Goal: Task Accomplishment & Management: Complete application form

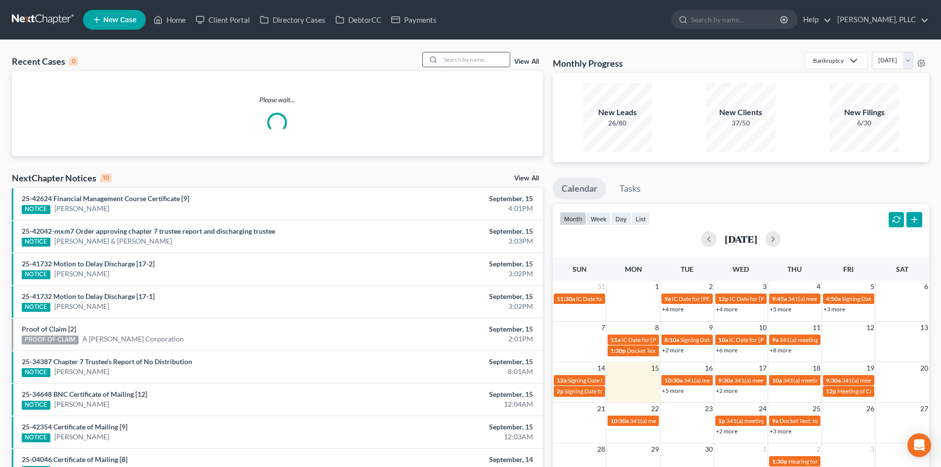
click at [462, 61] on input "search" at bounding box center [474, 59] width 69 height 14
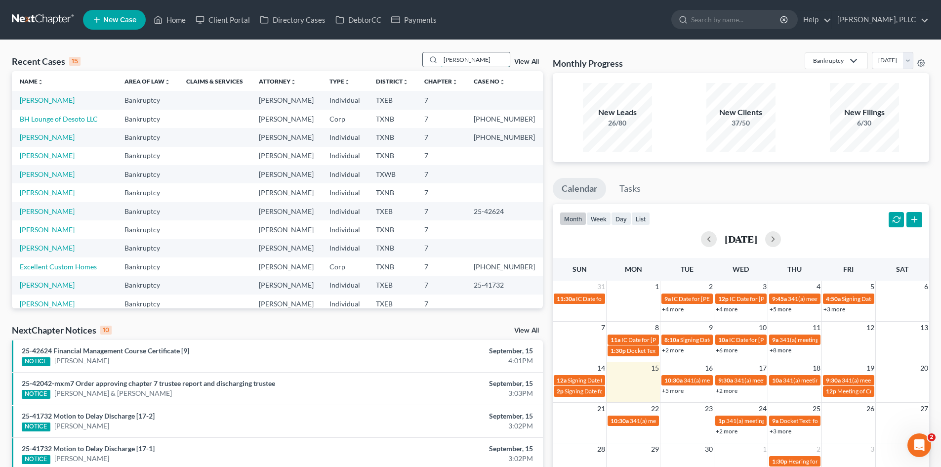
type input "[PERSON_NAME]"
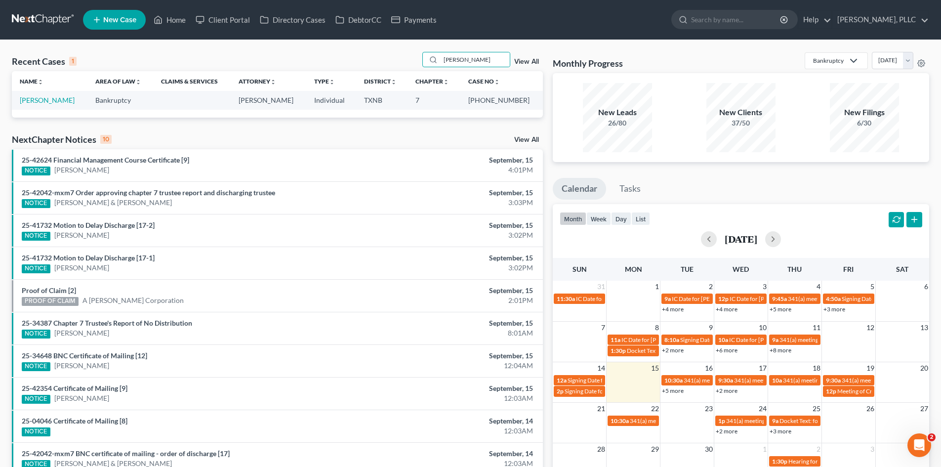
click at [30, 95] on td "[PERSON_NAME]" at bounding box center [50, 100] width 76 height 18
click at [36, 101] on link "[PERSON_NAME]" at bounding box center [47, 100] width 55 height 8
select select "3"
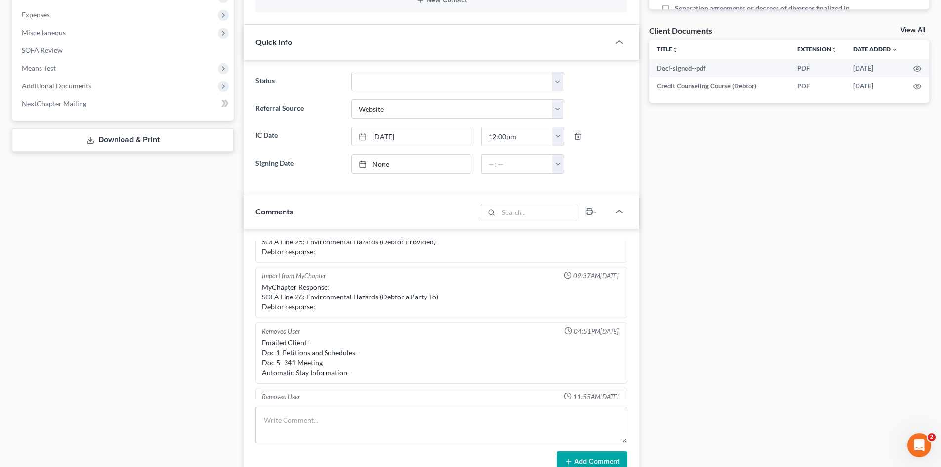
scroll to position [593, 0]
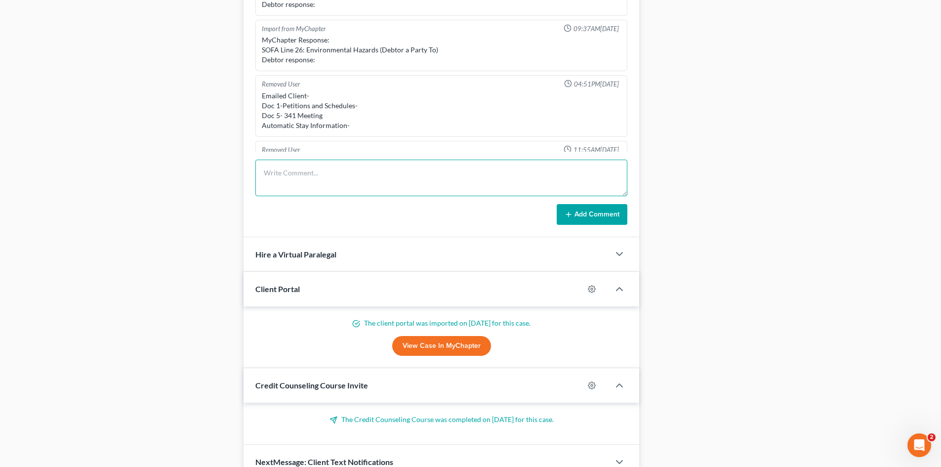
click at [333, 181] on textarea at bounding box center [441, 177] width 372 height 37
type textarea "b"
type textarea "voicemail-341"
click at [608, 217] on button "Add Comment" at bounding box center [591, 214] width 71 height 21
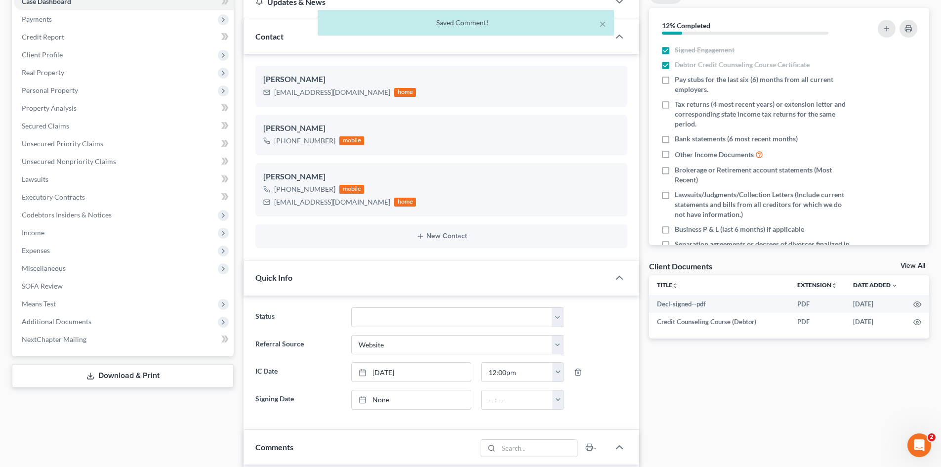
scroll to position [0, 0]
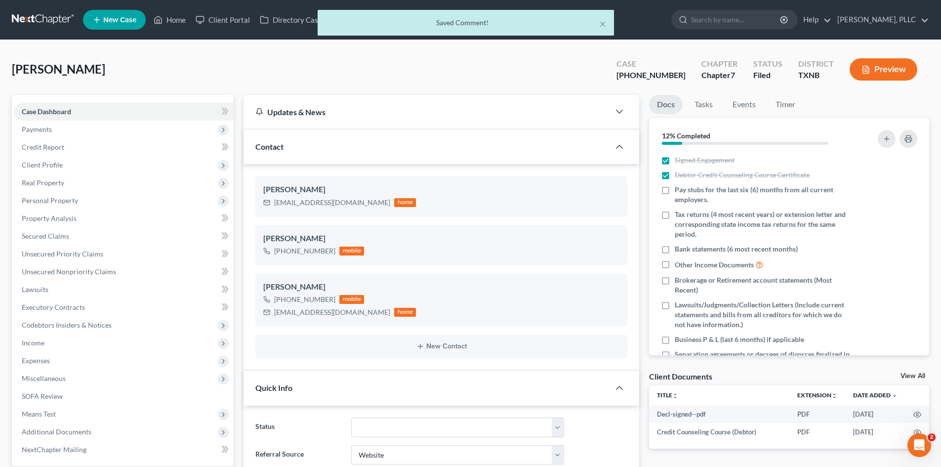
click at [178, 19] on div "× Saved Comment!" at bounding box center [465, 25] width 941 height 31
click at [601, 26] on button "×" at bounding box center [602, 24] width 7 height 12
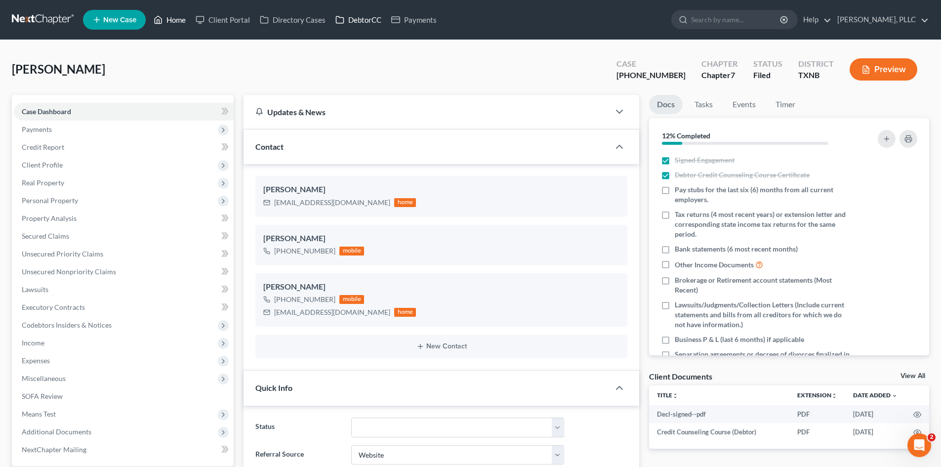
drag, startPoint x: 164, startPoint y: 21, endPoint x: 344, endPoint y: 18, distance: 180.2
click at [164, 21] on link "Home" at bounding box center [170, 20] width 42 height 18
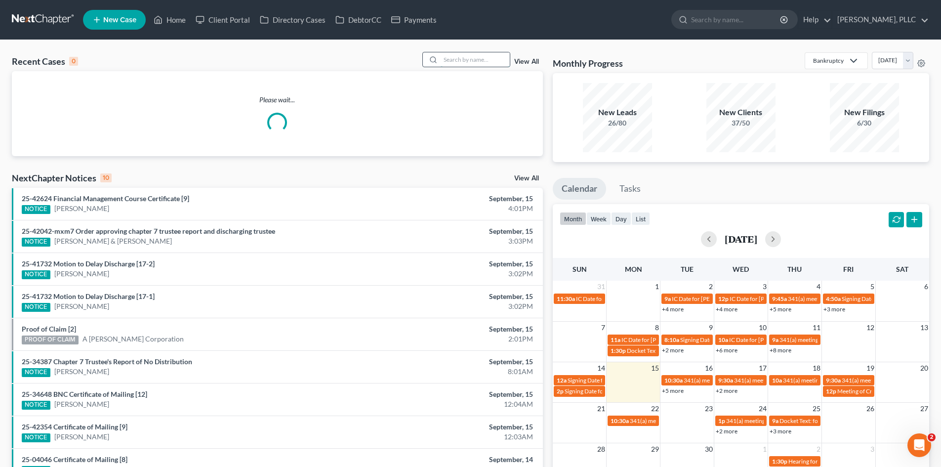
click at [450, 62] on input "search" at bounding box center [474, 59] width 69 height 14
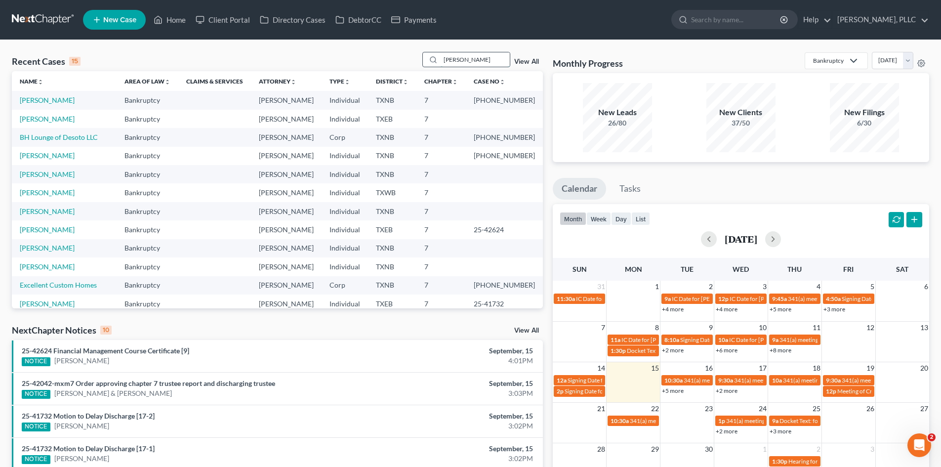
type input "[PERSON_NAME]"
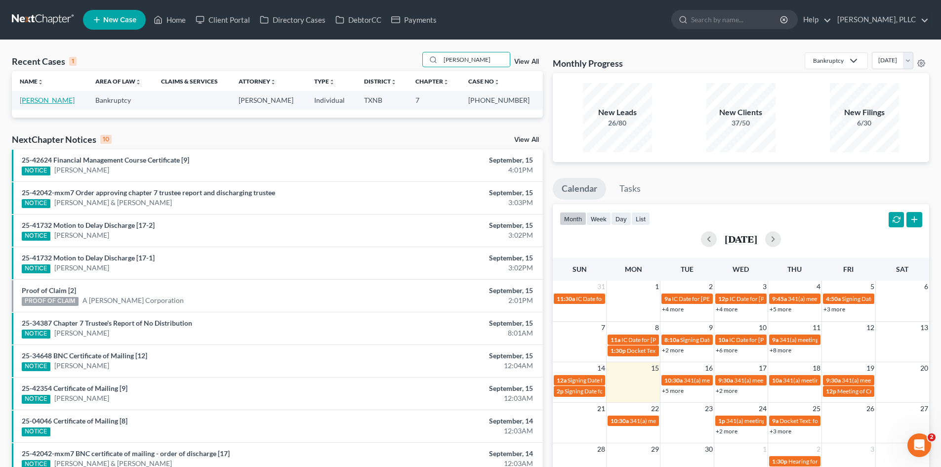
click at [55, 99] on link "[PERSON_NAME]" at bounding box center [47, 100] width 55 height 8
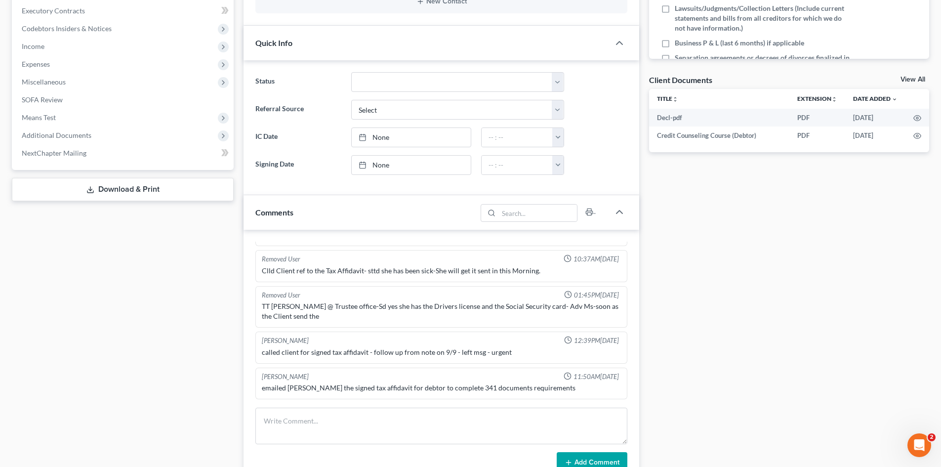
scroll to position [1586, 0]
click at [367, 426] on textarea at bounding box center [441, 425] width 372 height 37
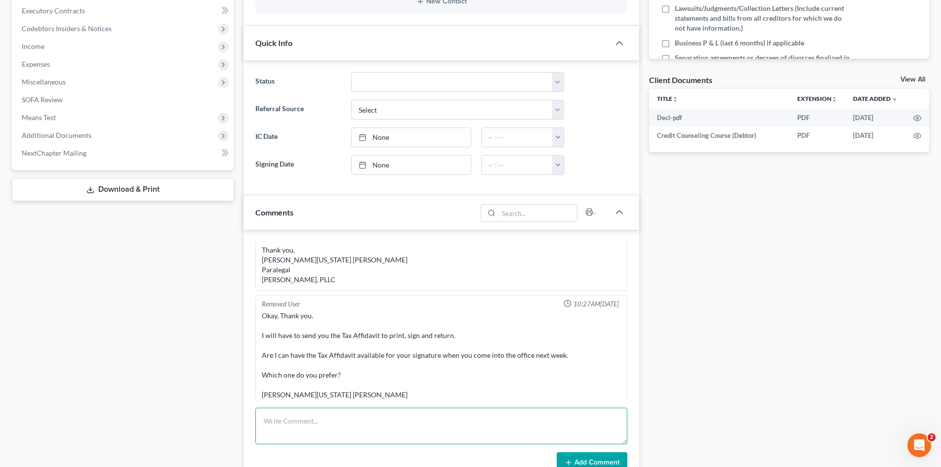
scroll to position [1290, 0]
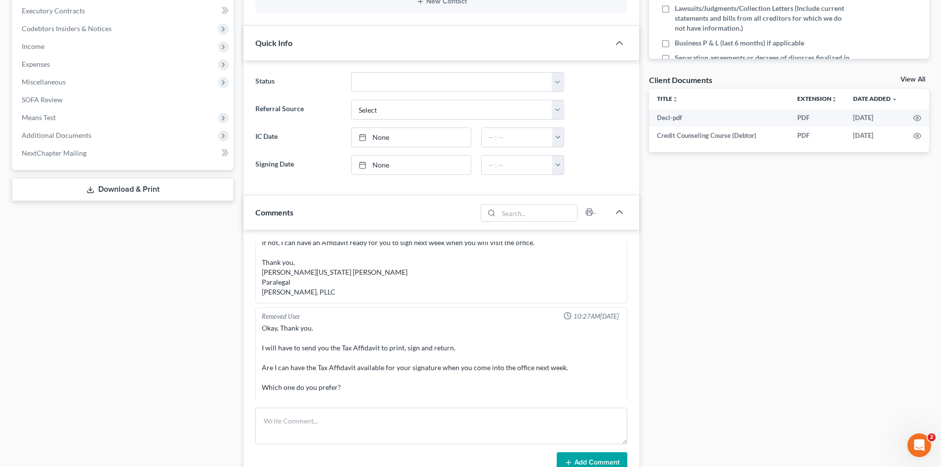
click at [745, 324] on div "Docs Tasks Events Timer 0% Completed Nothing here yet! Signed Engagement Debtor…" at bounding box center [789, 263] width 290 height 929
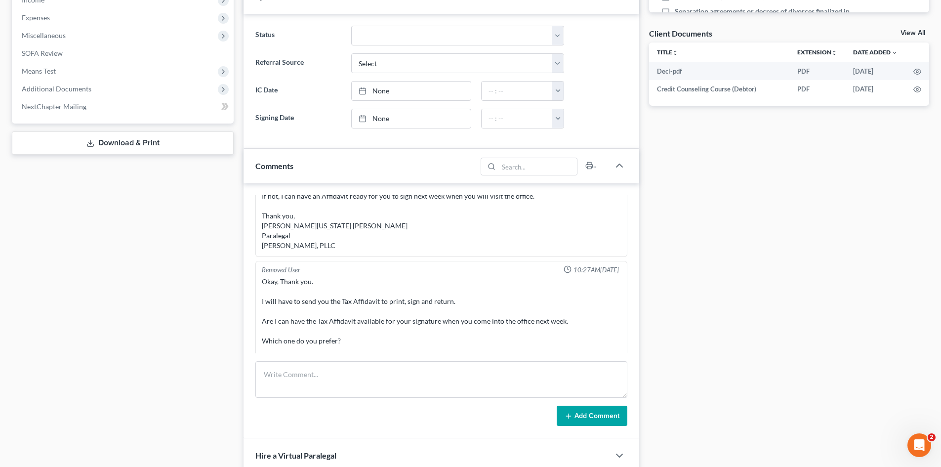
scroll to position [346, 0]
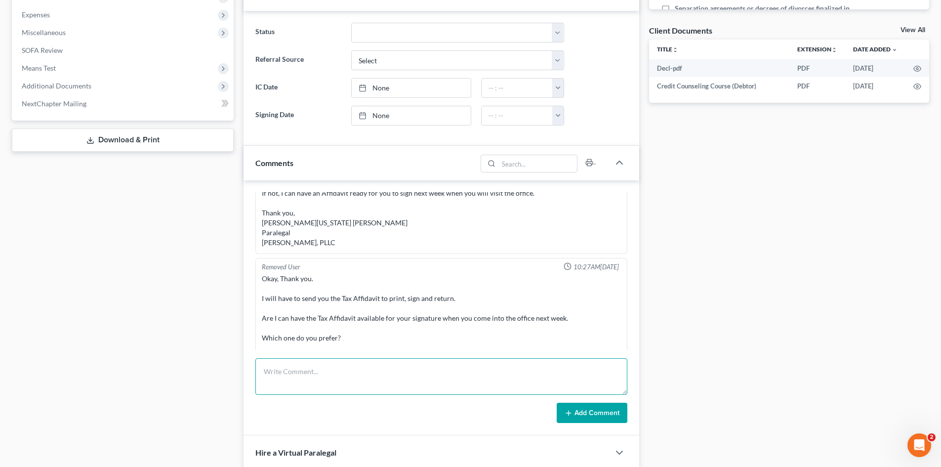
click at [305, 371] on textarea at bounding box center [441, 376] width 372 height 37
type textarea "341 voicemail"
click at [577, 413] on button "Add Comment" at bounding box center [591, 412] width 71 height 21
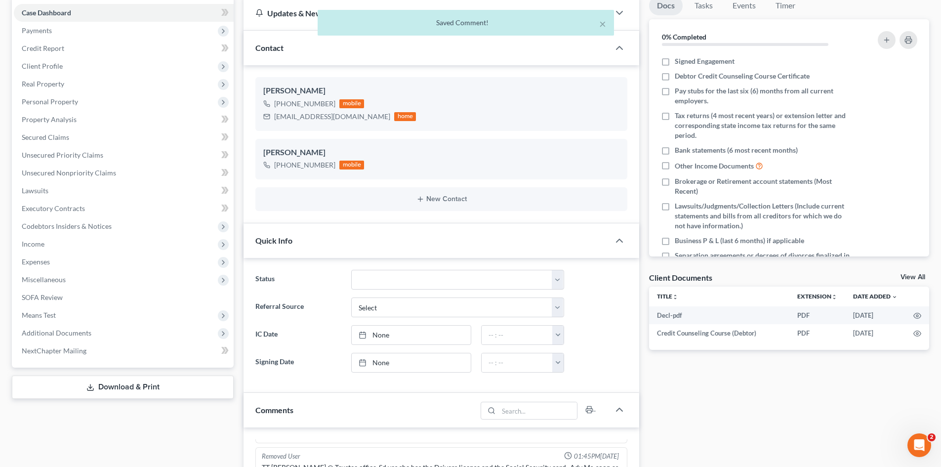
scroll to position [0, 0]
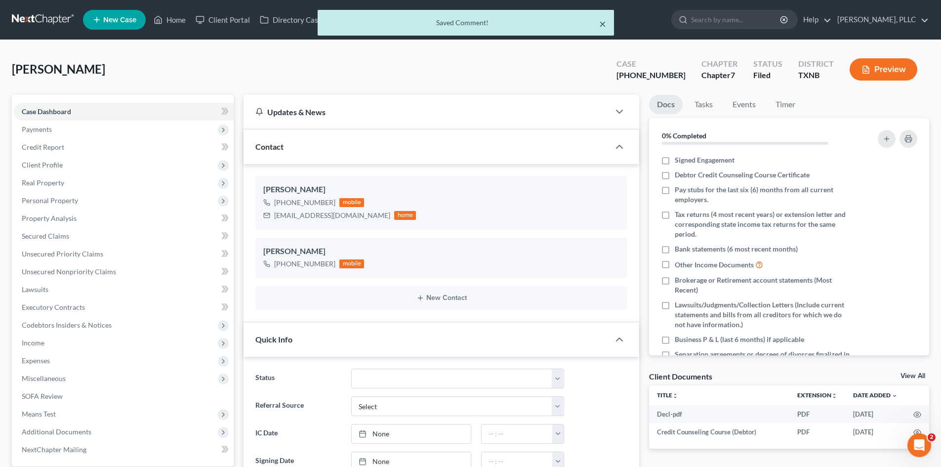
click at [605, 23] on button "×" at bounding box center [602, 24] width 7 height 12
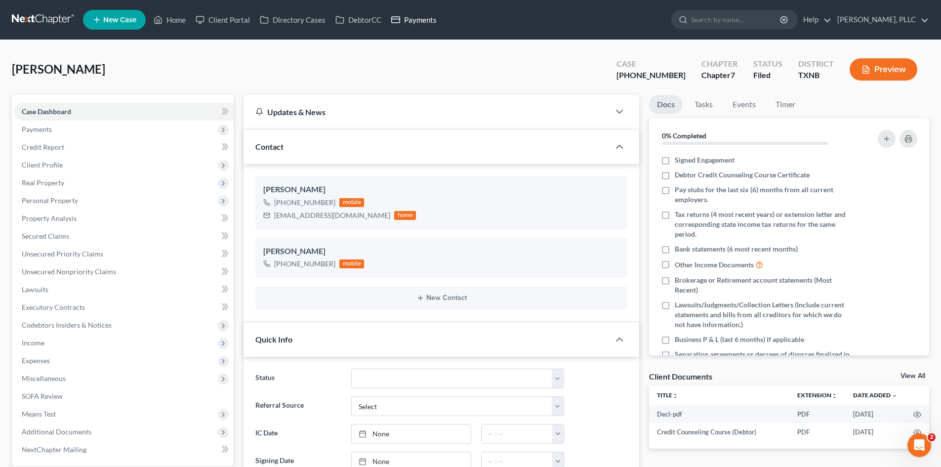
click at [418, 25] on link "Payments" at bounding box center [413, 20] width 55 height 18
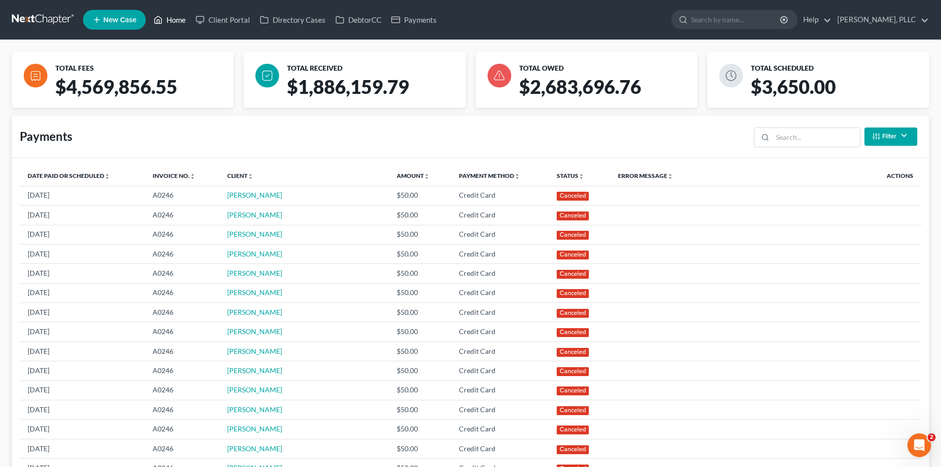
click at [171, 17] on link "Home" at bounding box center [170, 20] width 42 height 18
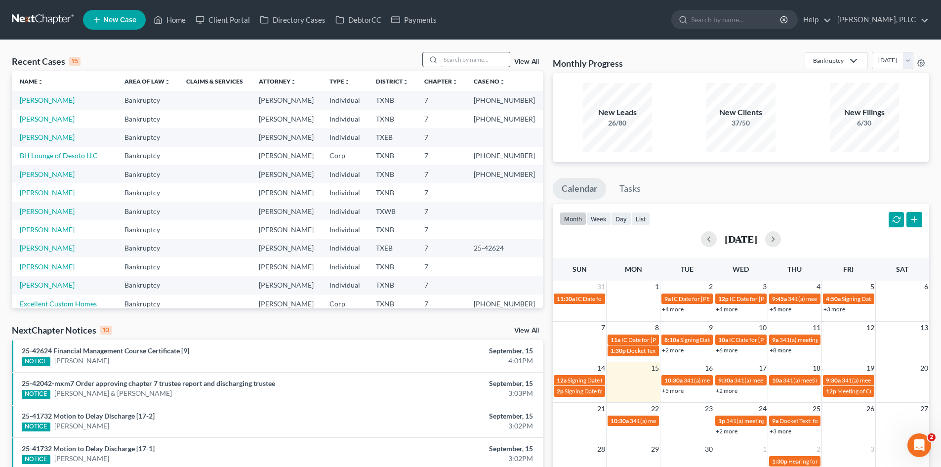
click at [464, 62] on input "search" at bounding box center [474, 59] width 69 height 14
type input "adegoke"
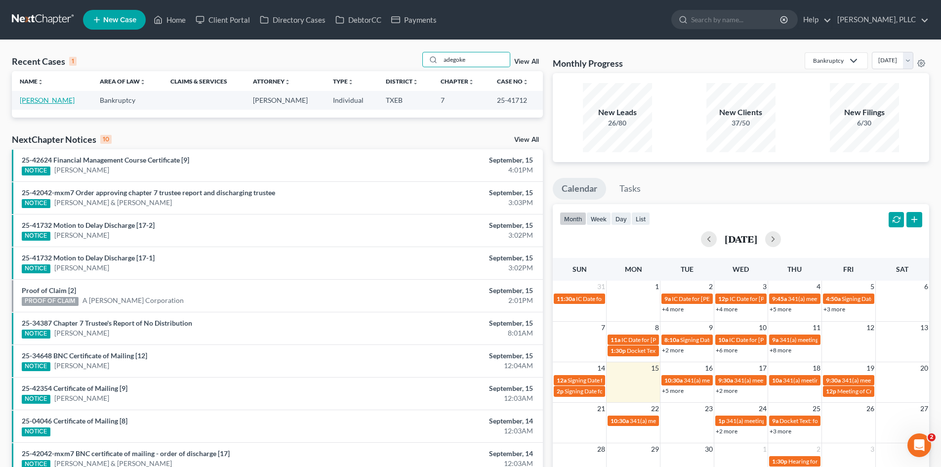
click at [48, 98] on link "[PERSON_NAME]" at bounding box center [47, 100] width 55 height 8
select select "1"
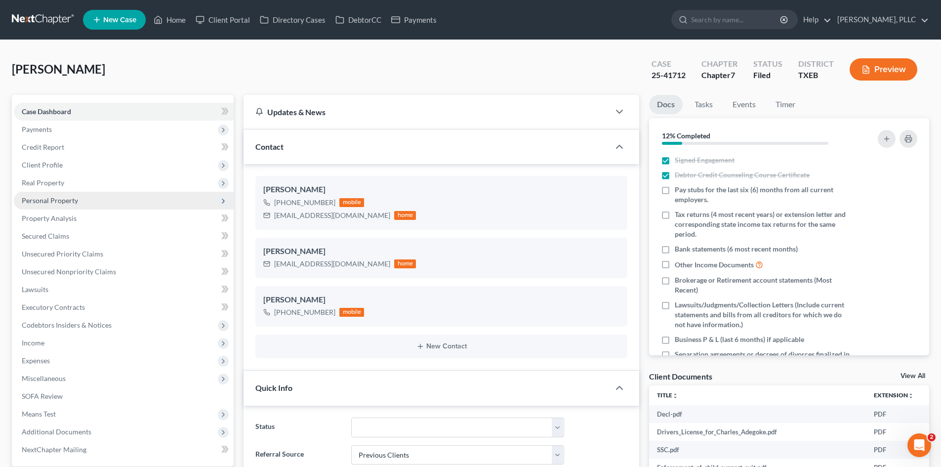
scroll to position [1553, 0]
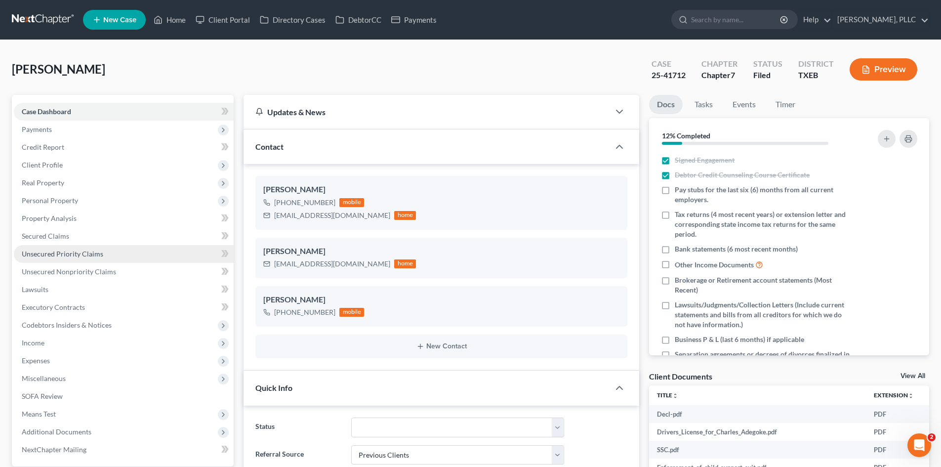
click at [63, 250] on span "Unsecured Priority Claims" at bounding box center [62, 253] width 81 height 8
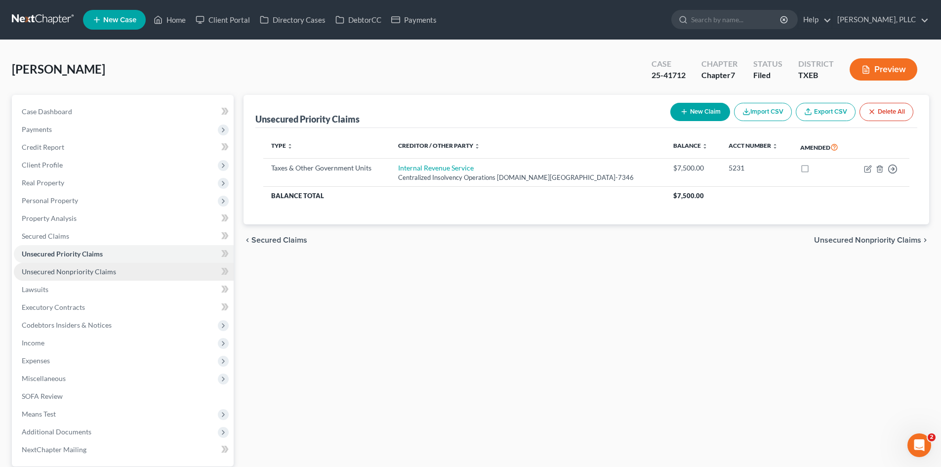
click at [69, 274] on span "Unsecured Nonpriority Claims" at bounding box center [69, 271] width 94 height 8
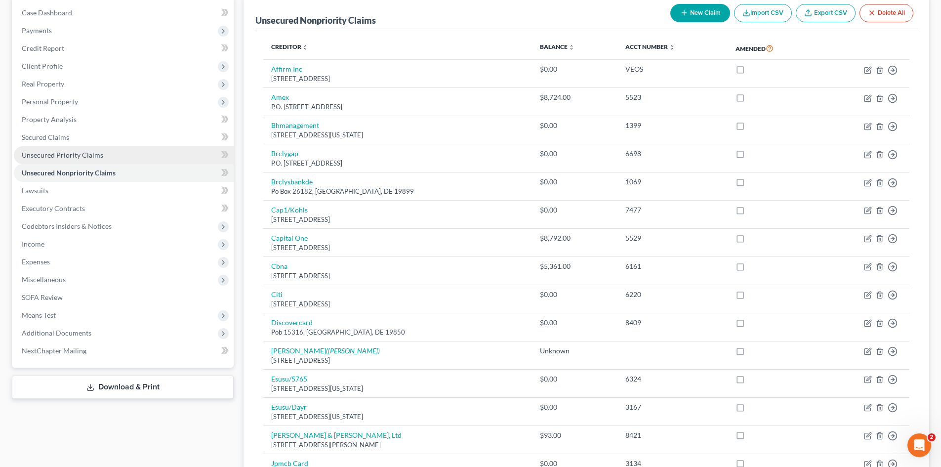
click at [74, 156] on span "Unsecured Priority Claims" at bounding box center [62, 155] width 81 height 8
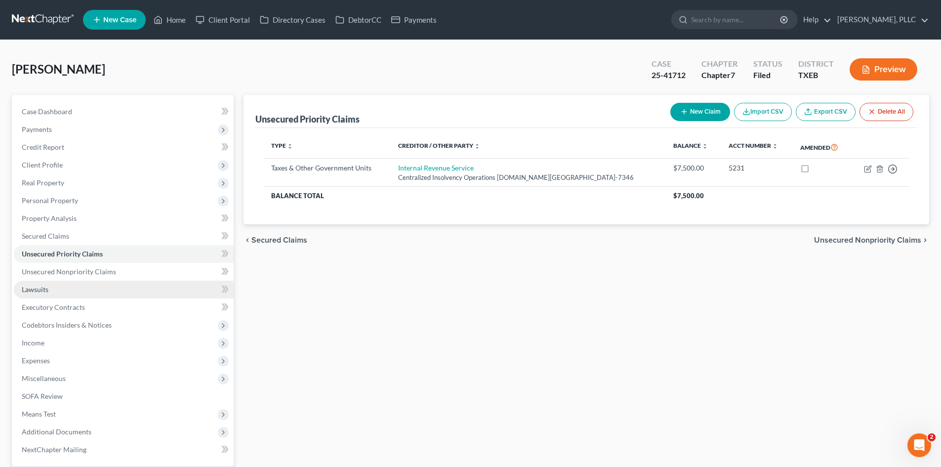
scroll to position [68, 0]
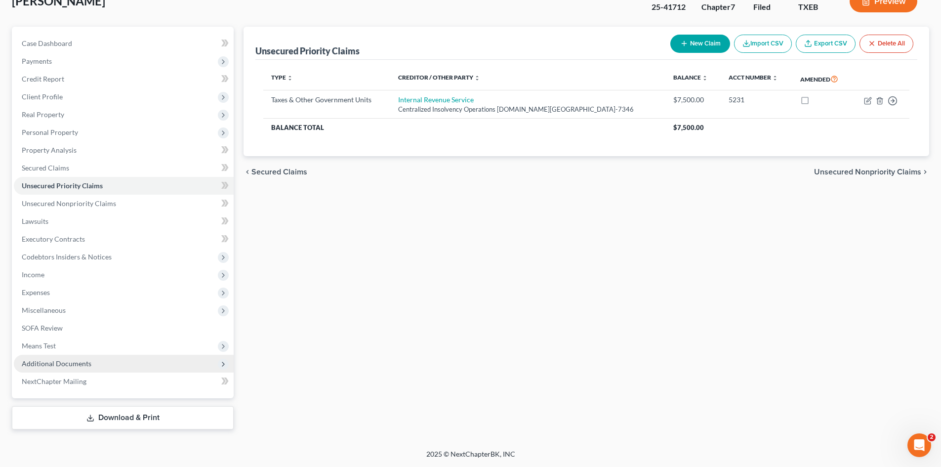
click at [59, 356] on span "Additional Documents" at bounding box center [124, 364] width 220 height 18
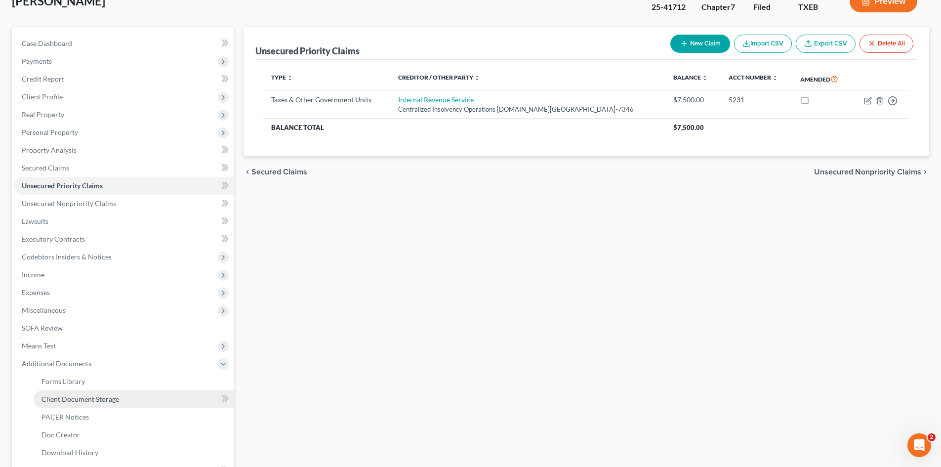
click at [64, 407] on link "Client Document Storage" at bounding box center [134, 399] width 200 height 18
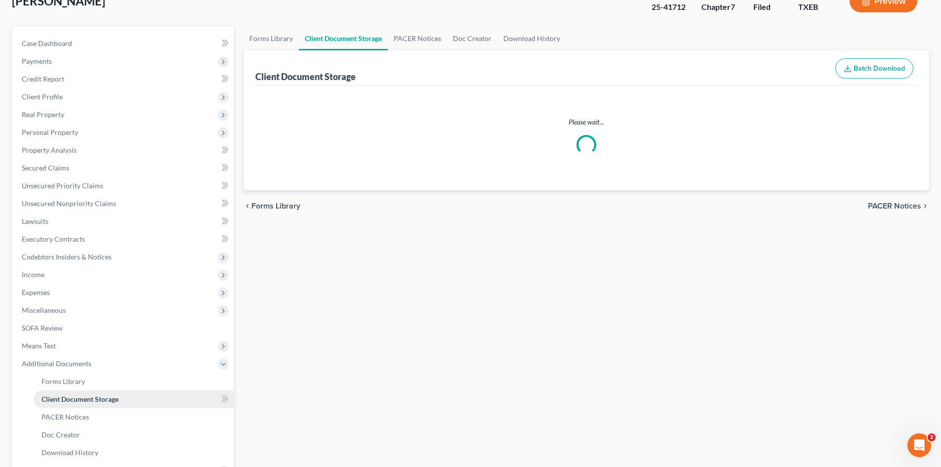
scroll to position [5, 0]
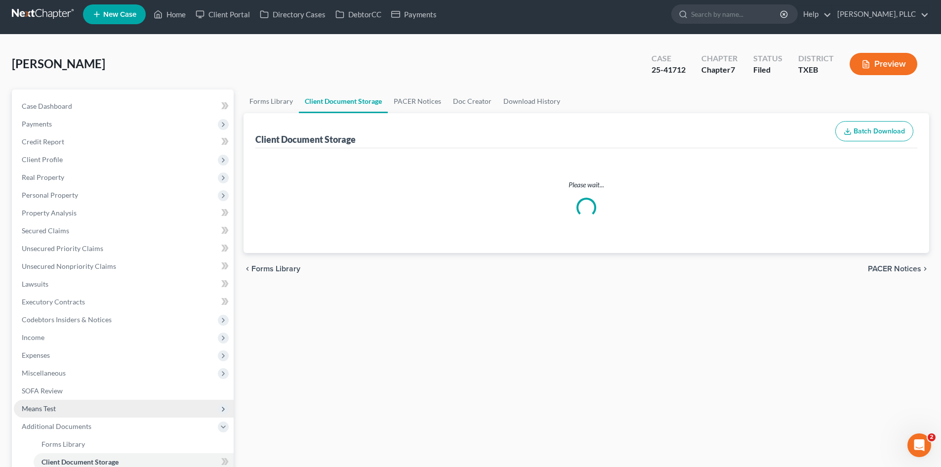
select select "10"
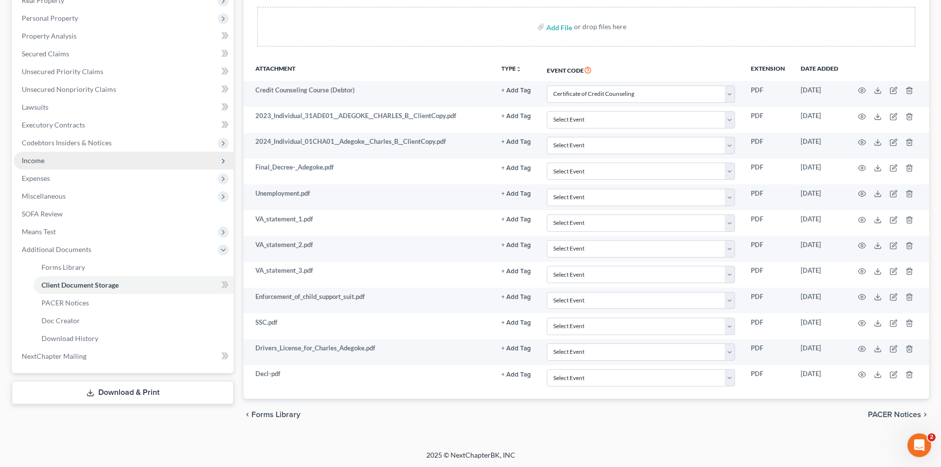
scroll to position [183, 0]
click at [95, 307] on link "PACER Notices" at bounding box center [134, 302] width 200 height 18
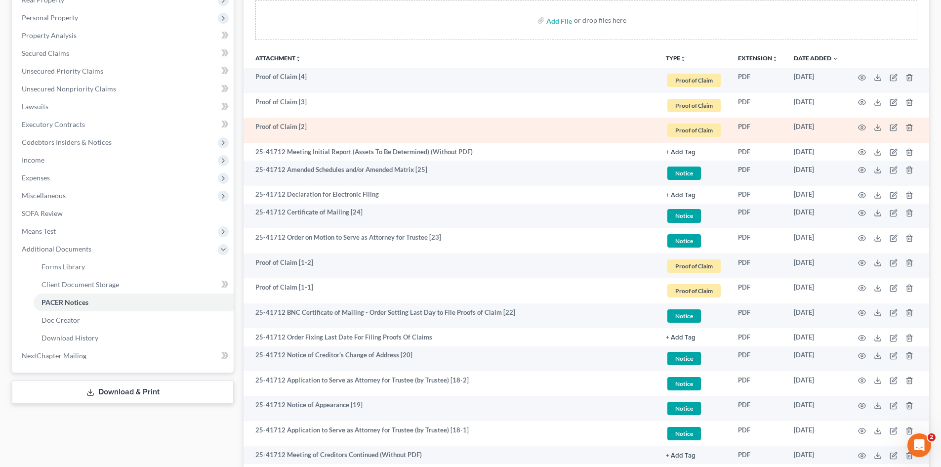
scroll to position [198, 0]
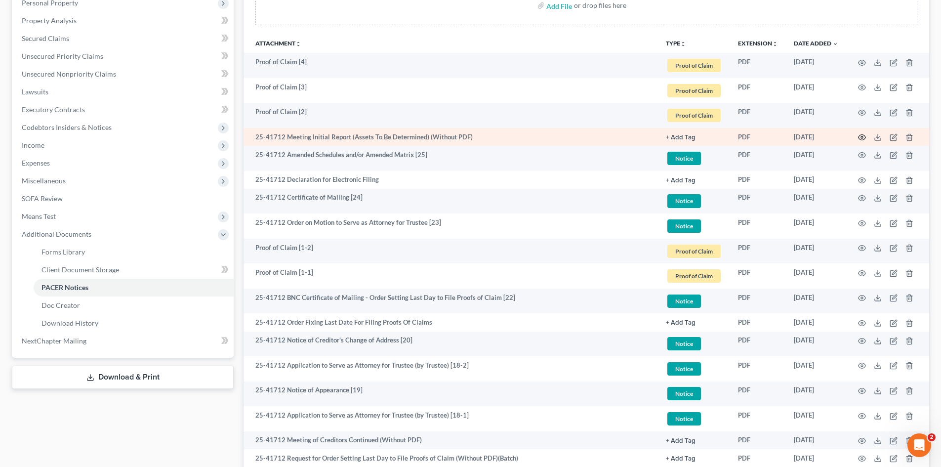
click at [862, 137] on circle "button" at bounding box center [862, 137] width 2 height 2
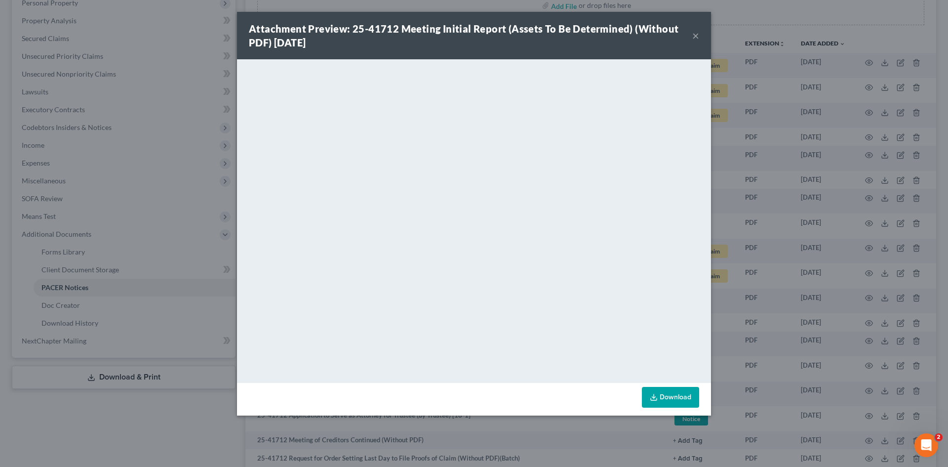
click at [694, 40] on button "×" at bounding box center [695, 36] width 7 height 12
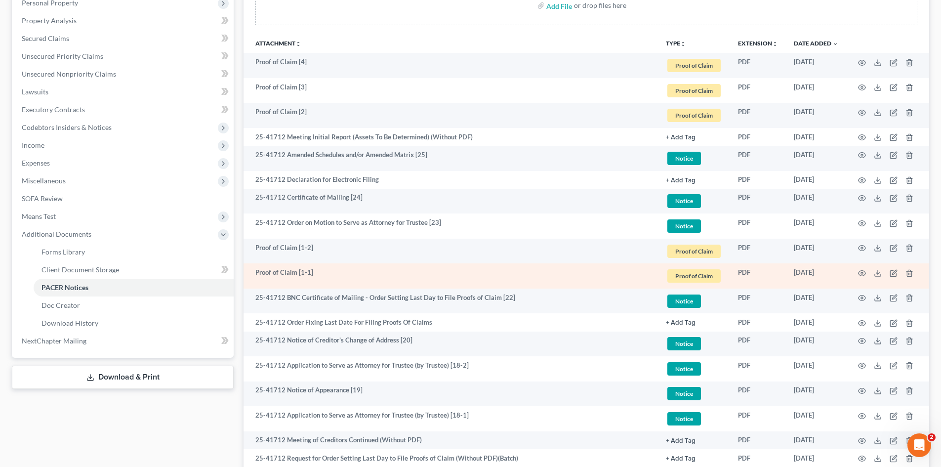
click at [705, 274] on span "Proof of Claim" at bounding box center [693, 275] width 53 height 13
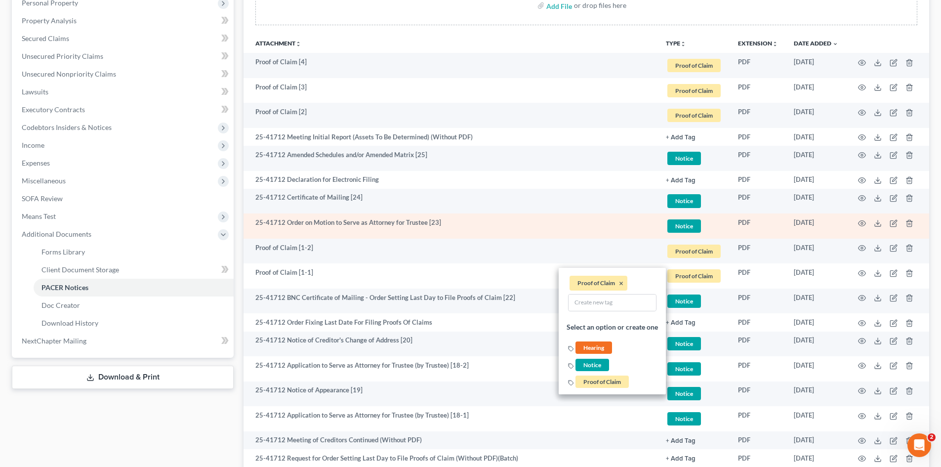
click at [487, 234] on td "25-41712 Order on Motion to Serve as Attorney for Trustee [23]" at bounding box center [450, 225] width 414 height 25
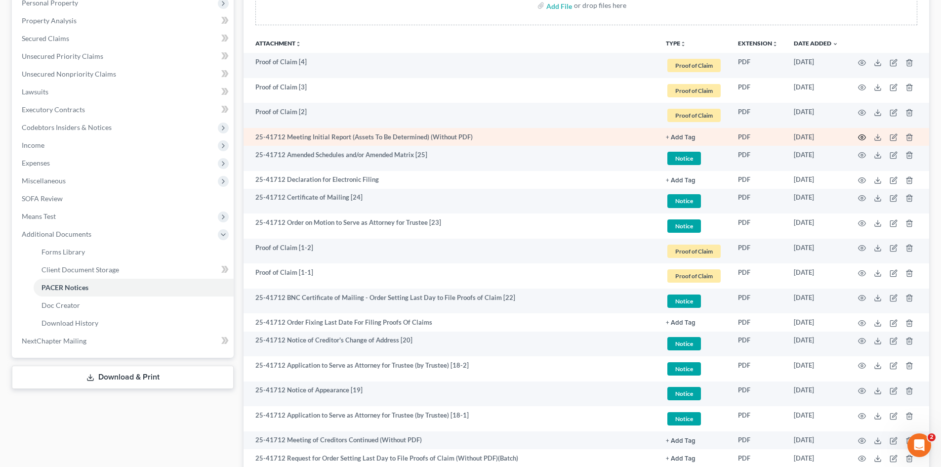
click at [862, 138] on circle "button" at bounding box center [862, 137] width 2 height 2
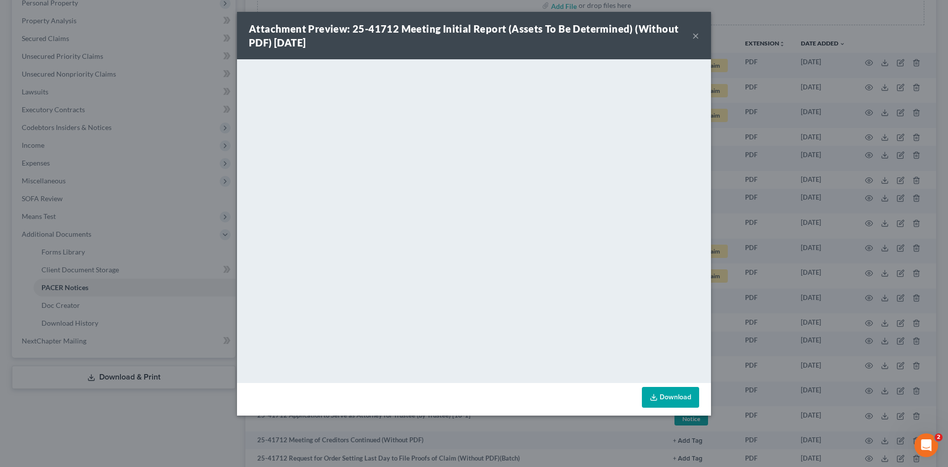
click at [696, 34] on button "×" at bounding box center [695, 36] width 7 height 12
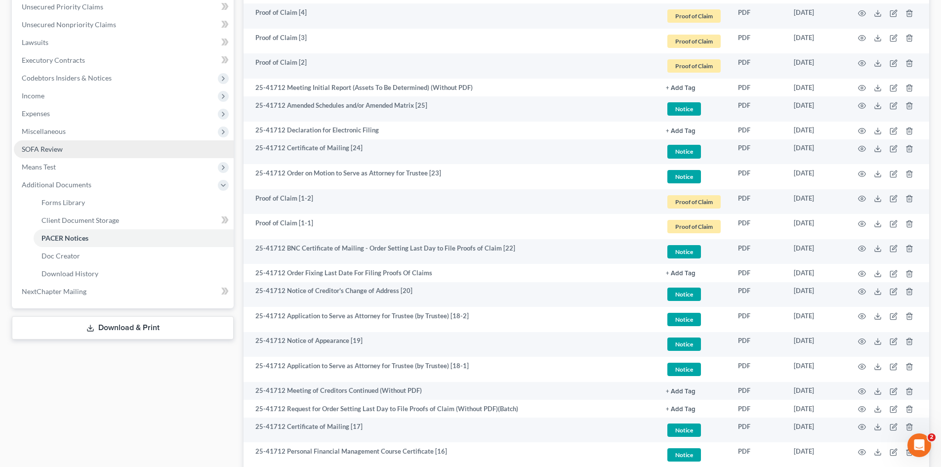
scroll to position [0, 0]
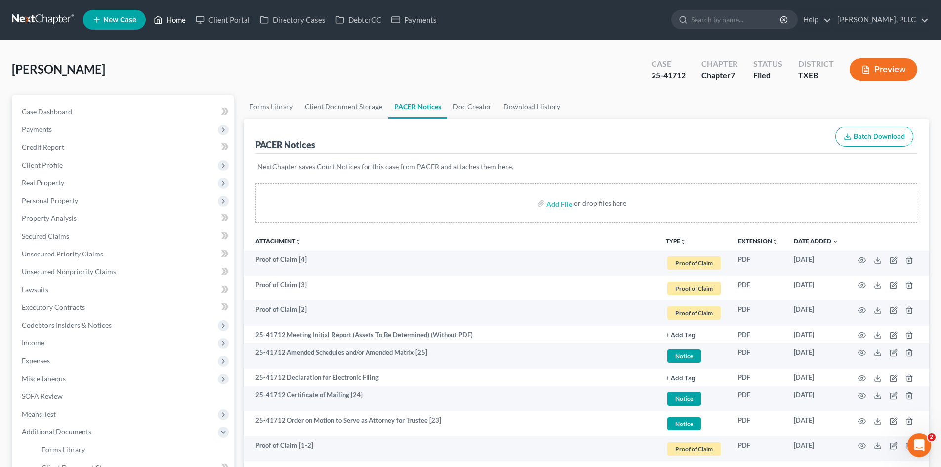
click at [174, 24] on link "Home" at bounding box center [170, 20] width 42 height 18
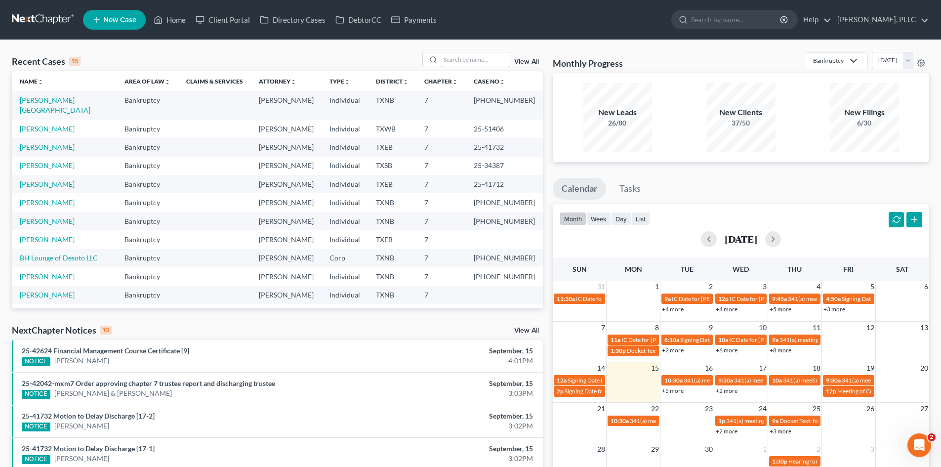
drag, startPoint x: 483, startPoint y: 60, endPoint x: 481, endPoint y: 51, distance: 8.5
click at [482, 59] on input "search" at bounding box center [474, 59] width 69 height 14
type input "[PERSON_NAME]"
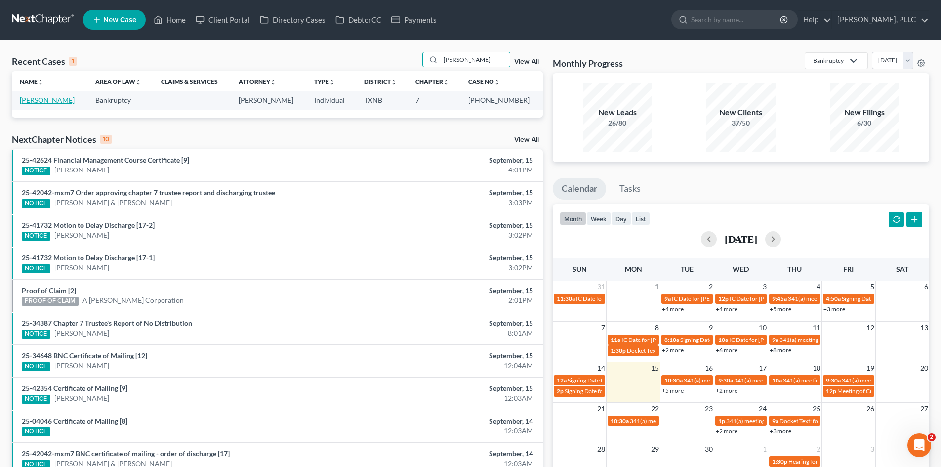
click at [40, 104] on link "[PERSON_NAME]" at bounding box center [47, 100] width 55 height 8
select select "3"
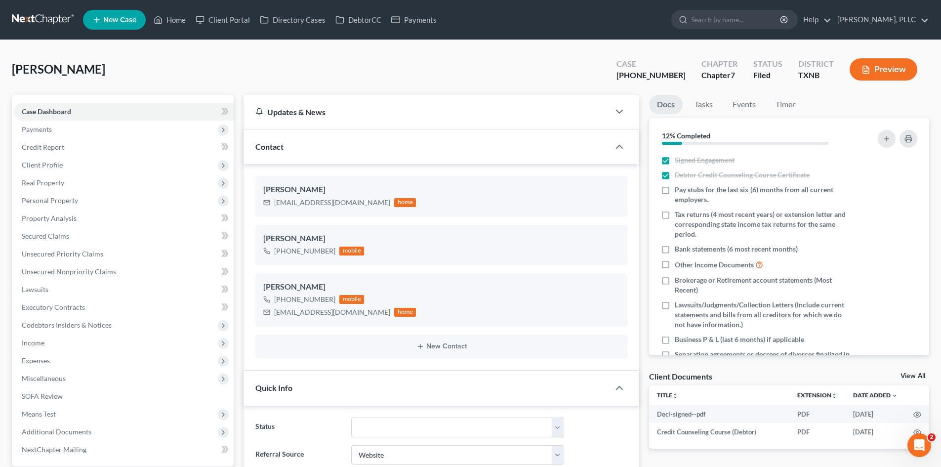
scroll to position [1178, 0]
click at [105, 213] on link "Property Analysis" at bounding box center [124, 218] width 220 height 18
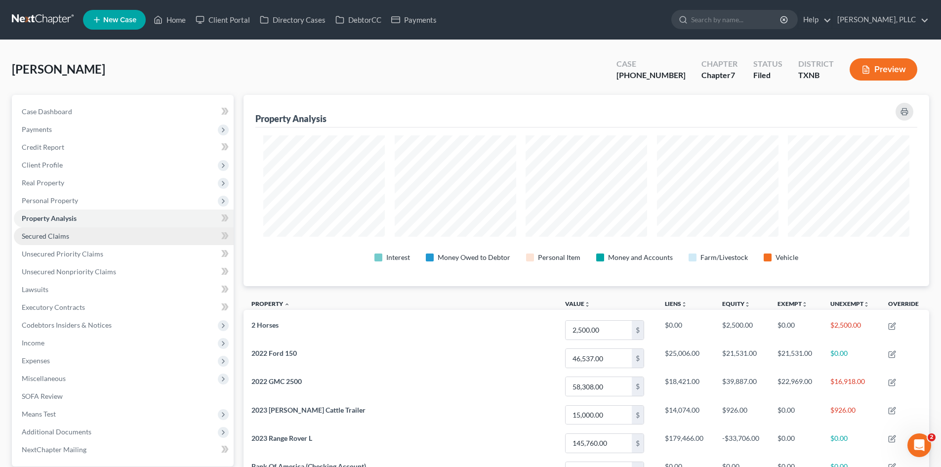
scroll to position [191, 685]
click at [99, 236] on link "Secured Claims" at bounding box center [124, 236] width 220 height 18
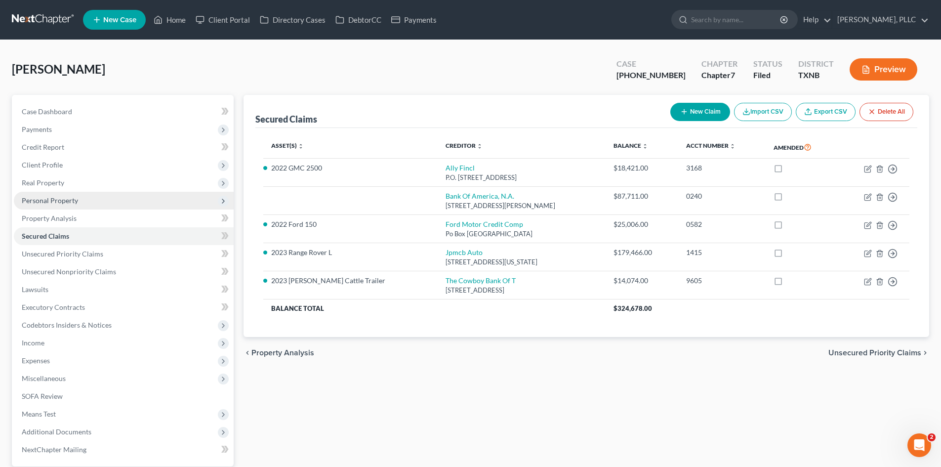
click at [83, 202] on span "Personal Property" at bounding box center [124, 201] width 220 height 18
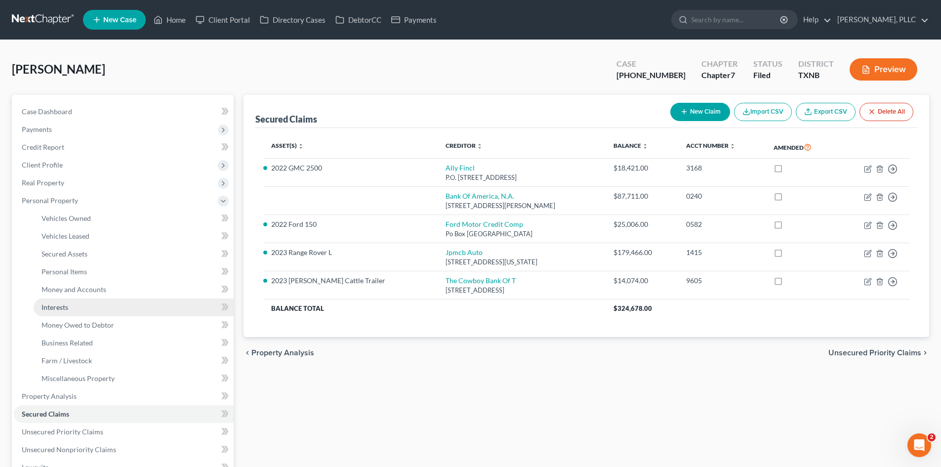
click at [74, 302] on link "Interests" at bounding box center [134, 307] width 200 height 18
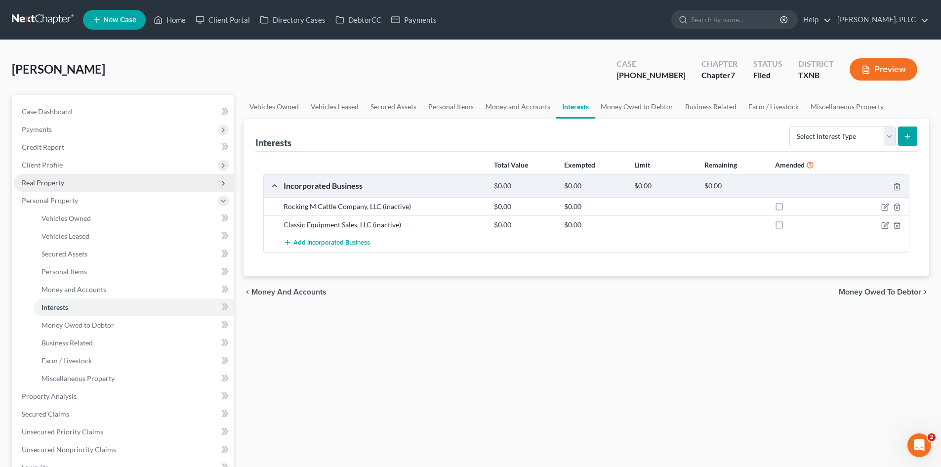
click at [61, 185] on span "Real Property" at bounding box center [43, 182] width 42 height 8
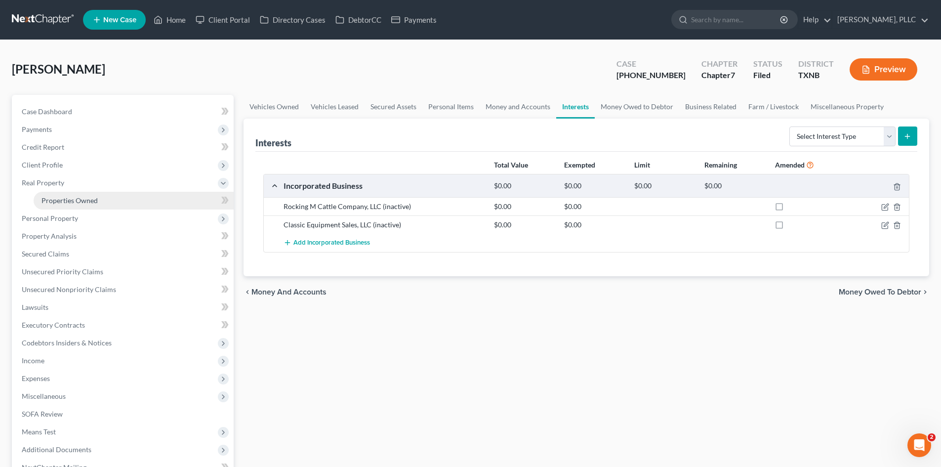
click at [90, 203] on span "Properties Owned" at bounding box center [69, 200] width 56 height 8
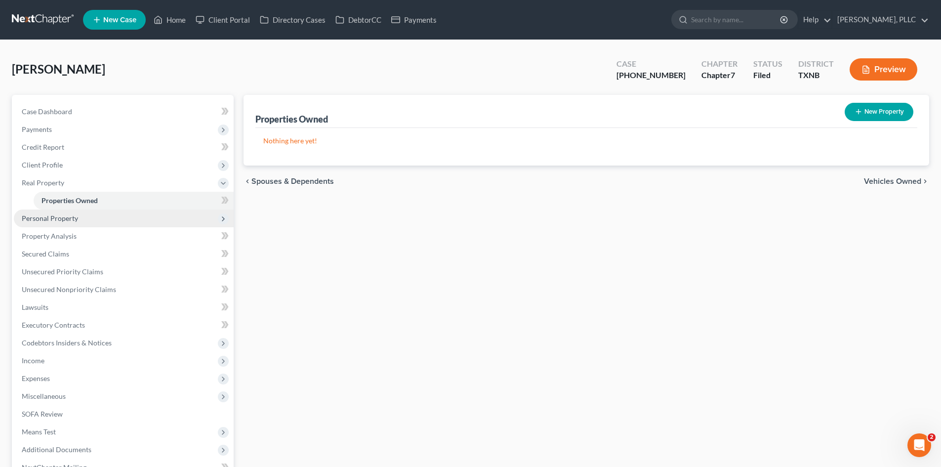
click at [84, 226] on span "Personal Property" at bounding box center [124, 218] width 220 height 18
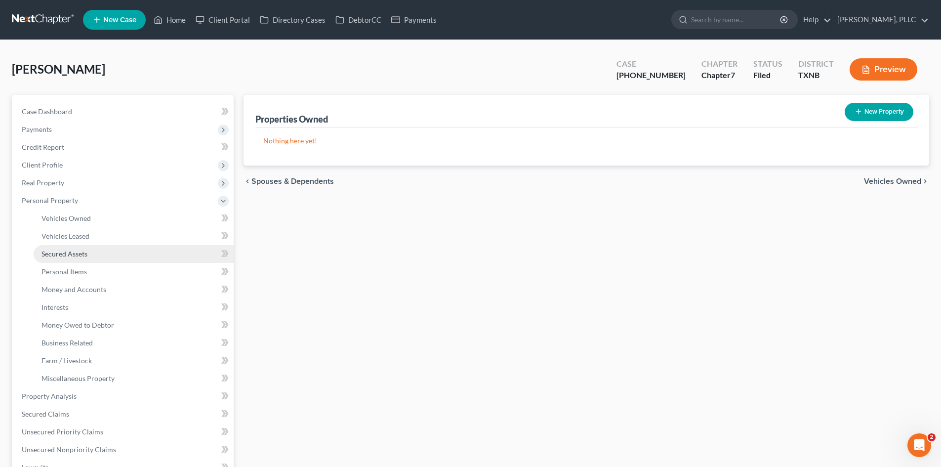
click at [85, 254] on span "Secured Assets" at bounding box center [64, 253] width 46 height 8
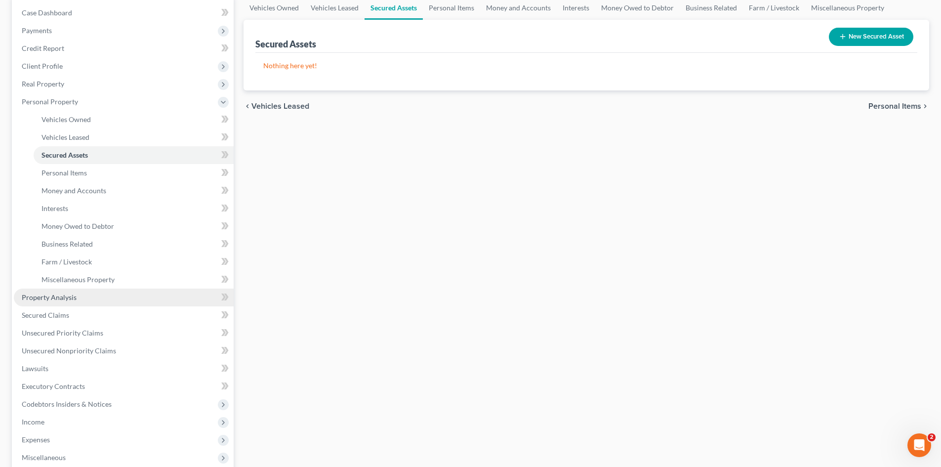
click at [75, 304] on link "Property Analysis" at bounding box center [124, 297] width 220 height 18
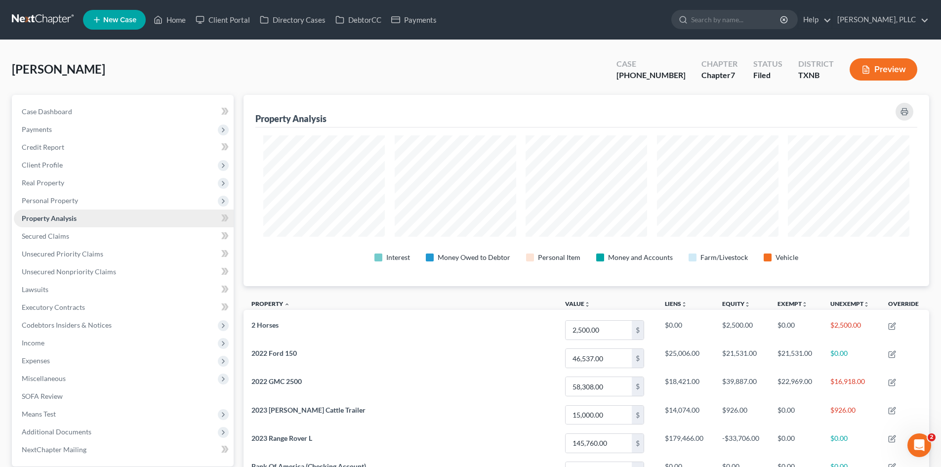
click at [59, 218] on span "Property Analysis" at bounding box center [49, 218] width 55 height 8
click at [62, 232] on span "Secured Claims" at bounding box center [45, 236] width 47 height 8
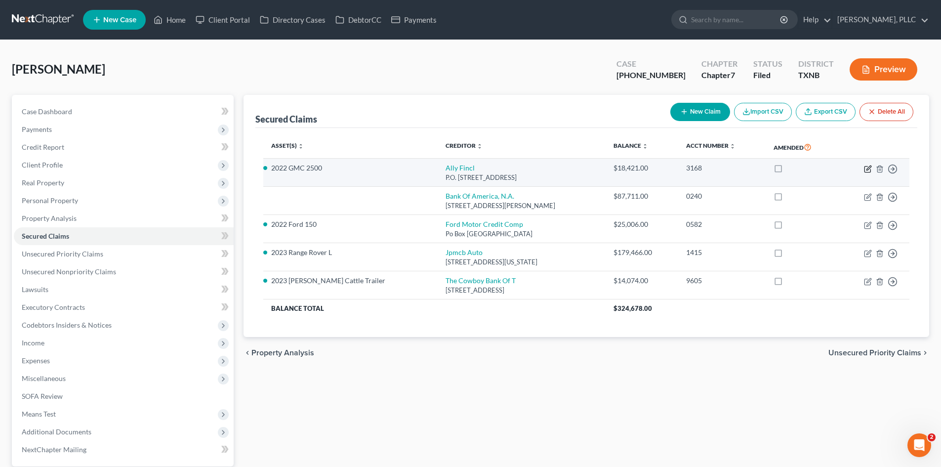
click at [868, 170] on icon "button" at bounding box center [868, 169] width 8 height 8
select select "24"
select select "2"
select select "0"
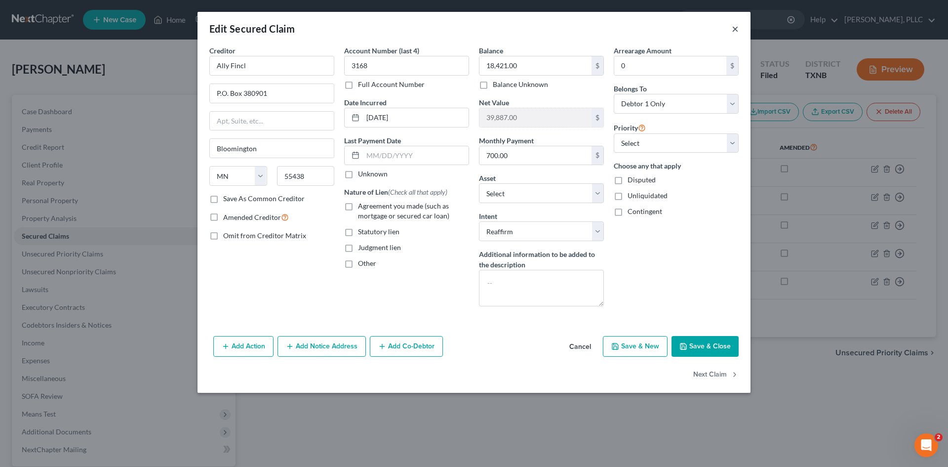
click at [737, 27] on button "×" at bounding box center [735, 29] width 7 height 12
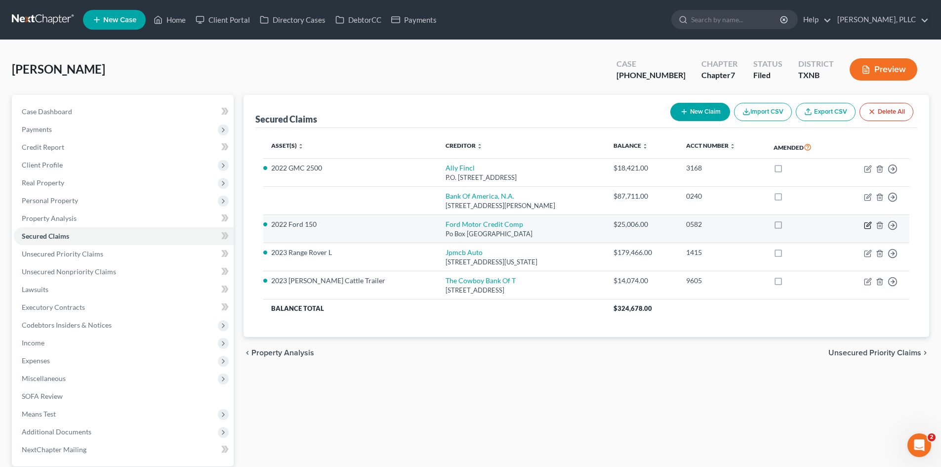
click at [865, 223] on icon "button" at bounding box center [868, 225] width 8 height 8
select select "30"
select select "11"
select select "2"
select select "0"
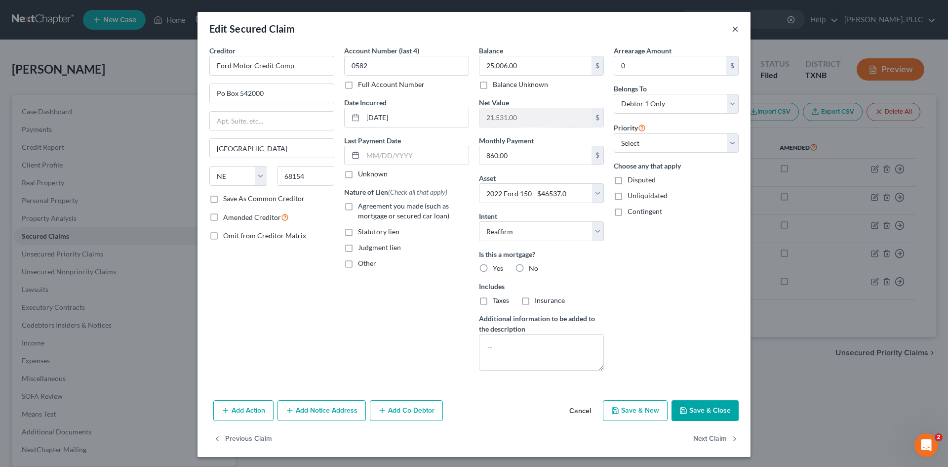
click at [732, 33] on button "×" at bounding box center [735, 29] width 7 height 12
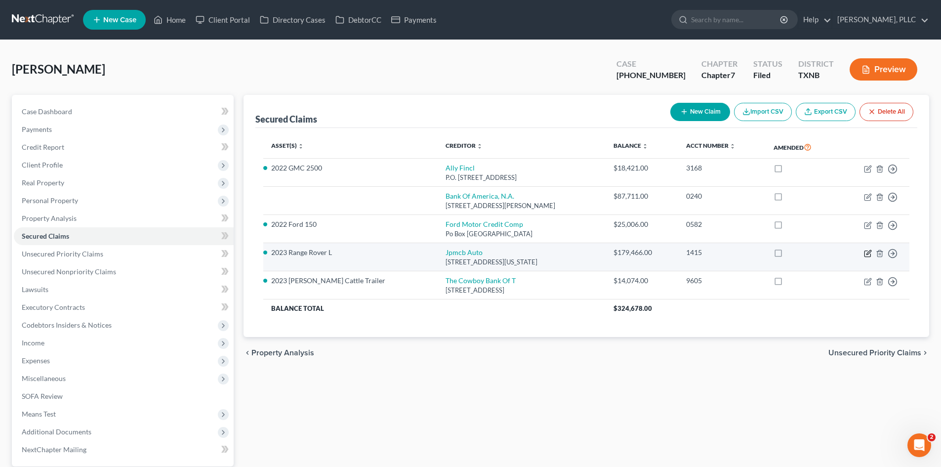
click at [867, 252] on icon "button" at bounding box center [868, 253] width 8 height 8
select select "19"
select select "12"
select select "2"
select select "0"
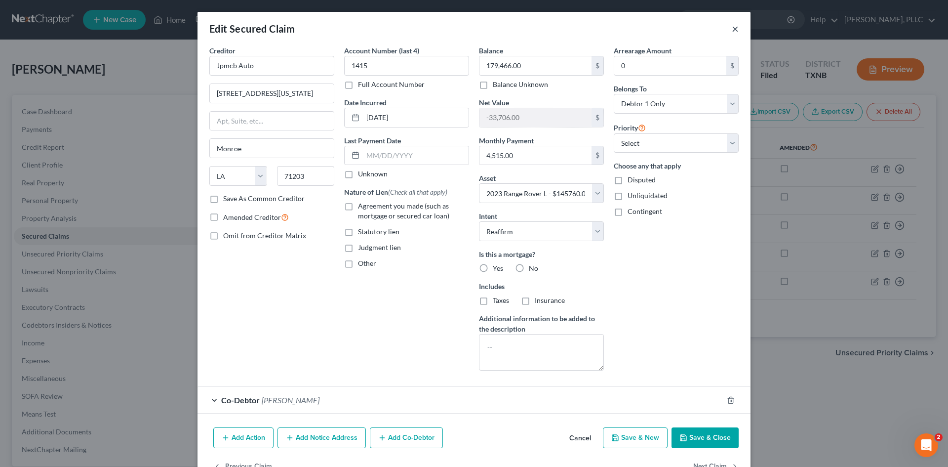
click at [732, 28] on button "×" at bounding box center [735, 29] width 7 height 12
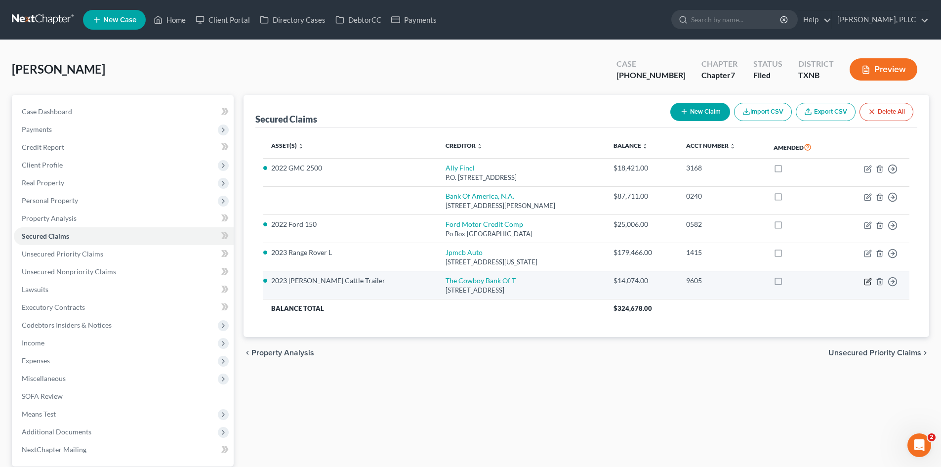
click at [868, 280] on icon "button" at bounding box center [868, 280] width 4 height 4
select select "45"
select select "8"
select select "2"
select select "0"
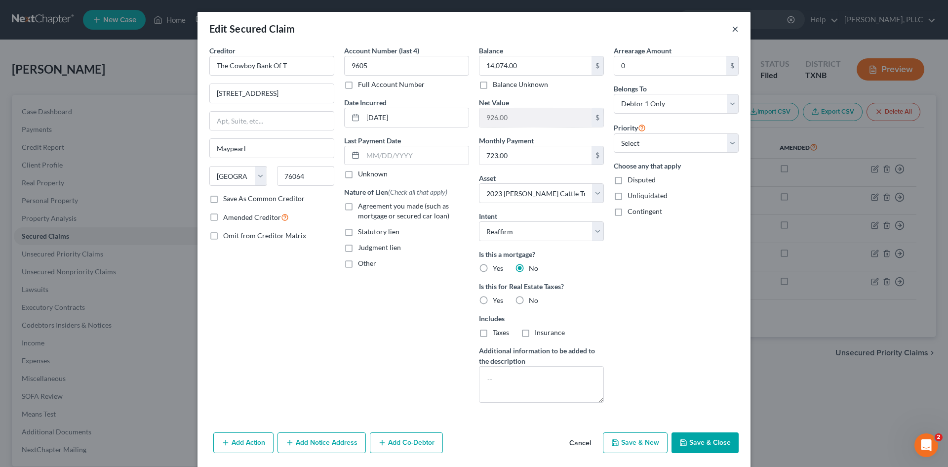
click at [732, 28] on button "×" at bounding box center [735, 29] width 7 height 12
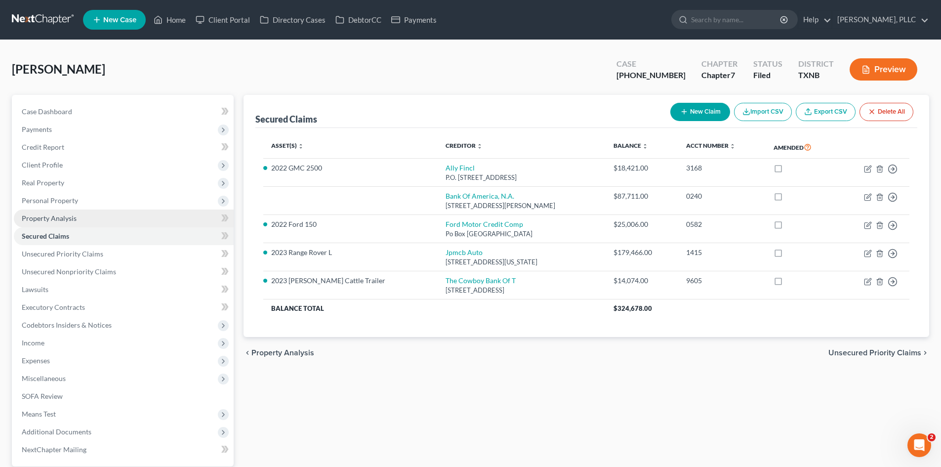
click at [42, 214] on span "Property Analysis" at bounding box center [49, 218] width 55 height 8
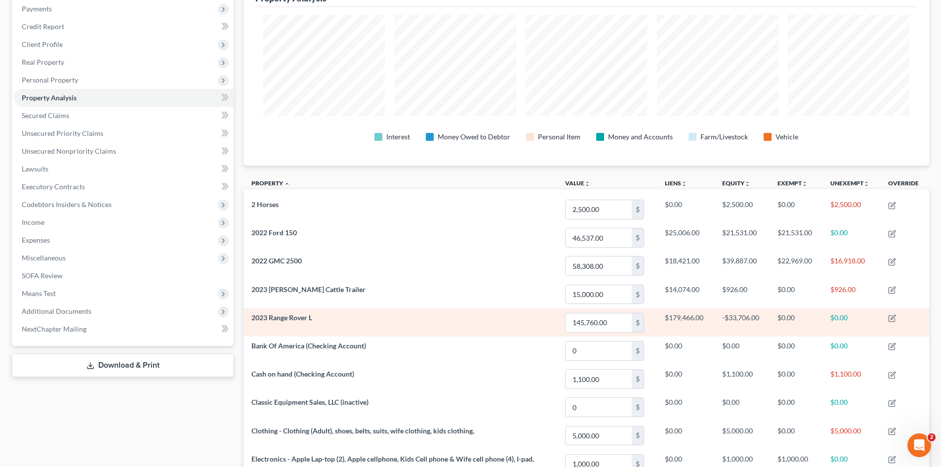
scroll to position [73, 0]
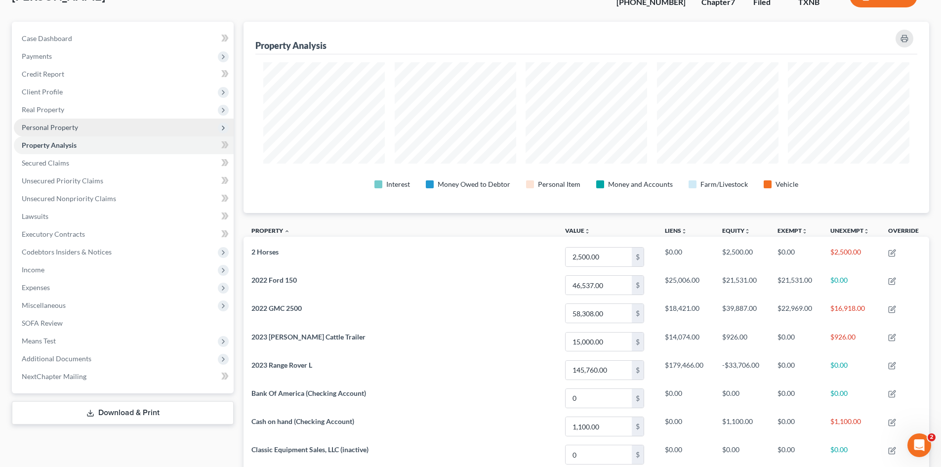
click at [44, 131] on span "Personal Property" at bounding box center [124, 128] width 220 height 18
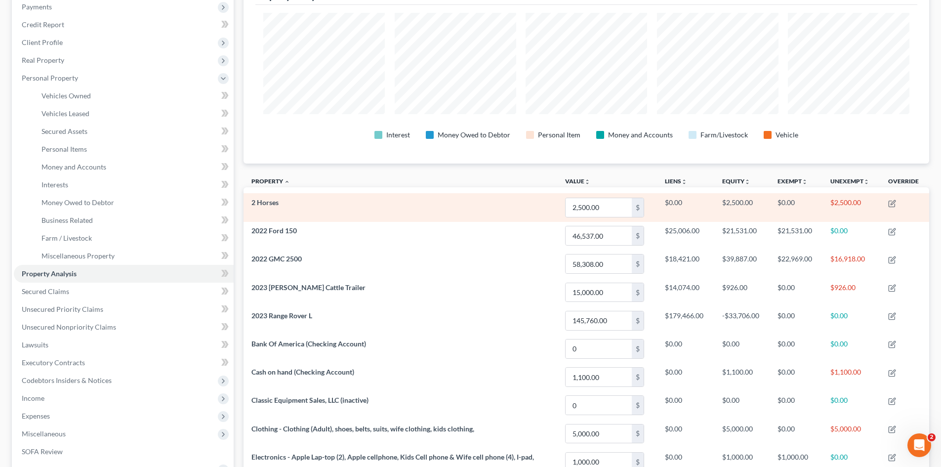
scroll to position [221, 0]
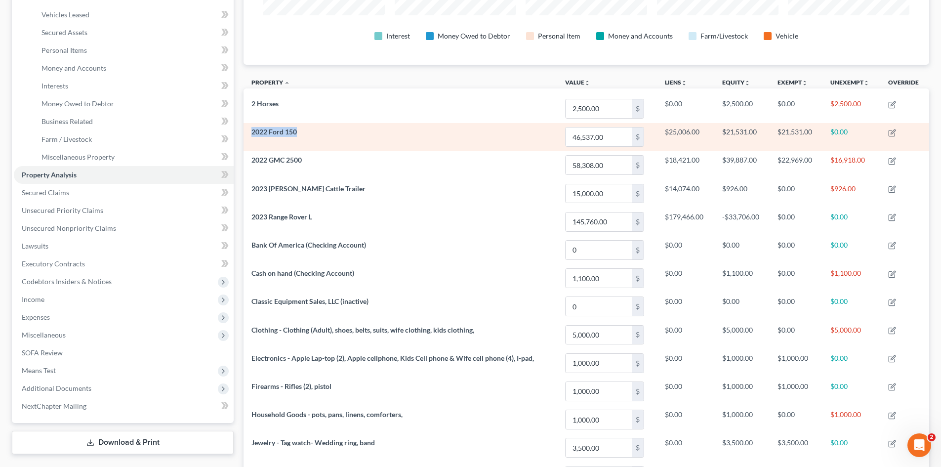
drag, startPoint x: 298, startPoint y: 132, endPoint x: 251, endPoint y: 133, distance: 46.9
click at [251, 133] on td "2022 Ford 150" at bounding box center [400, 137] width 314 height 28
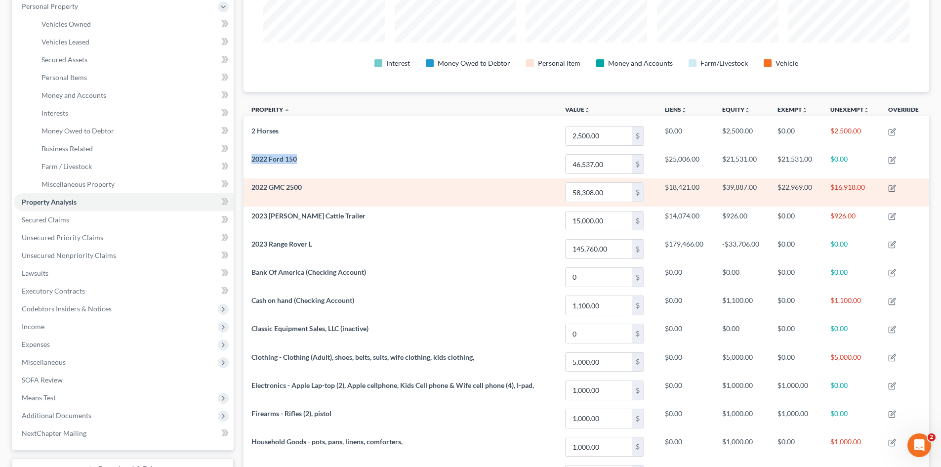
scroll to position [172, 0]
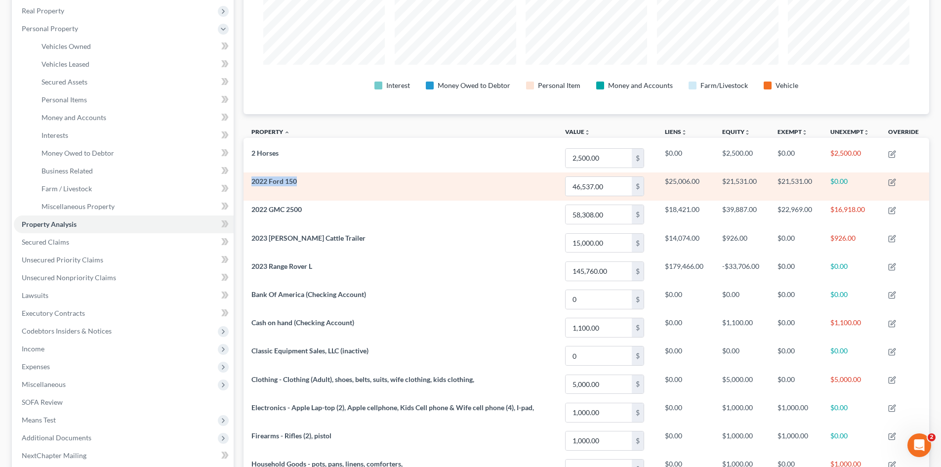
click at [360, 176] on td "2022 Ford 150" at bounding box center [400, 186] width 314 height 28
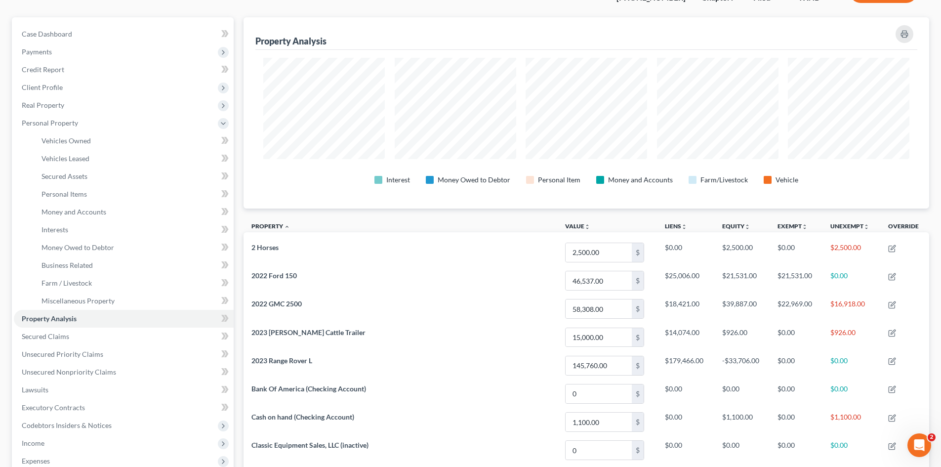
scroll to position [0, 0]
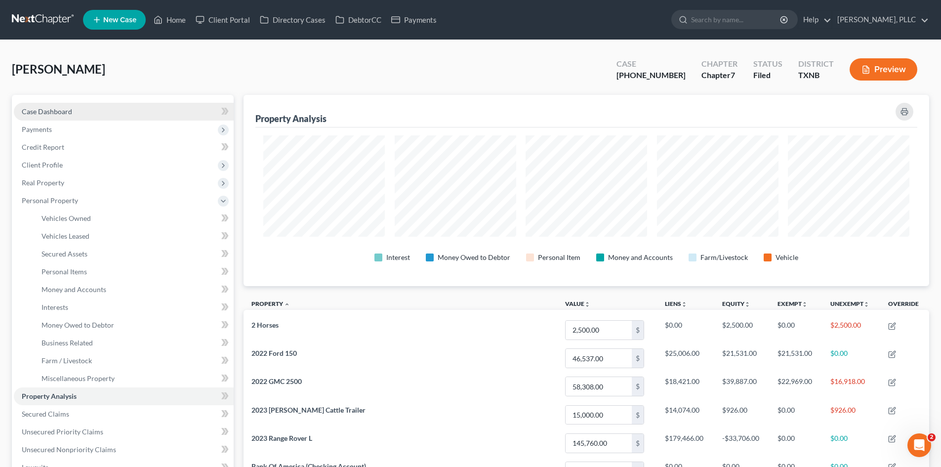
click at [67, 116] on link "Case Dashboard" at bounding box center [124, 112] width 220 height 18
select select "3"
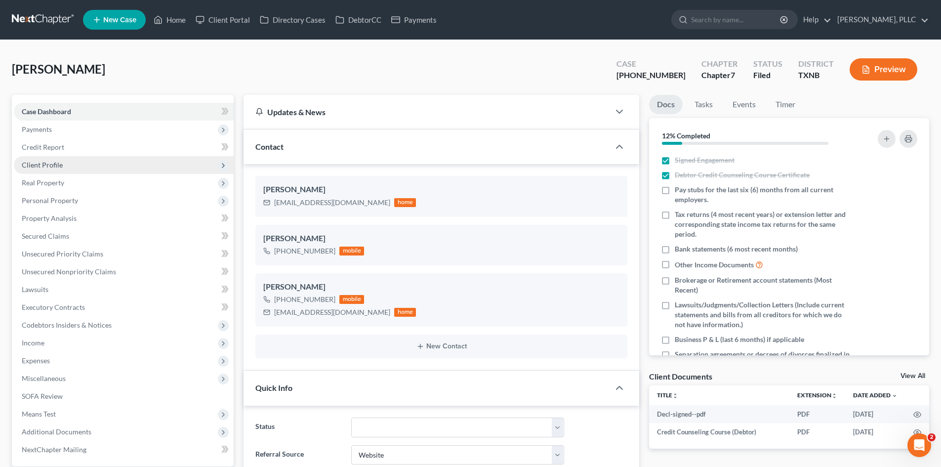
scroll to position [1178, 0]
click at [68, 168] on span "Client Profile" at bounding box center [124, 165] width 220 height 18
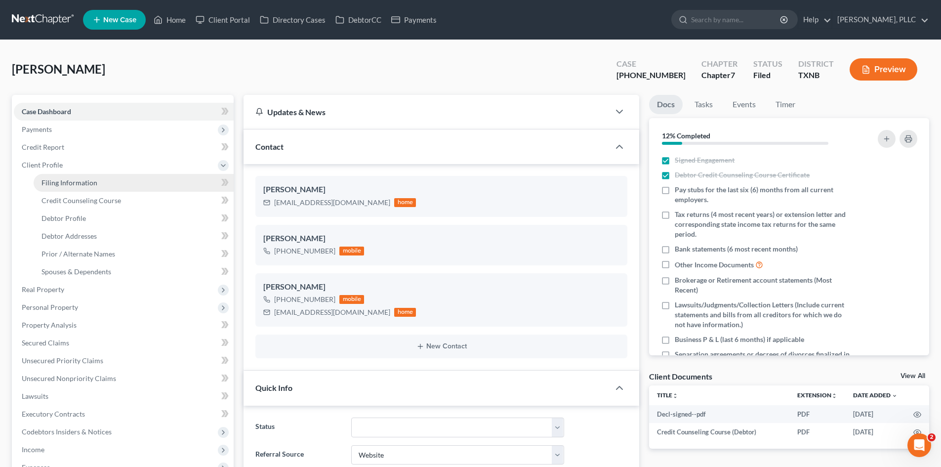
click at [71, 187] on link "Filing Information" at bounding box center [134, 183] width 200 height 18
select select "1"
select select "0"
select select "45"
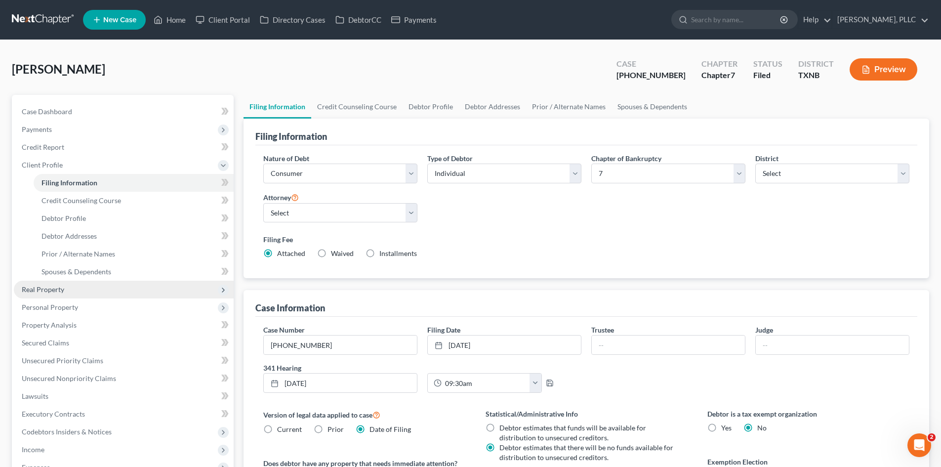
click at [56, 288] on span "Real Property" at bounding box center [43, 289] width 42 height 8
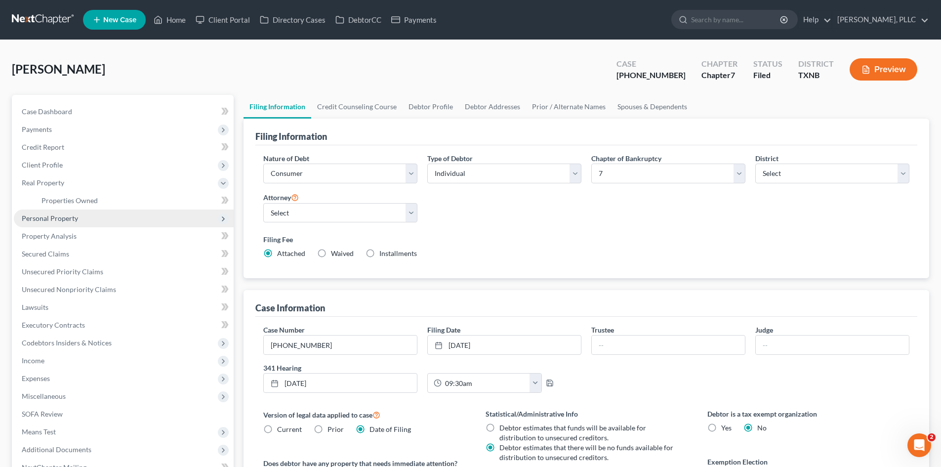
click at [88, 220] on span "Personal Property" at bounding box center [124, 218] width 220 height 18
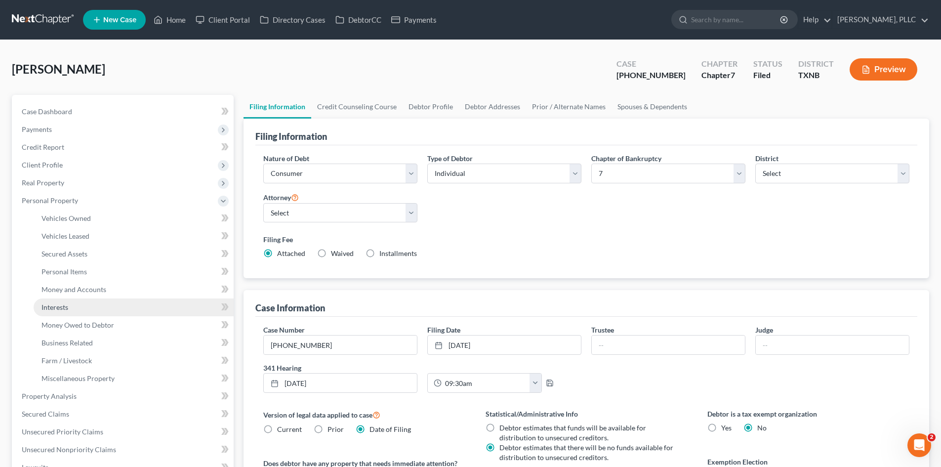
click at [98, 307] on link "Interests" at bounding box center [134, 307] width 200 height 18
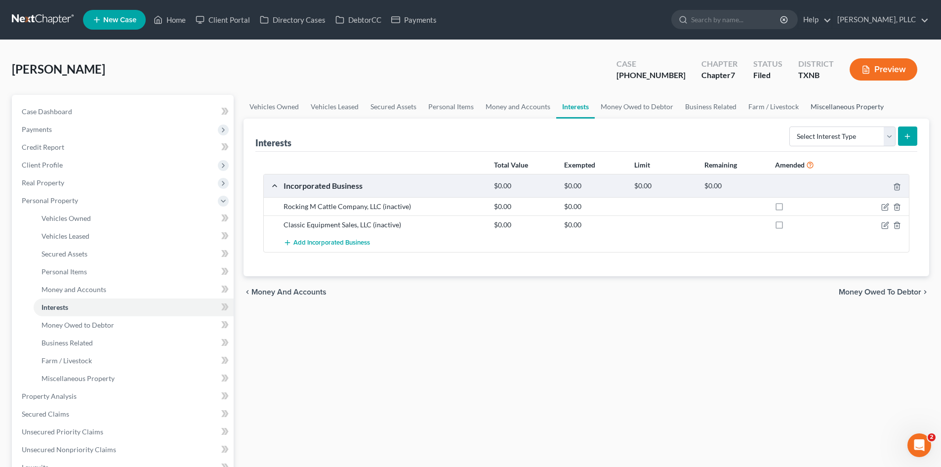
click at [840, 105] on link "Miscellaneous Property" at bounding box center [846, 107] width 85 height 24
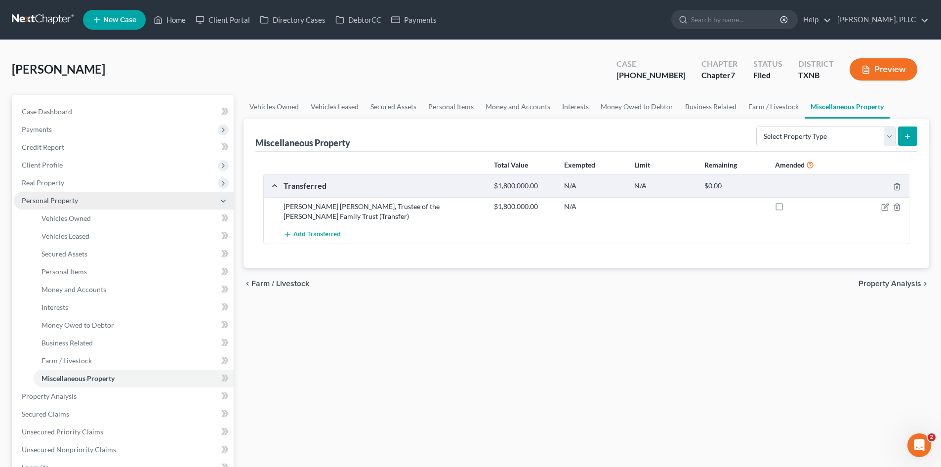
click at [70, 196] on span "Personal Property" at bounding box center [50, 200] width 56 height 8
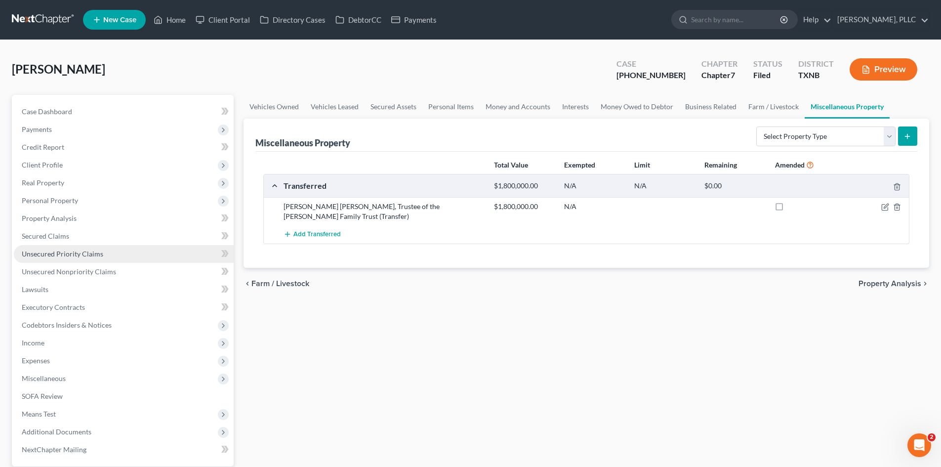
click at [95, 254] on span "Unsecured Priority Claims" at bounding box center [62, 253] width 81 height 8
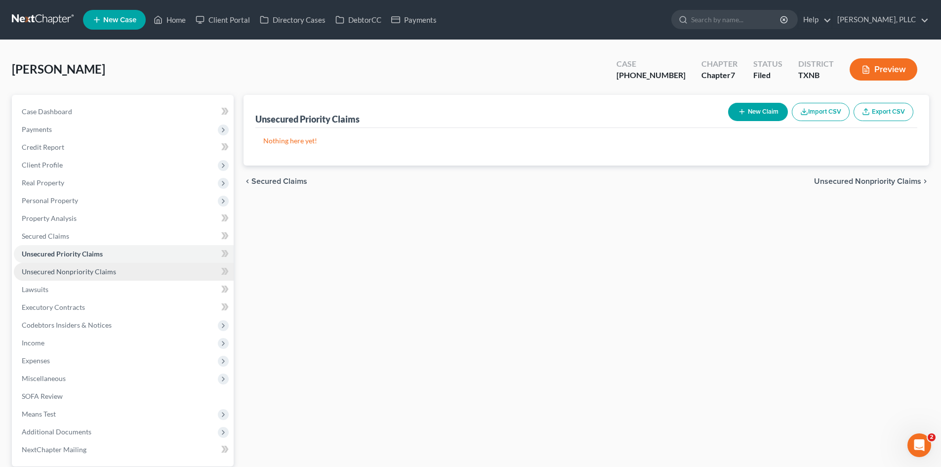
click at [92, 269] on span "Unsecured Nonpriority Claims" at bounding box center [69, 271] width 94 height 8
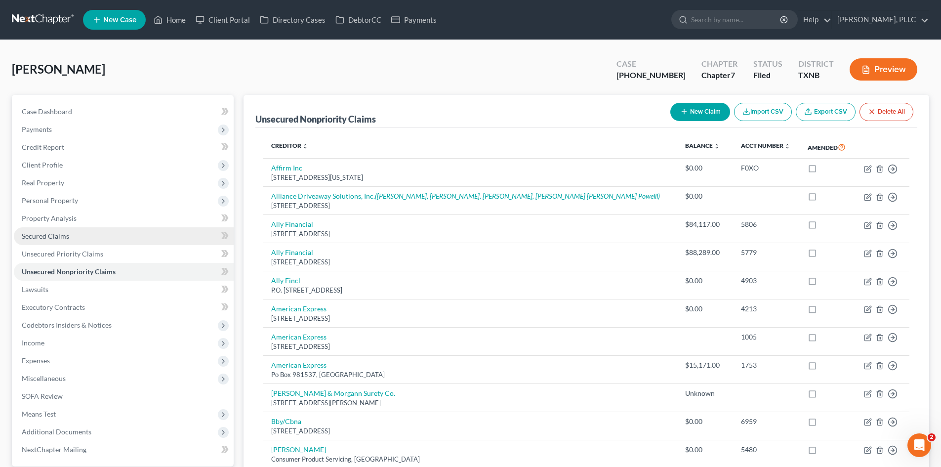
click at [81, 235] on link "Secured Claims" at bounding box center [124, 236] width 220 height 18
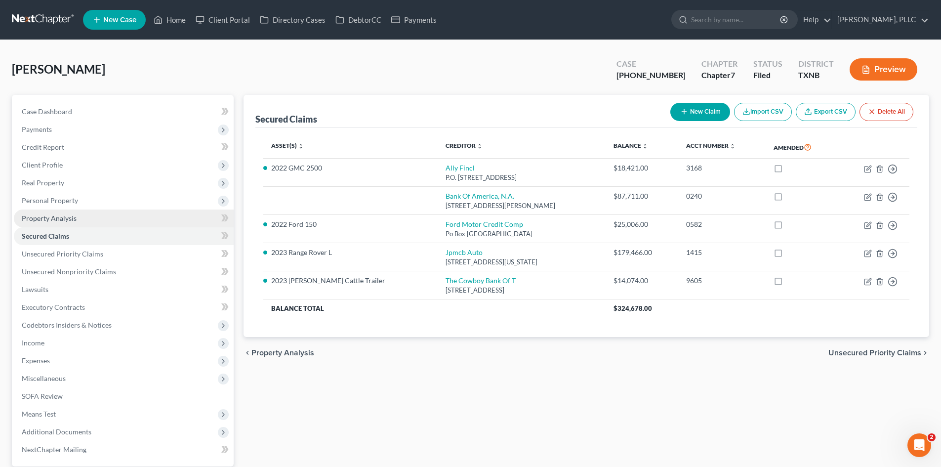
click at [84, 220] on link "Property Analysis" at bounding box center [124, 218] width 220 height 18
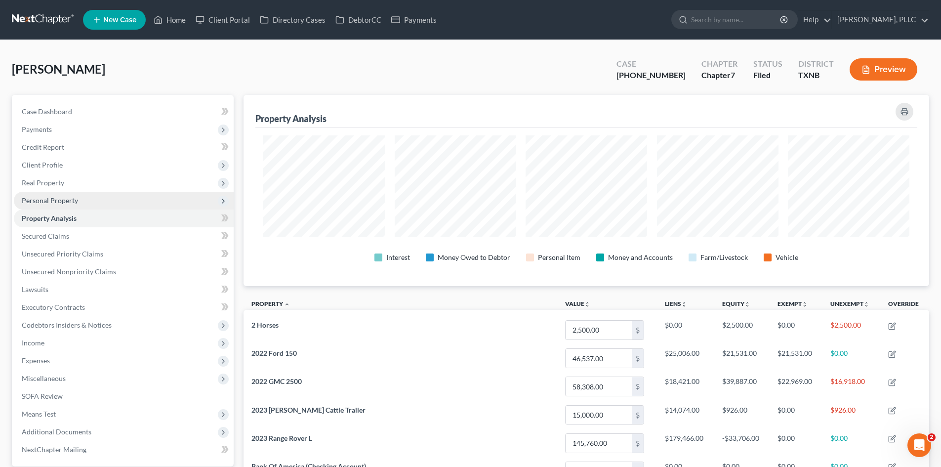
scroll to position [191, 685]
click at [81, 199] on span "Personal Property" at bounding box center [124, 201] width 220 height 18
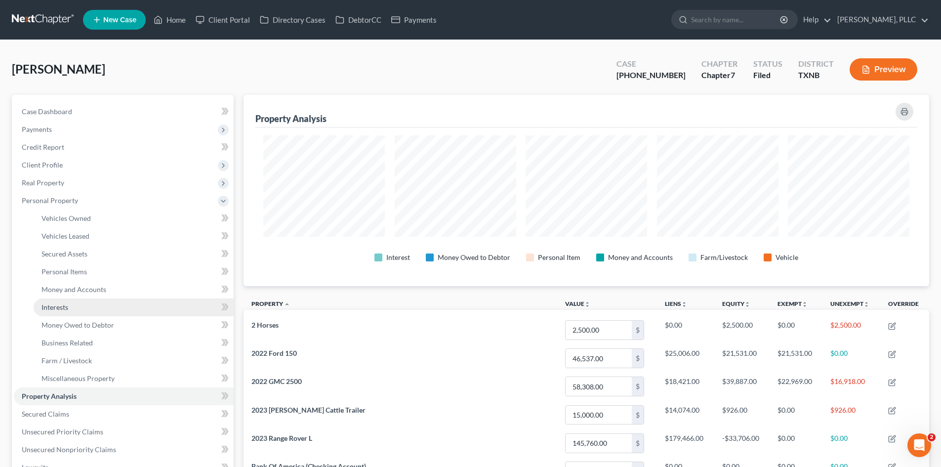
click at [129, 306] on link "Interests" at bounding box center [134, 307] width 200 height 18
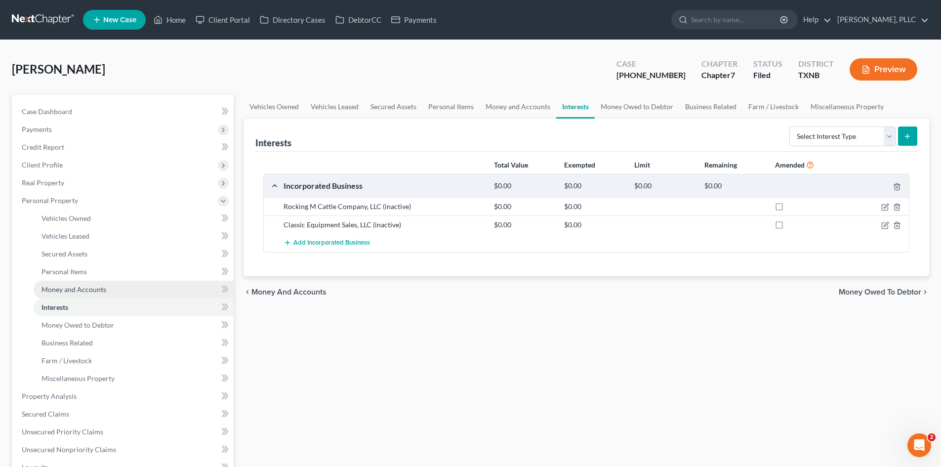
click at [117, 281] on link "Money and Accounts" at bounding box center [134, 289] width 200 height 18
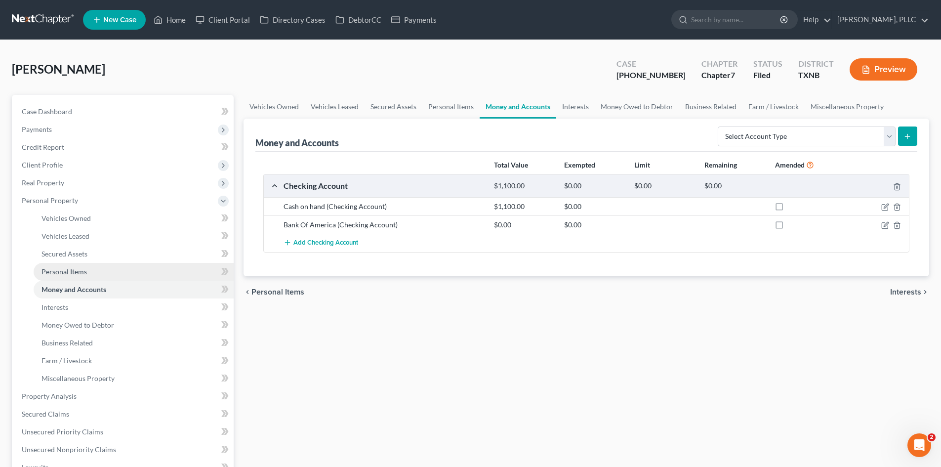
click at [108, 266] on link "Personal Items" at bounding box center [134, 272] width 200 height 18
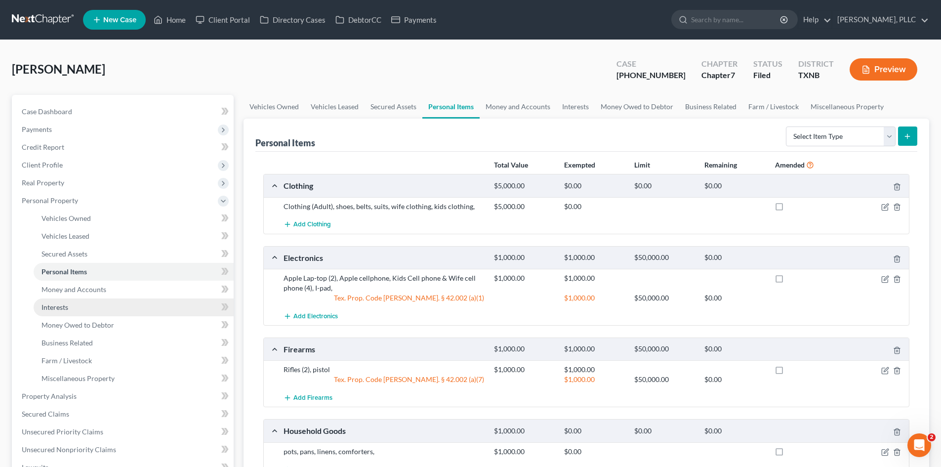
click at [119, 298] on link "Interests" at bounding box center [134, 307] width 200 height 18
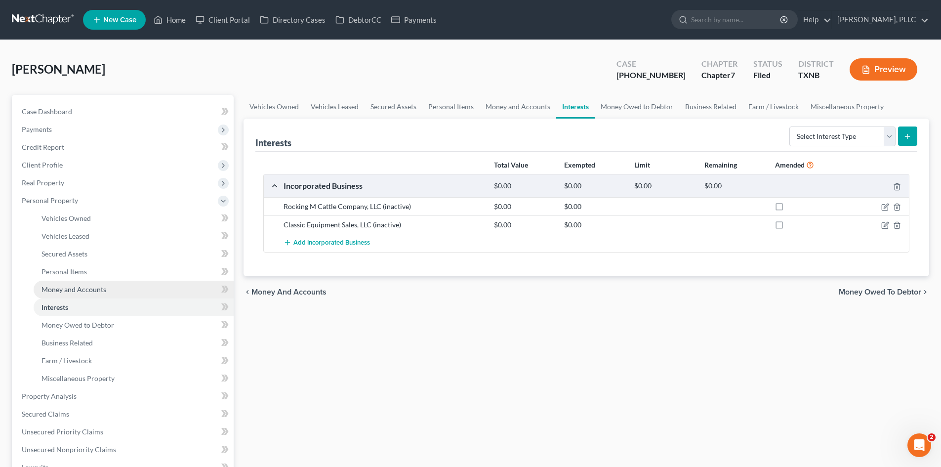
click at [110, 288] on link "Money and Accounts" at bounding box center [134, 289] width 200 height 18
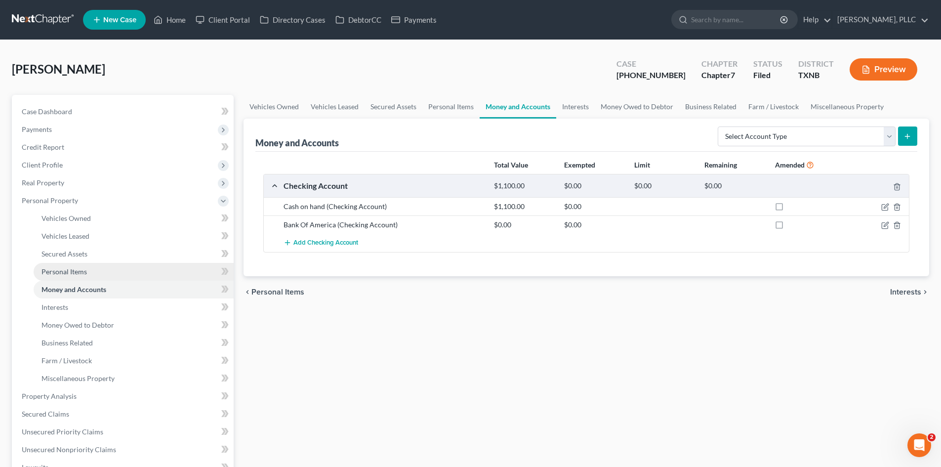
click at [102, 272] on link "Personal Items" at bounding box center [134, 272] width 200 height 18
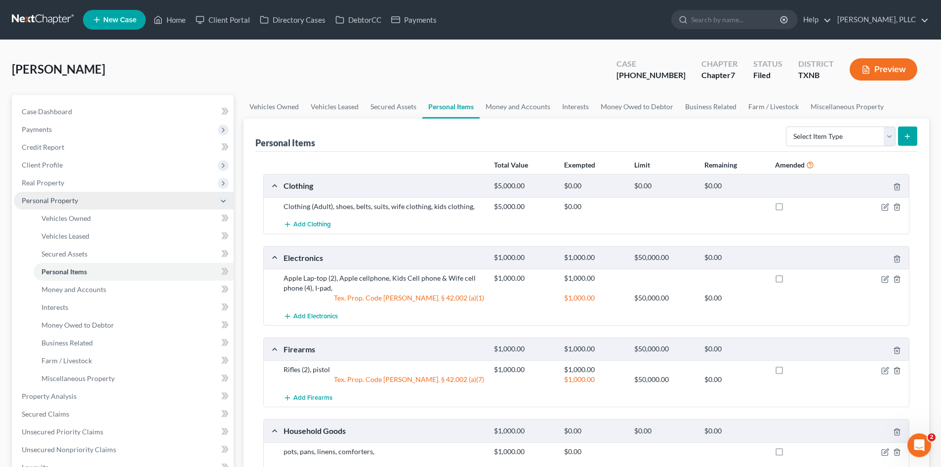
click at [102, 203] on span "Personal Property" at bounding box center [124, 201] width 220 height 18
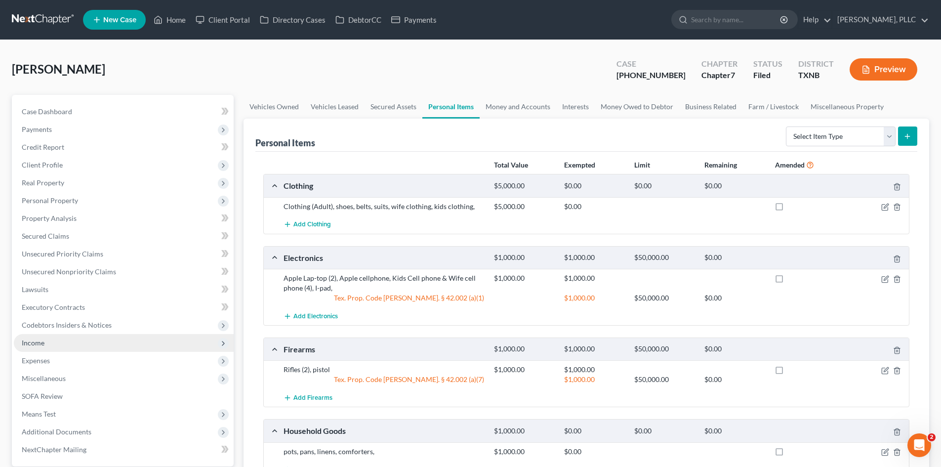
click at [67, 346] on span "Income" at bounding box center [124, 343] width 220 height 18
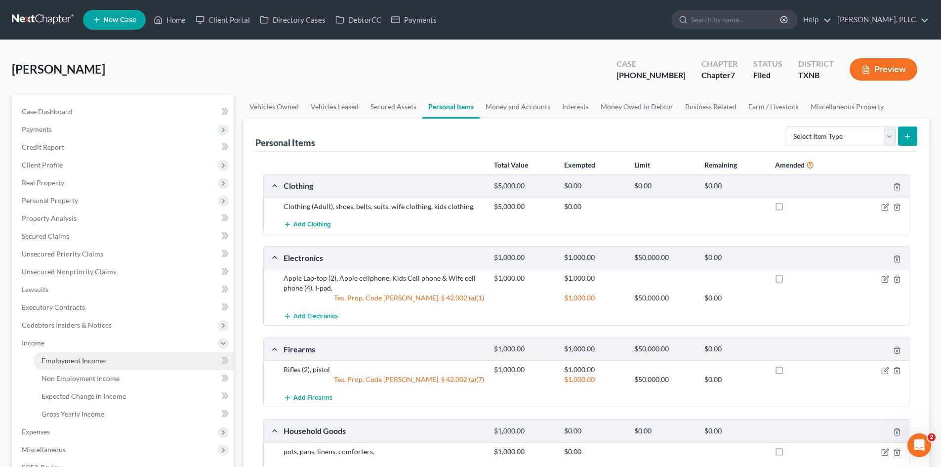
click at [71, 360] on span "Employment Income" at bounding box center [72, 360] width 63 height 8
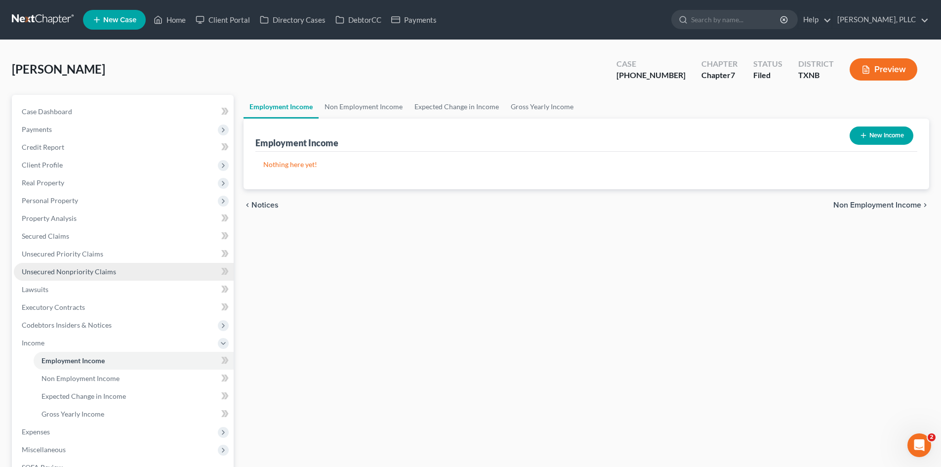
click at [67, 270] on span "Unsecured Nonpriority Claims" at bounding box center [69, 271] width 94 height 8
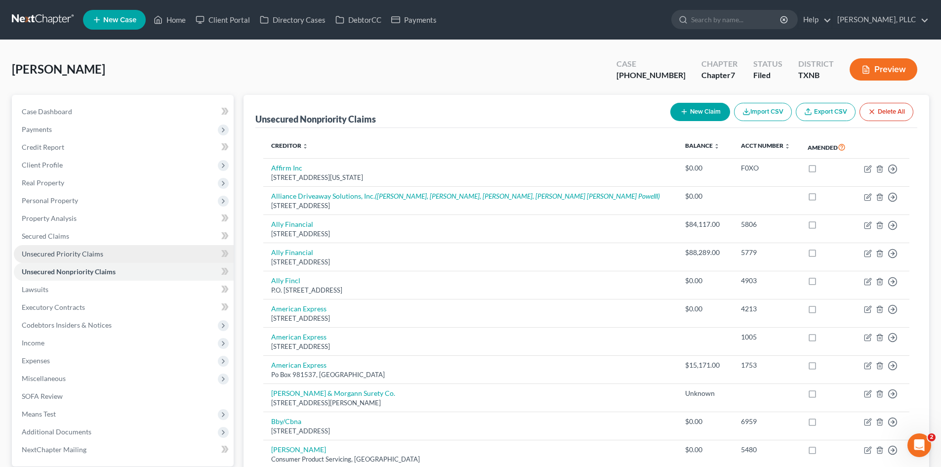
click at [45, 246] on link "Unsecured Priority Claims" at bounding box center [124, 254] width 220 height 18
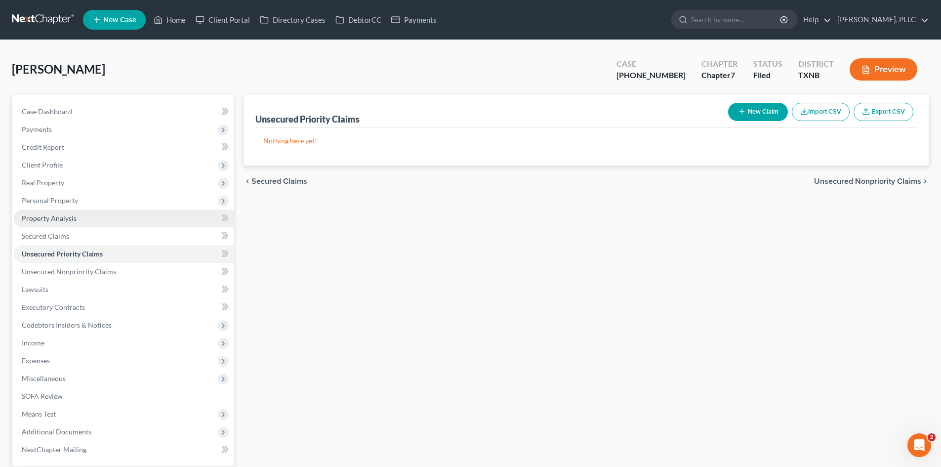
click at [47, 214] on span "Property Analysis" at bounding box center [49, 218] width 55 height 8
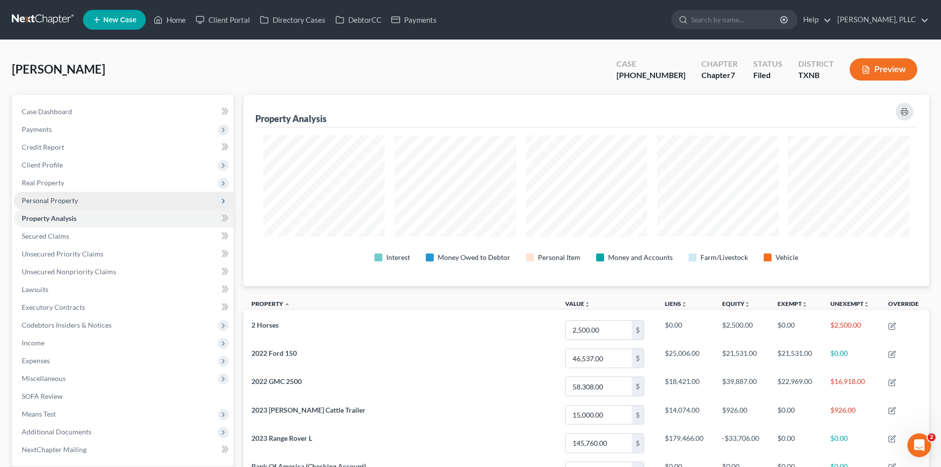
scroll to position [191, 685]
click at [45, 198] on span "Personal Property" at bounding box center [50, 200] width 56 height 8
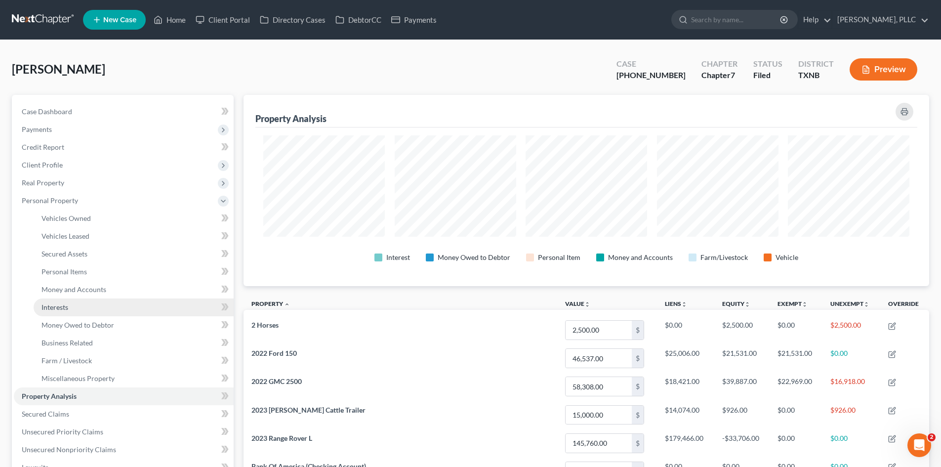
click at [105, 304] on link "Interests" at bounding box center [134, 307] width 200 height 18
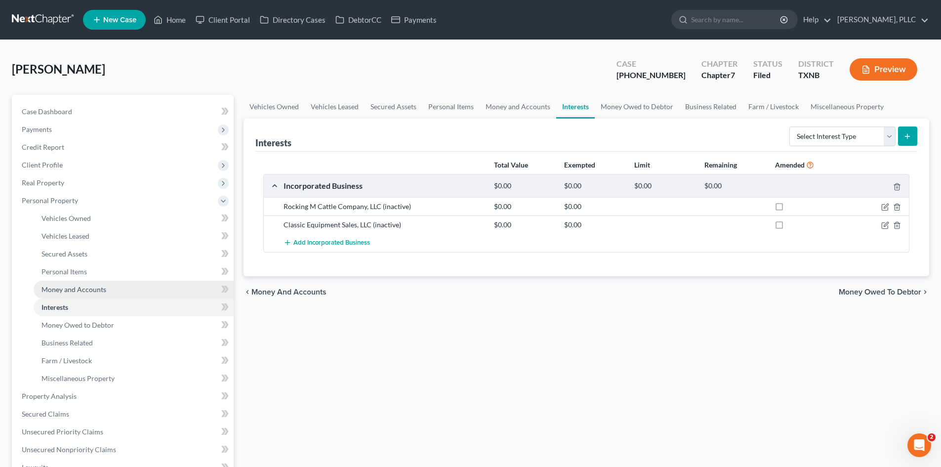
click at [95, 291] on span "Money and Accounts" at bounding box center [73, 289] width 65 height 8
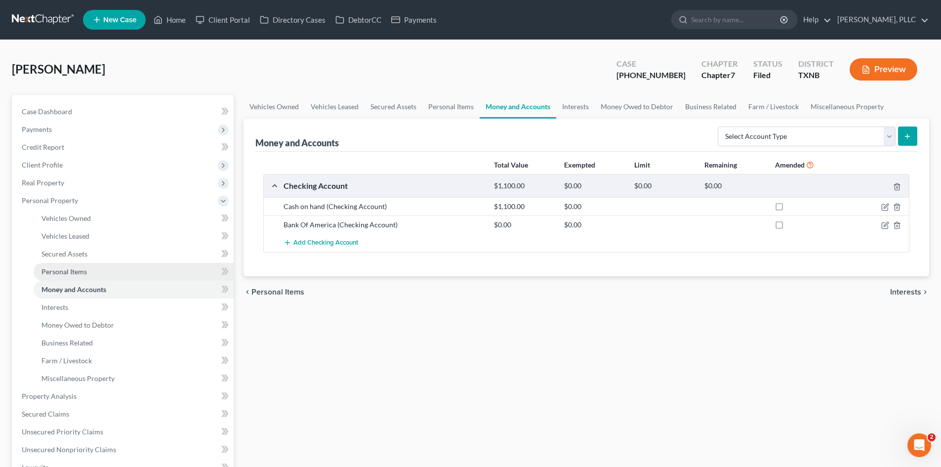
click at [85, 271] on span "Personal Items" at bounding box center [63, 271] width 45 height 8
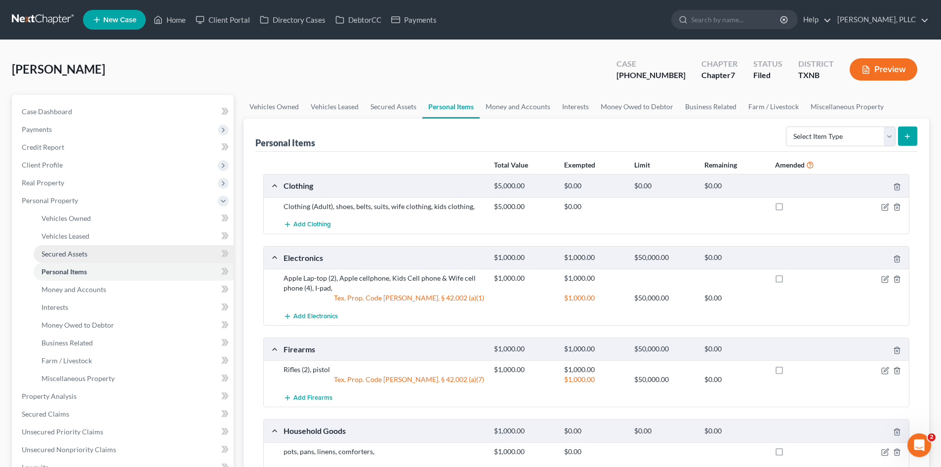
click at [77, 254] on span "Secured Assets" at bounding box center [64, 253] width 46 height 8
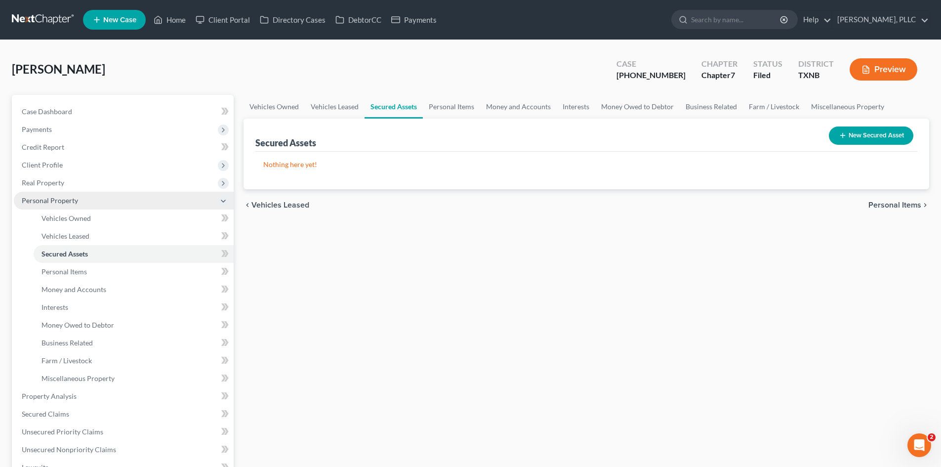
click at [59, 198] on span "Personal Property" at bounding box center [50, 200] width 56 height 8
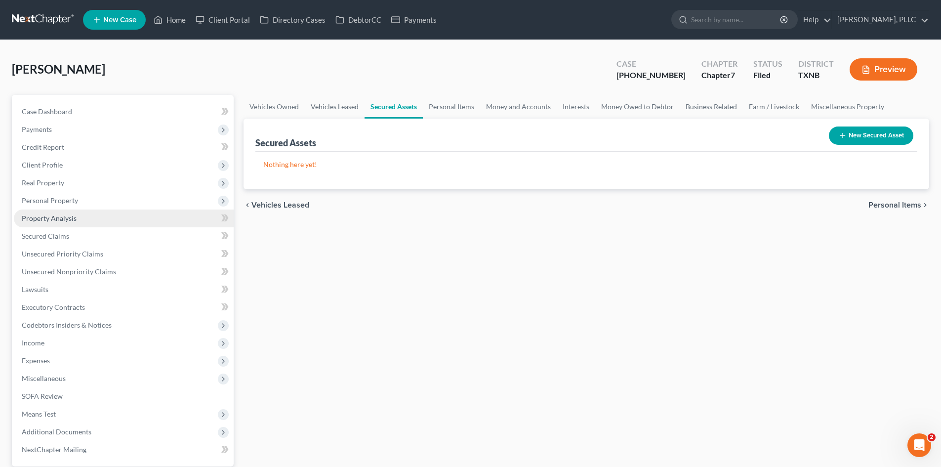
click at [56, 216] on span "Property Analysis" at bounding box center [49, 218] width 55 height 8
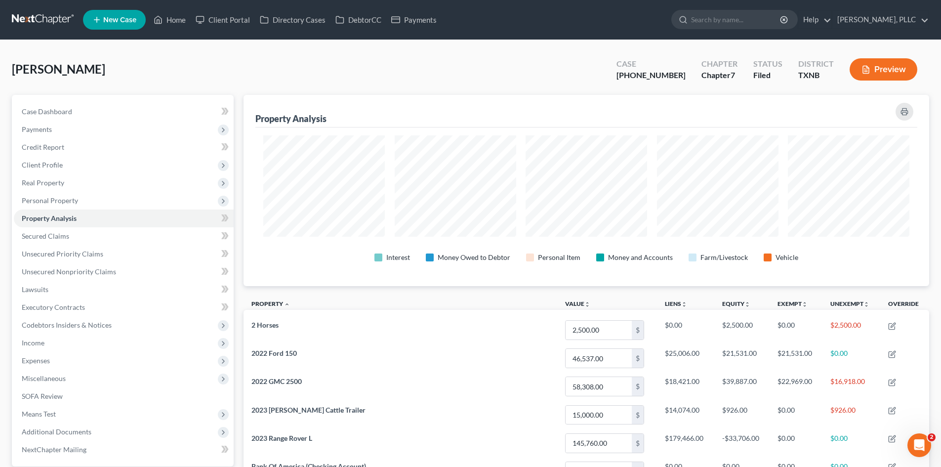
scroll to position [191, 685]
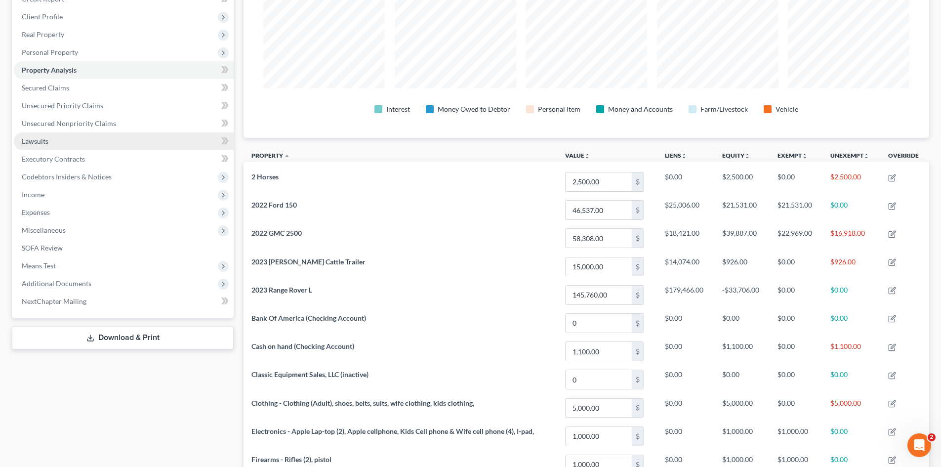
click at [43, 138] on span "Lawsuits" at bounding box center [35, 141] width 27 height 8
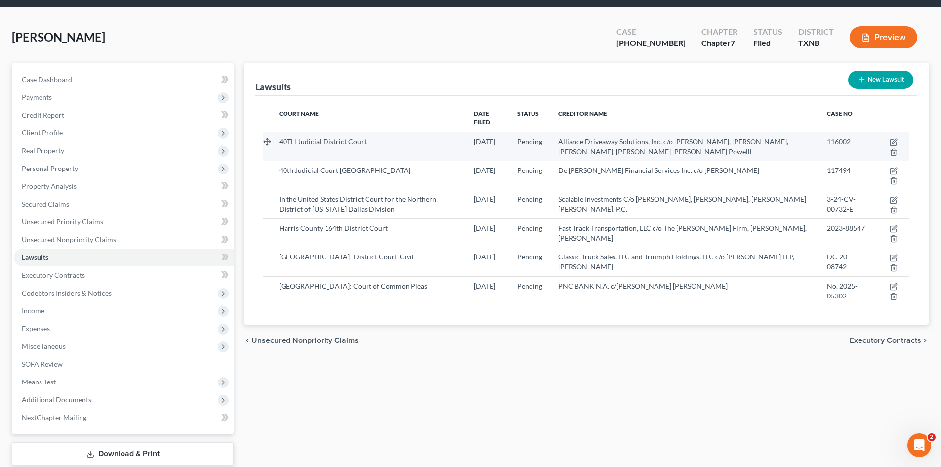
scroll to position [49, 0]
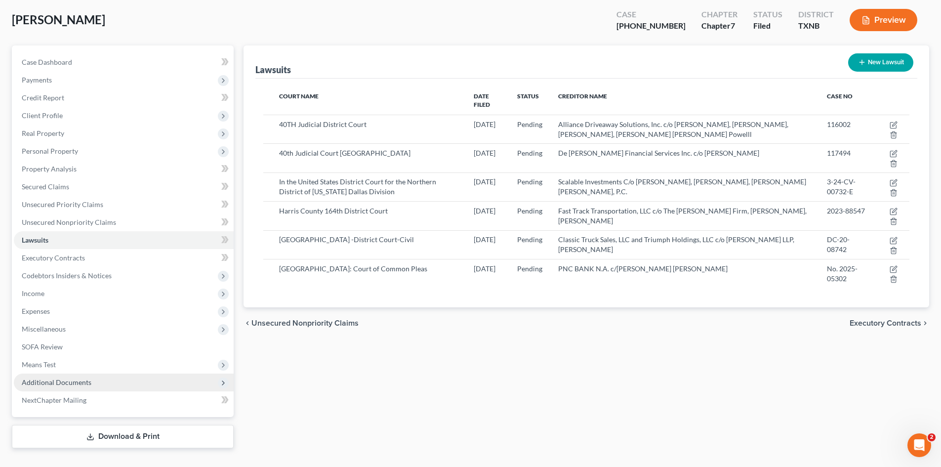
click at [95, 382] on span "Additional Documents" at bounding box center [124, 382] width 220 height 18
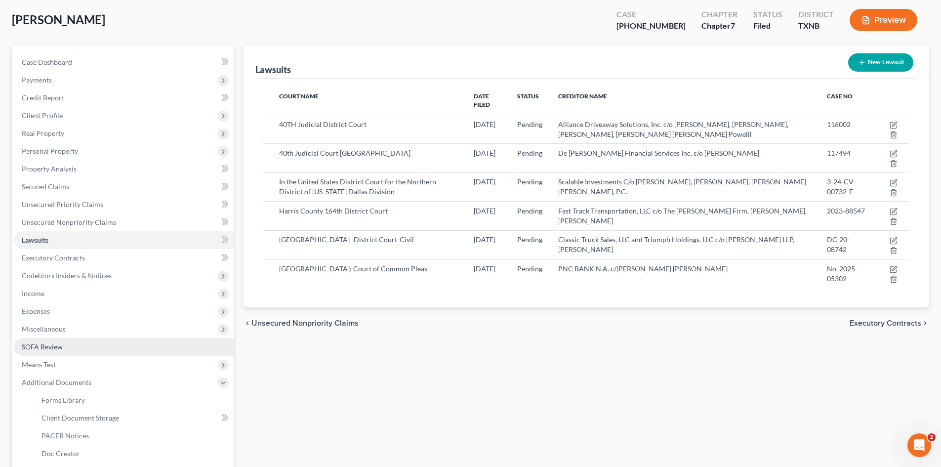
click at [41, 345] on span "SOFA Review" at bounding box center [42, 346] width 41 height 8
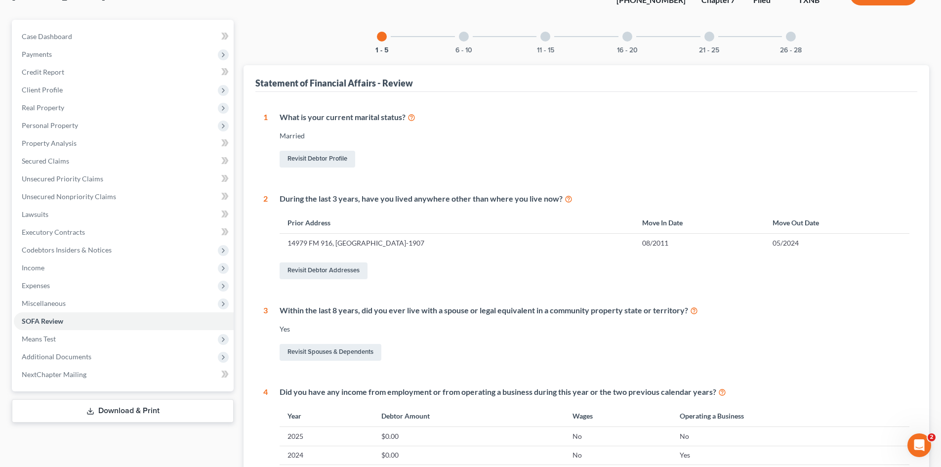
scroll to position [59, 0]
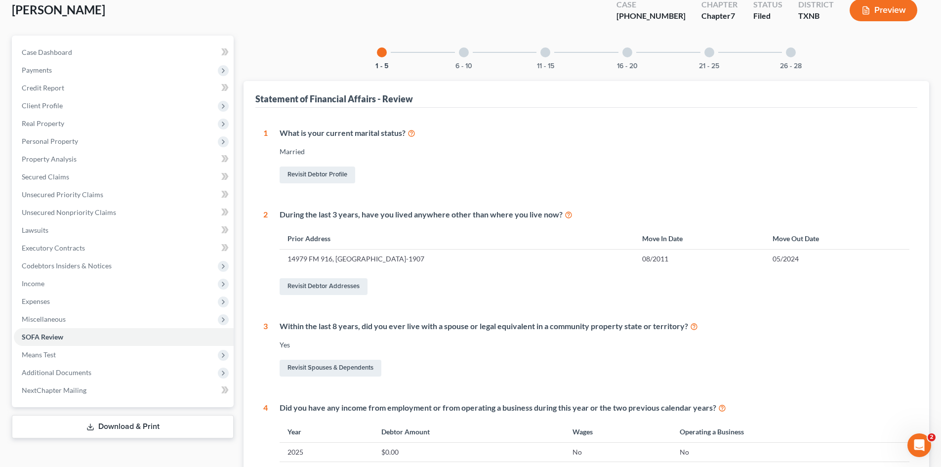
click at [464, 50] on div at bounding box center [464, 52] width 10 height 10
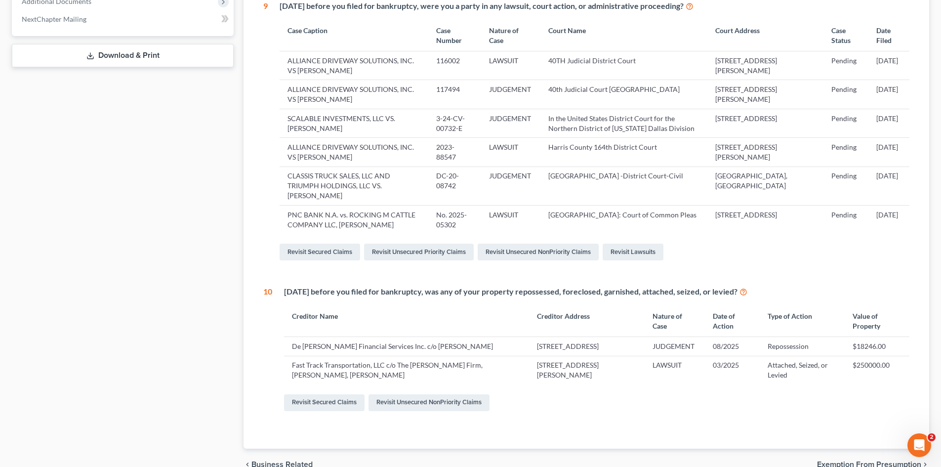
scroll to position [454, 0]
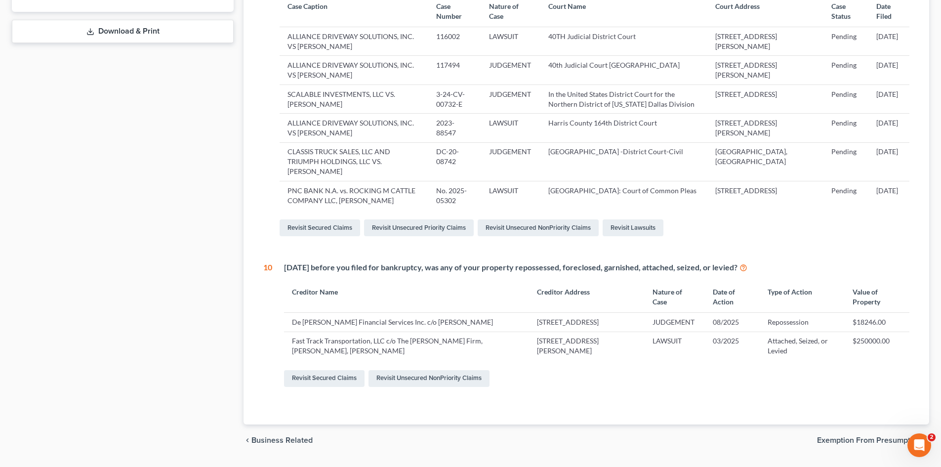
click at [868, 340] on td "$250000.00" at bounding box center [876, 345] width 65 height 29
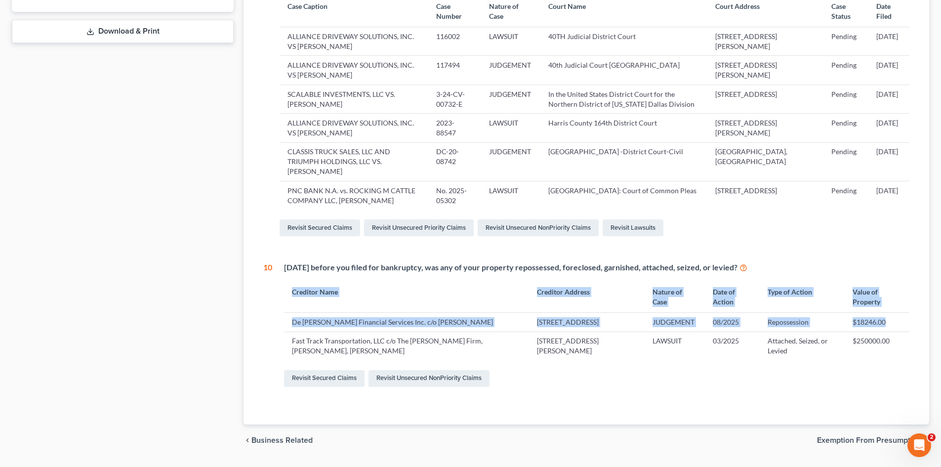
drag, startPoint x: 273, startPoint y: 317, endPoint x: 900, endPoint y: 313, distance: 627.1
click at [900, 313] on div "[DATE] before you filed for bankruptcy, was any of your property repossessed, f…" at bounding box center [590, 325] width 637 height 127
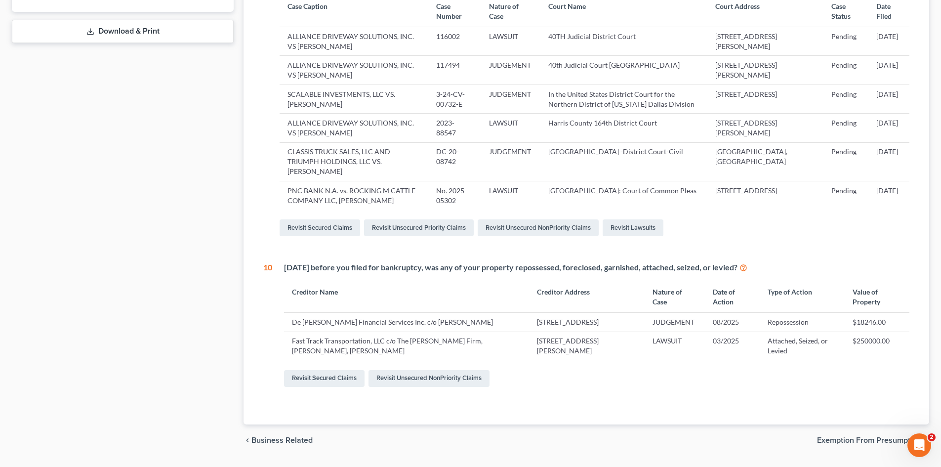
click at [152, 294] on div "Case Dashboard Payments Invoices Payments Payments Credit Report Client Profile" at bounding box center [123, 48] width 232 height 815
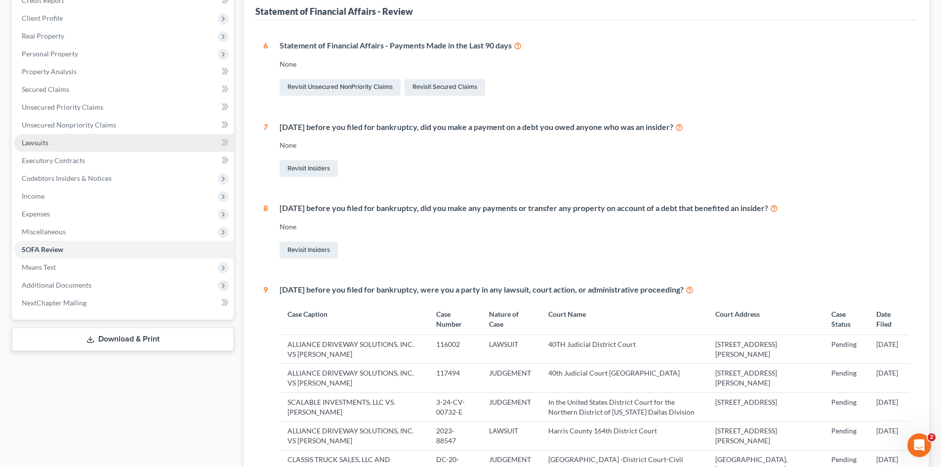
scroll to position [59, 0]
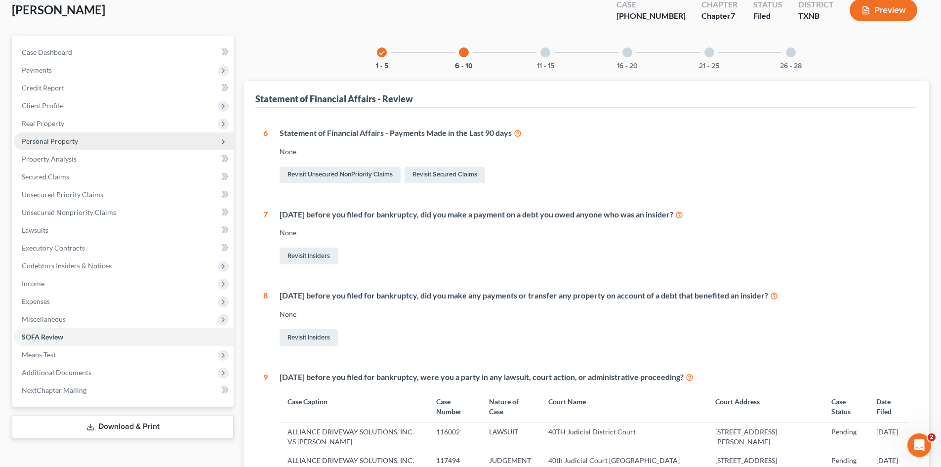
click at [61, 147] on span "Personal Property" at bounding box center [124, 141] width 220 height 18
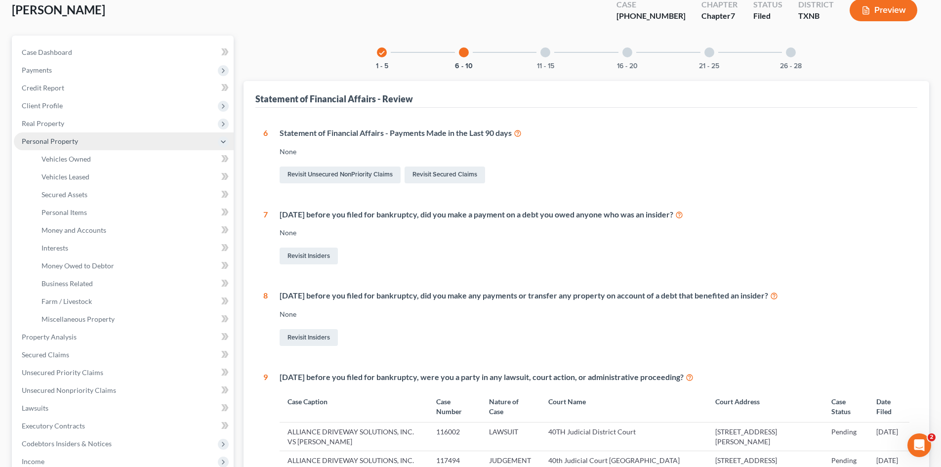
click at [47, 138] on span "Personal Property" at bounding box center [50, 141] width 56 height 8
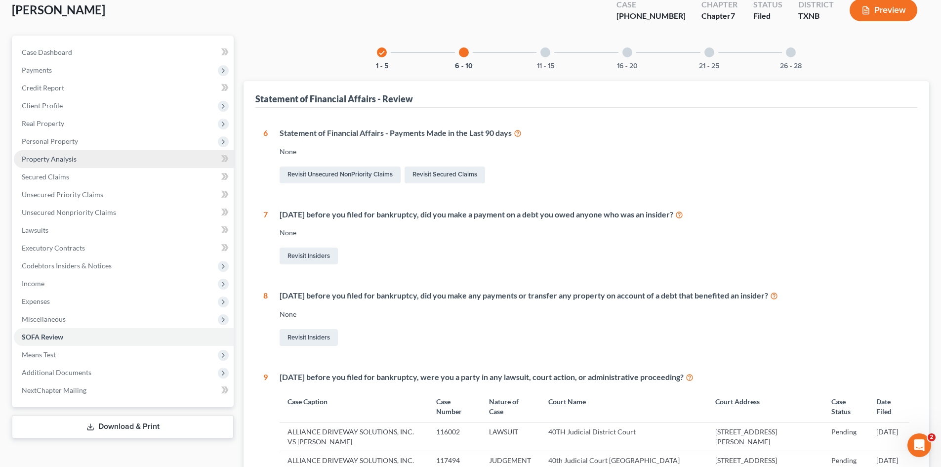
click at [62, 161] on span "Property Analysis" at bounding box center [49, 159] width 55 height 8
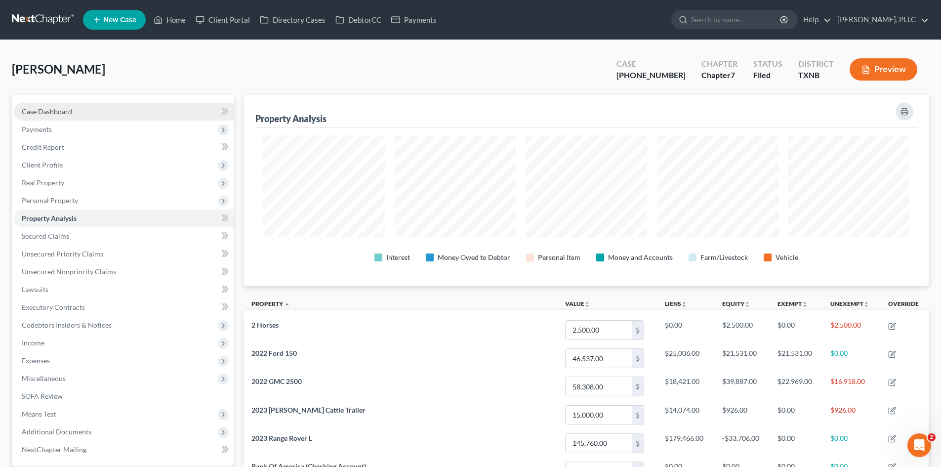
click at [94, 115] on link "Case Dashboard" at bounding box center [124, 112] width 220 height 18
select select "3"
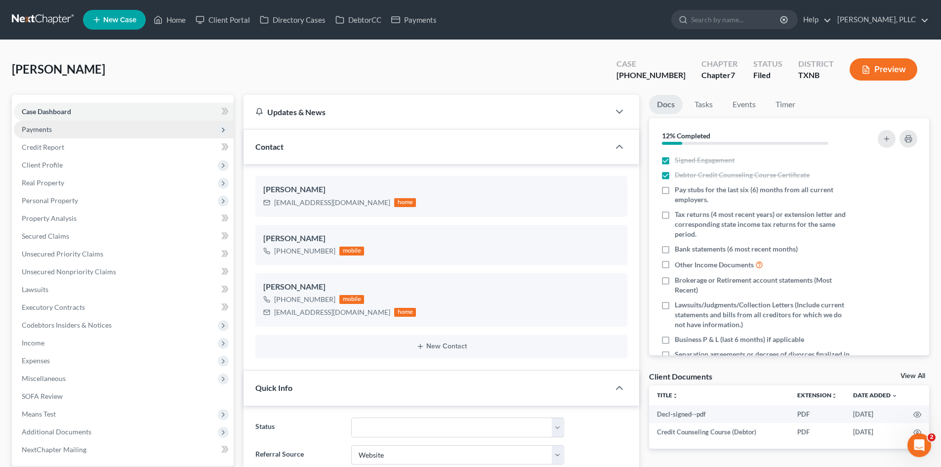
click at [103, 129] on span "Payments" at bounding box center [124, 129] width 220 height 18
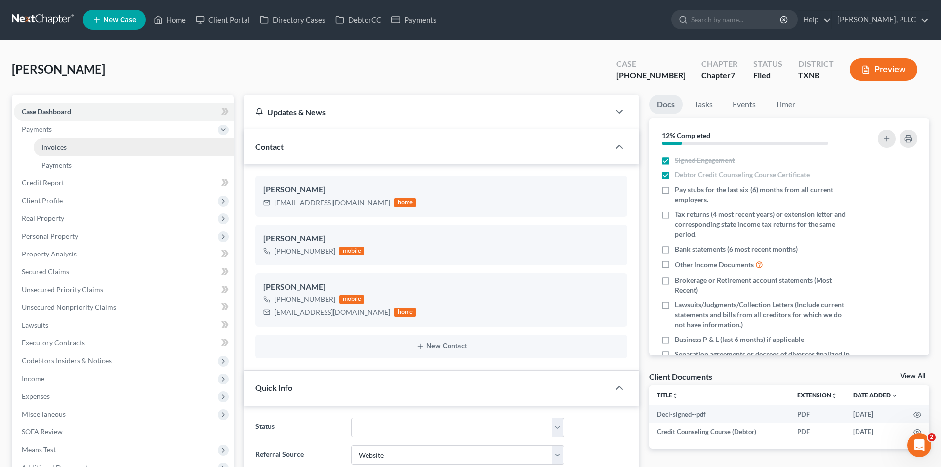
scroll to position [1178, 0]
click at [87, 148] on link "Invoices" at bounding box center [134, 147] width 200 height 18
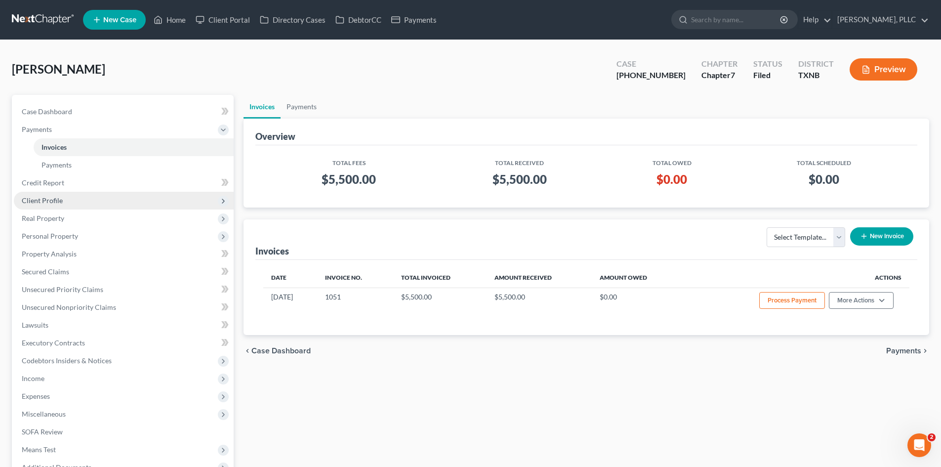
click at [75, 200] on span "Client Profile" at bounding box center [124, 201] width 220 height 18
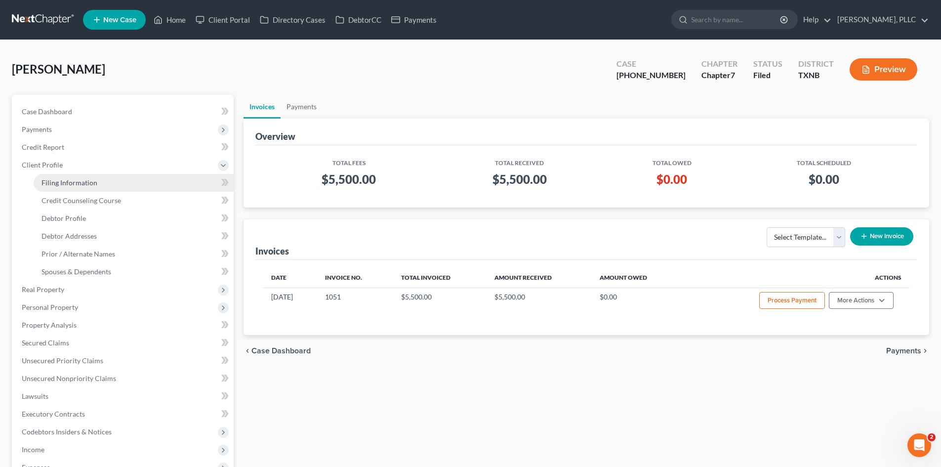
click at [79, 184] on span "Filing Information" at bounding box center [69, 182] width 56 height 8
select select "1"
select select "0"
select select "78"
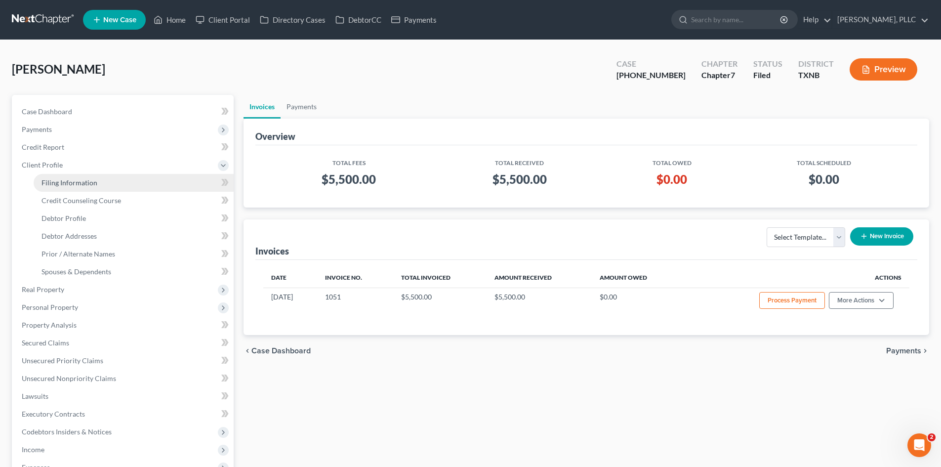
select select "1"
select select "45"
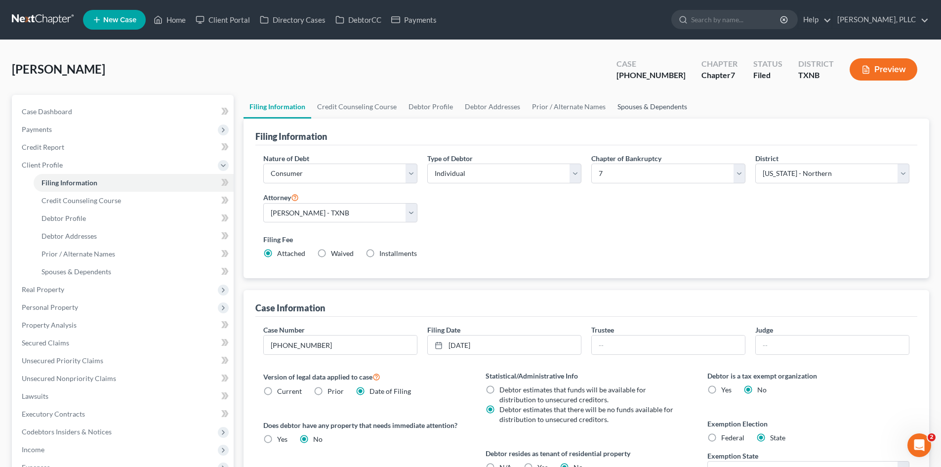
click at [632, 108] on link "Spouses & Dependents" at bounding box center [651, 107] width 81 height 24
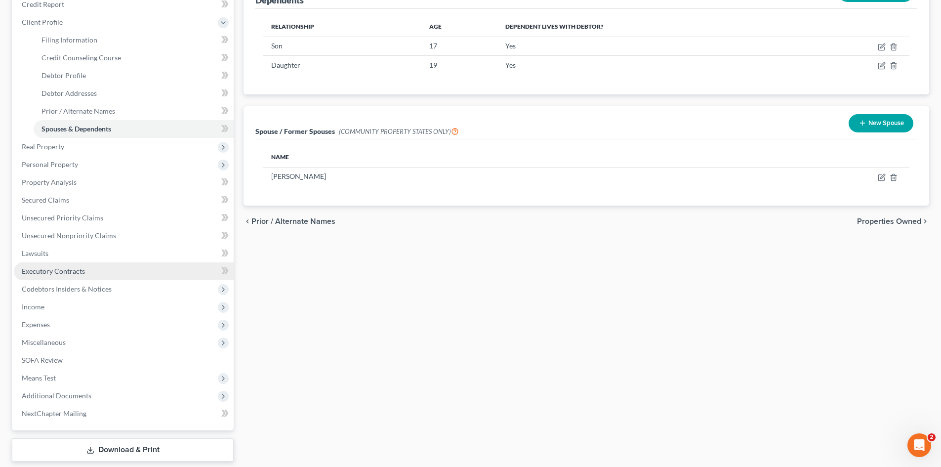
scroll to position [148, 0]
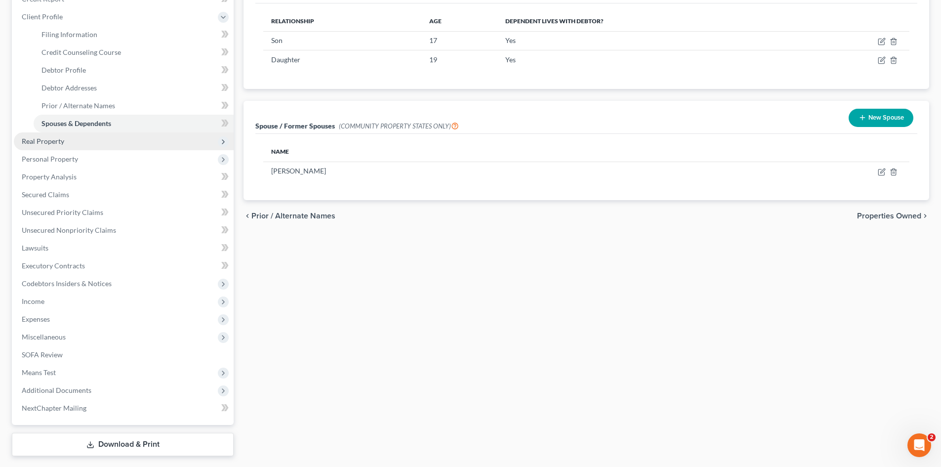
click at [76, 147] on span "Real Property" at bounding box center [124, 141] width 220 height 18
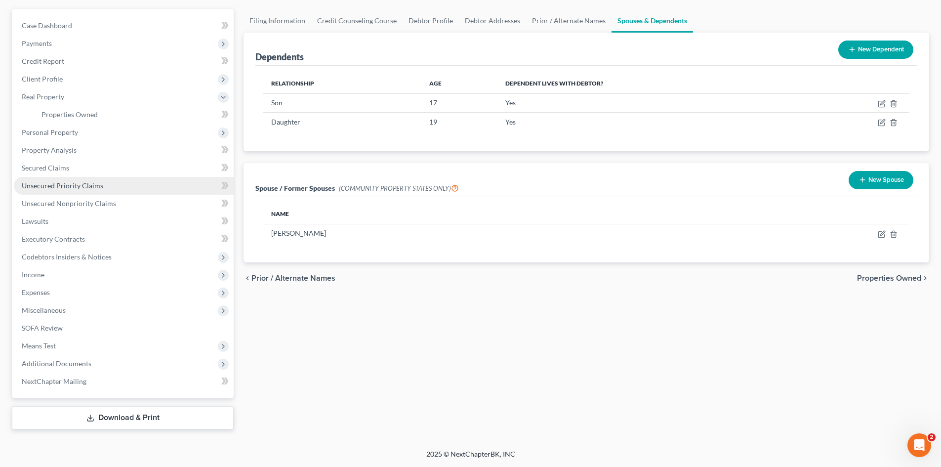
scroll to position [86, 0]
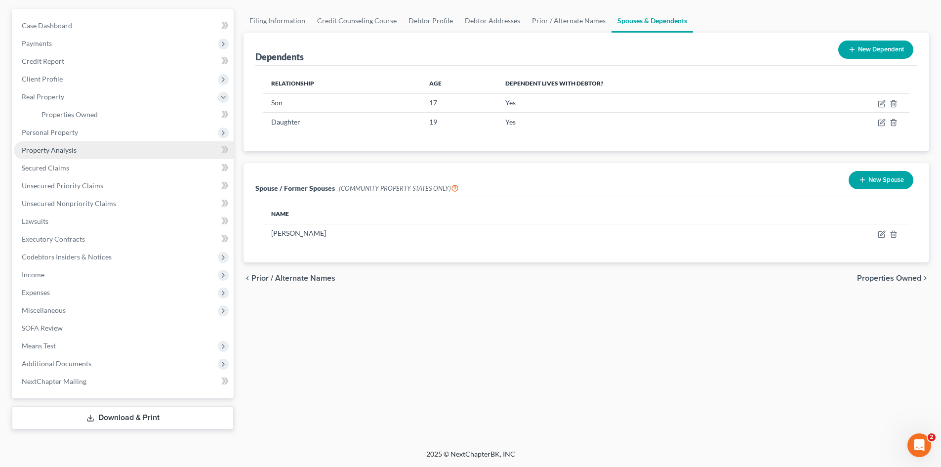
click at [78, 155] on link "Property Analysis" at bounding box center [124, 150] width 220 height 18
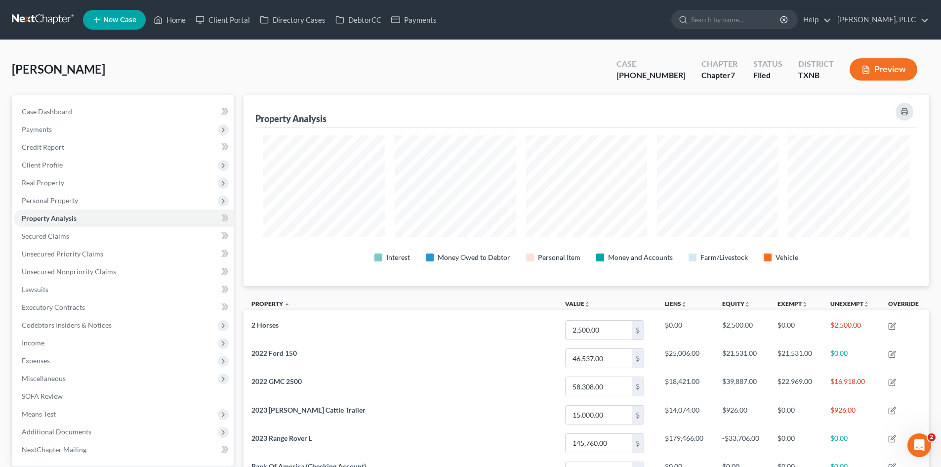
scroll to position [191, 685]
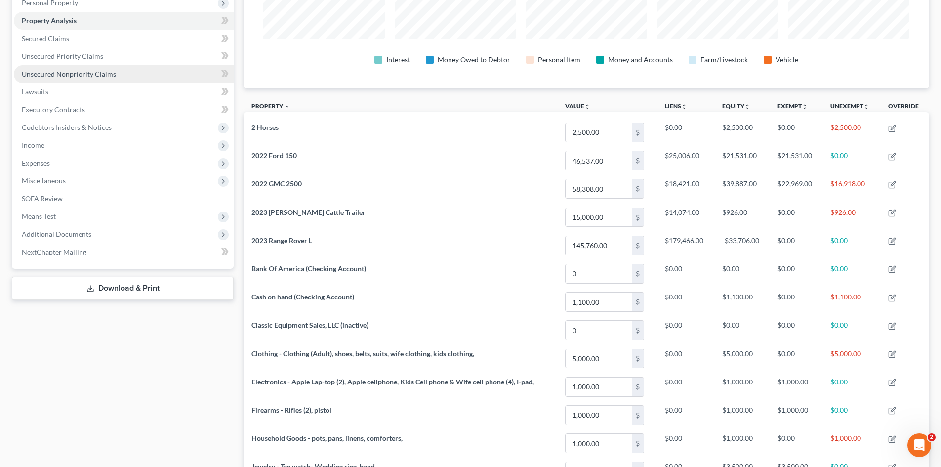
click at [105, 71] on span "Unsecured Nonpriority Claims" at bounding box center [69, 74] width 94 height 8
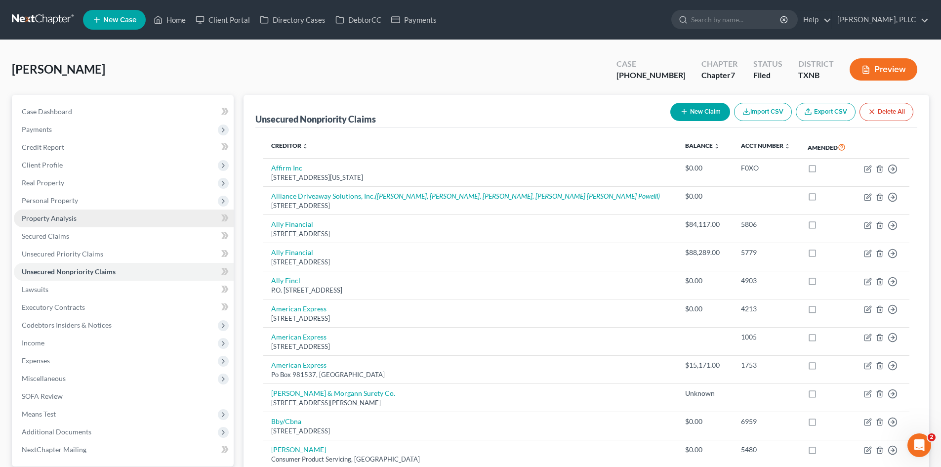
click at [68, 221] on span "Property Analysis" at bounding box center [49, 218] width 55 height 8
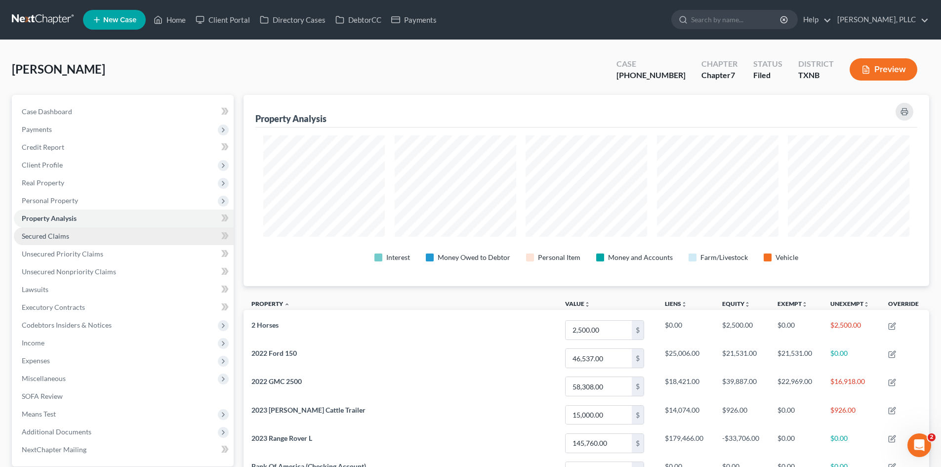
click at [70, 239] on link "Secured Claims" at bounding box center [124, 236] width 220 height 18
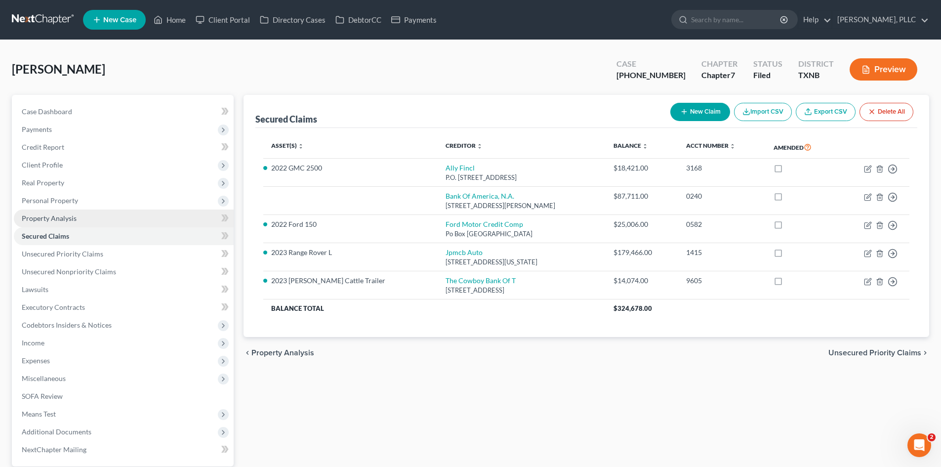
click at [84, 213] on link "Property Analysis" at bounding box center [124, 218] width 220 height 18
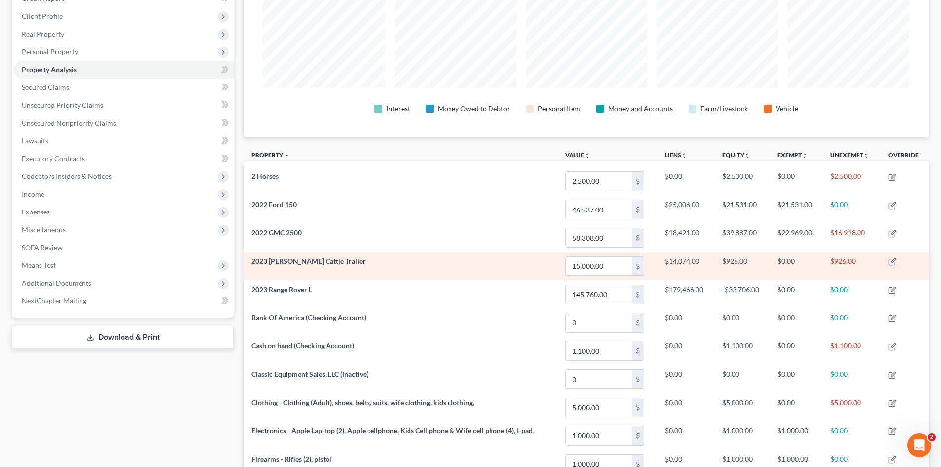
scroll to position [148, 0]
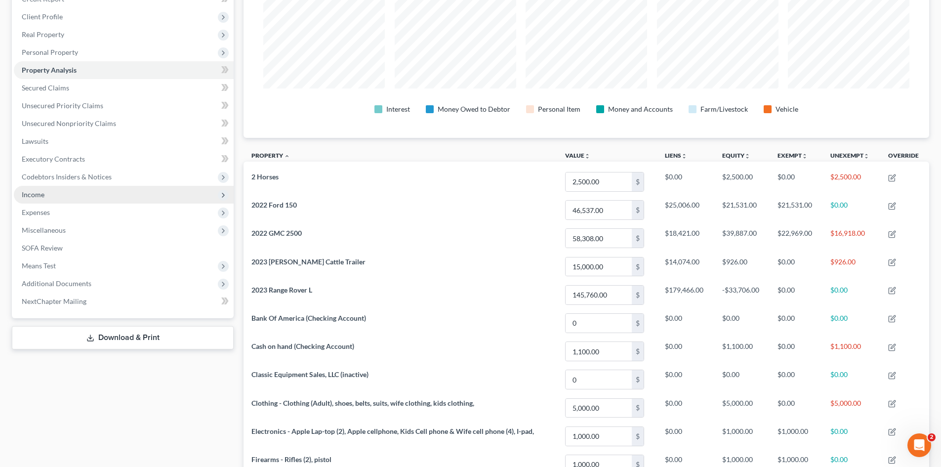
click at [67, 193] on span "Income" at bounding box center [124, 195] width 220 height 18
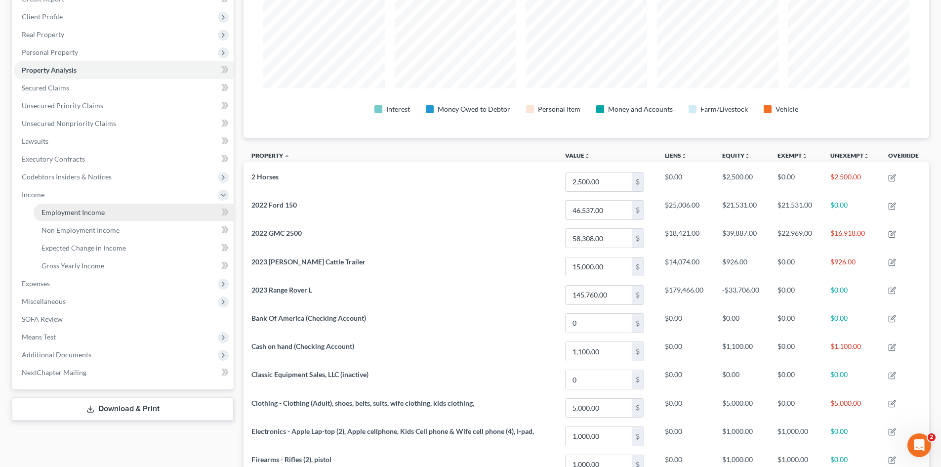
click at [83, 212] on span "Employment Income" at bounding box center [72, 212] width 63 height 8
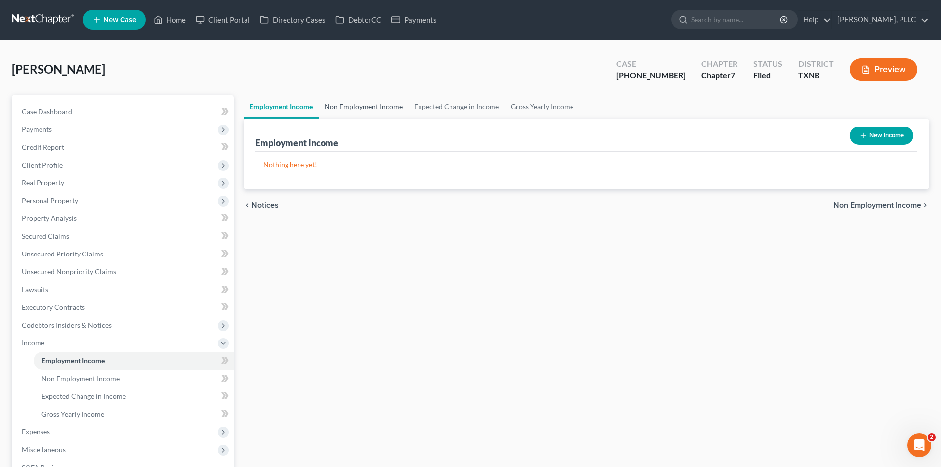
click at [356, 101] on link "Non Employment Income" at bounding box center [363, 107] width 90 height 24
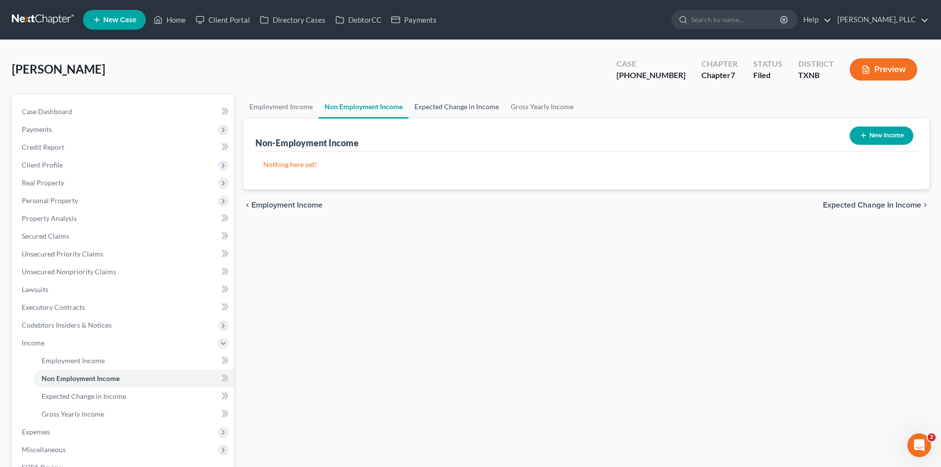
click at [467, 108] on link "Expected Change in Income" at bounding box center [456, 107] width 96 height 24
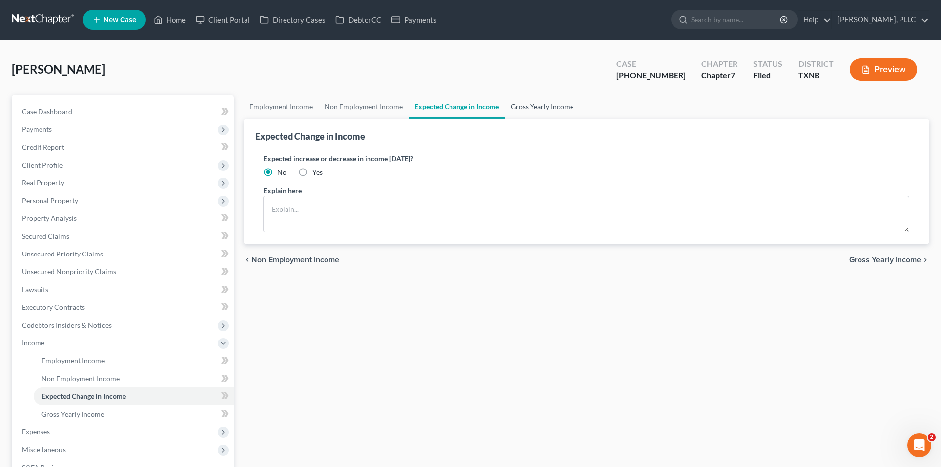
click at [547, 109] on link "Gross Yearly Income" at bounding box center [542, 107] width 75 height 24
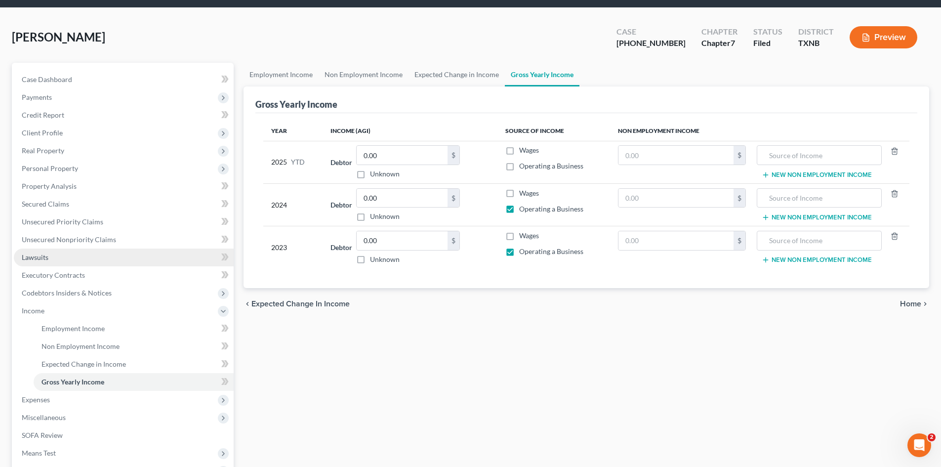
scroll to position [49, 0]
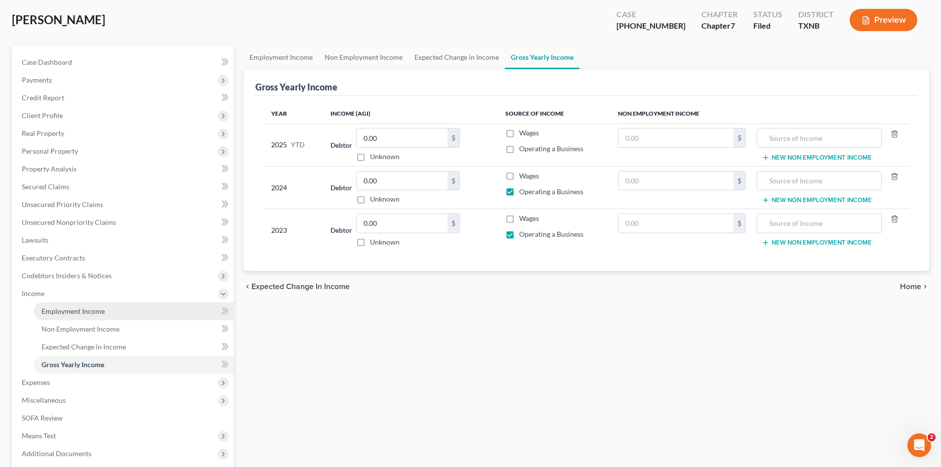
click at [81, 308] on span "Employment Income" at bounding box center [72, 311] width 63 height 8
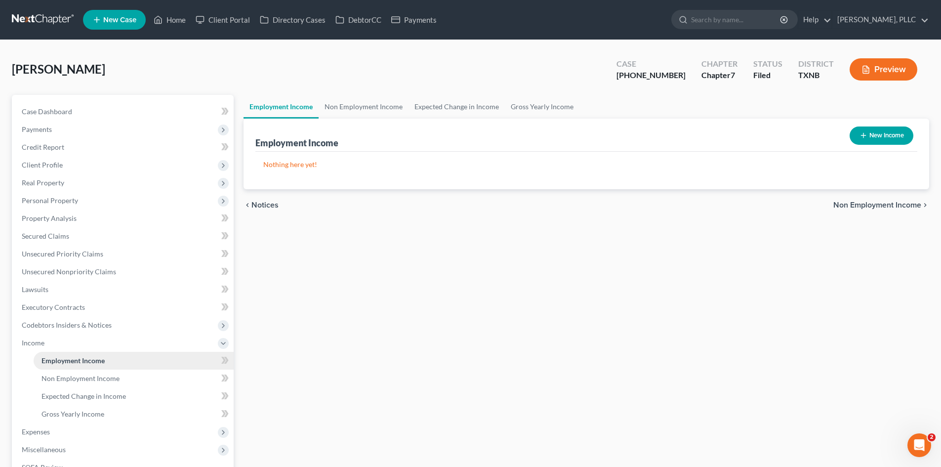
click at [68, 363] on span "Employment Income" at bounding box center [72, 360] width 63 height 8
click at [52, 335] on span "Income" at bounding box center [124, 343] width 220 height 18
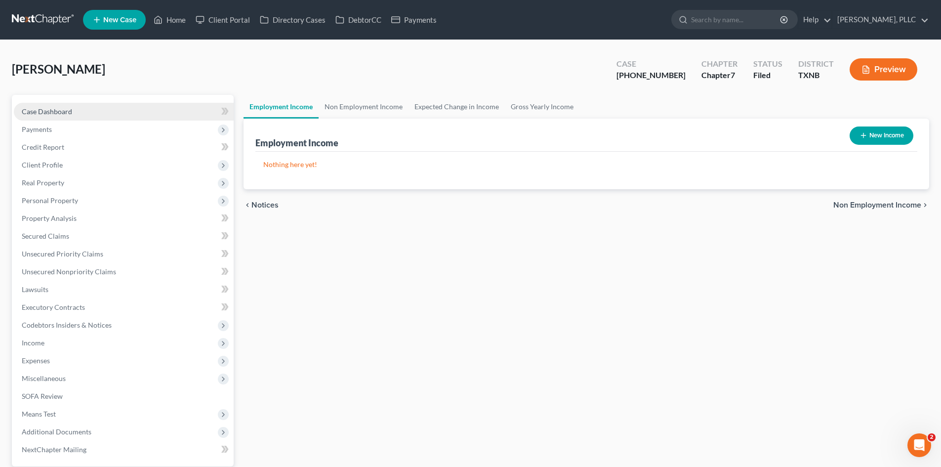
click at [84, 113] on link "Case Dashboard" at bounding box center [124, 112] width 220 height 18
select select "3"
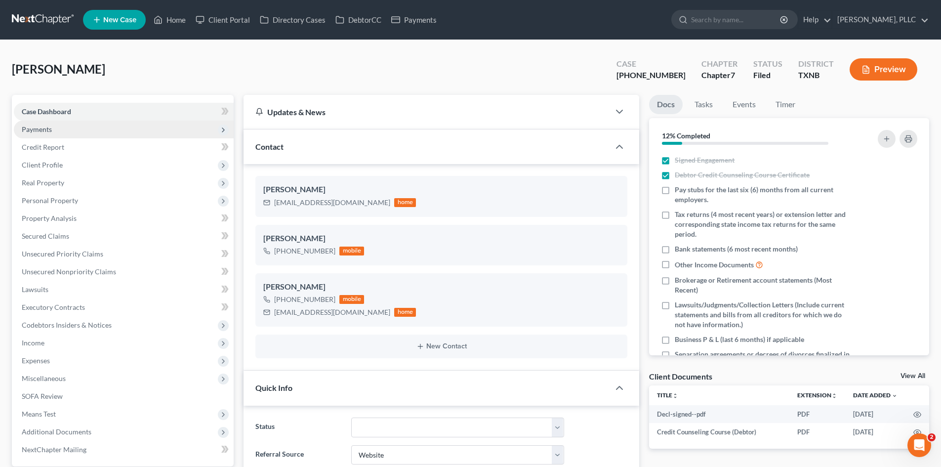
click at [88, 130] on span "Payments" at bounding box center [124, 129] width 220 height 18
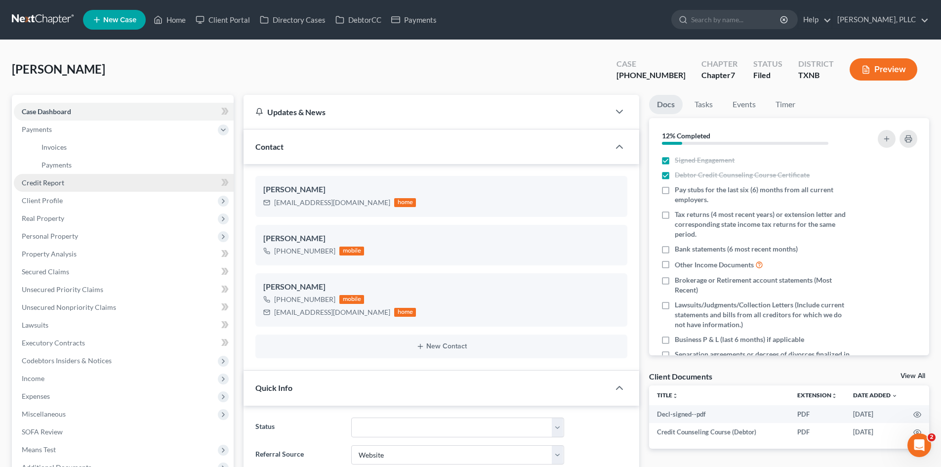
scroll to position [1178, 0]
click at [88, 145] on link "Invoices" at bounding box center [134, 147] width 200 height 18
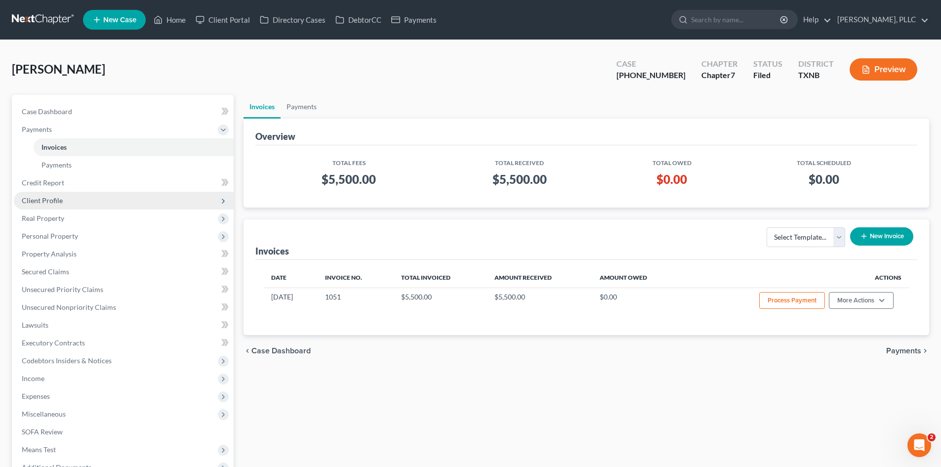
click at [101, 205] on span "Client Profile" at bounding box center [124, 201] width 220 height 18
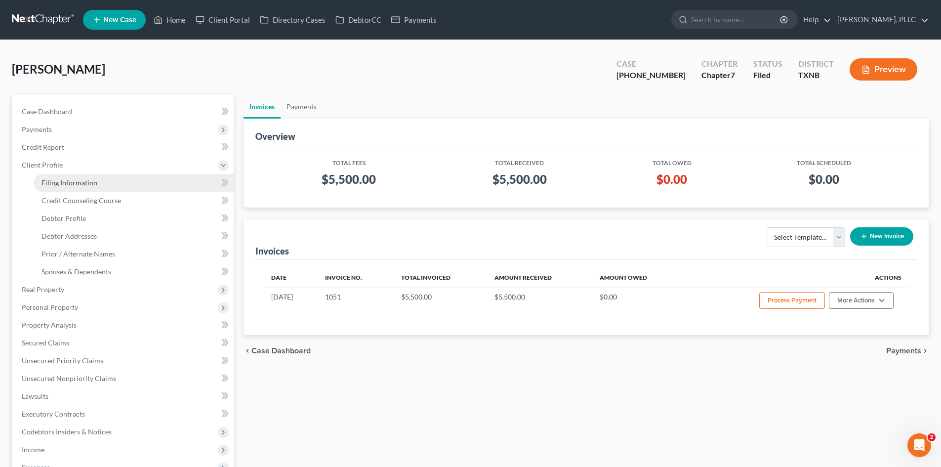
click at [97, 184] on link "Filing Information" at bounding box center [134, 183] width 200 height 18
select select "1"
select select "0"
select select "78"
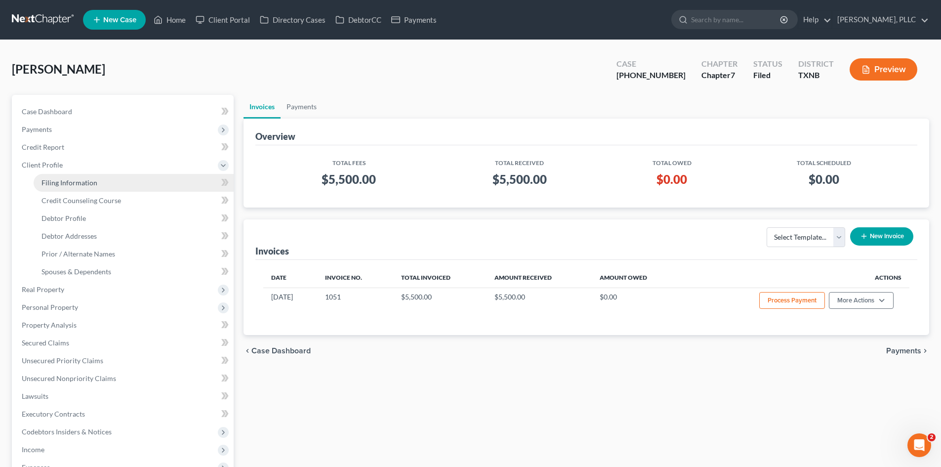
select select "1"
select select "45"
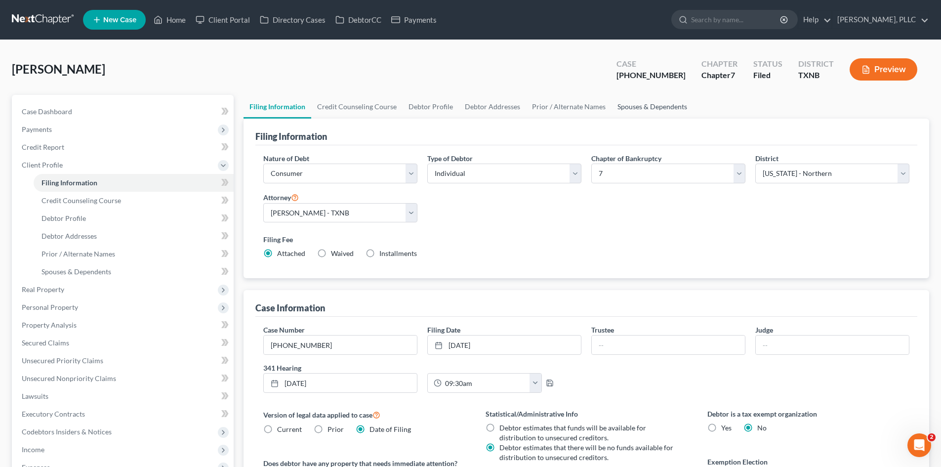
click at [629, 112] on link "Spouses & Dependents" at bounding box center [651, 107] width 81 height 24
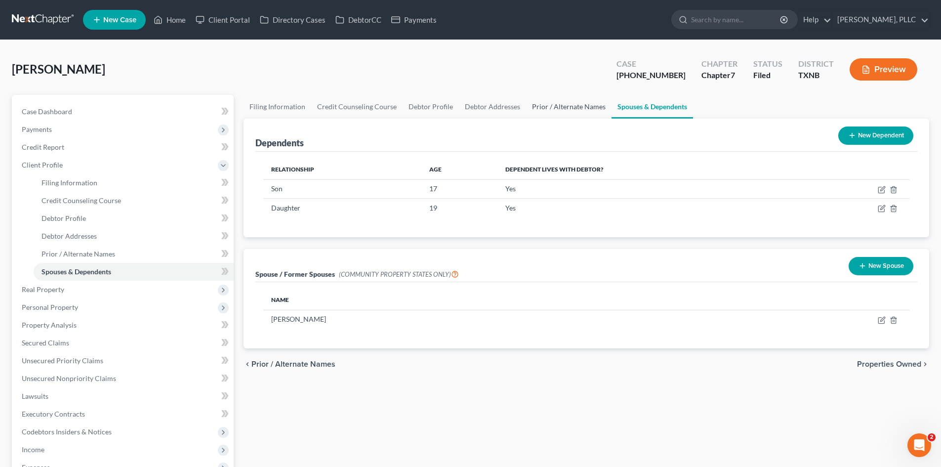
click at [533, 109] on link "Prior / Alternate Names" at bounding box center [568, 107] width 85 height 24
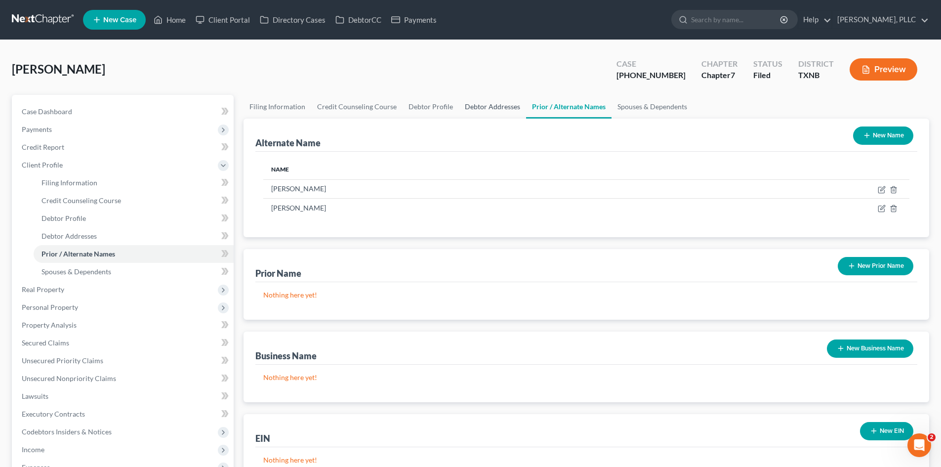
click at [479, 110] on link "Debtor Addresses" at bounding box center [492, 107] width 67 height 24
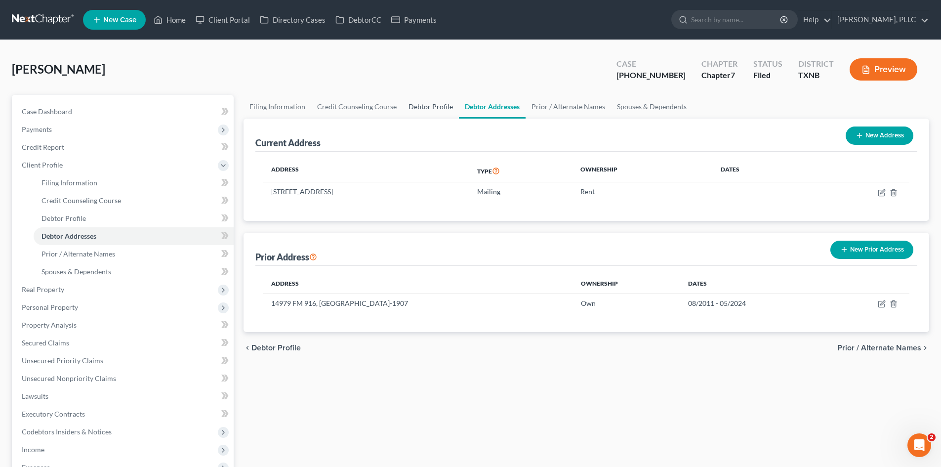
click at [412, 116] on link "Debtor Profile" at bounding box center [430, 107] width 56 height 24
select select "1"
select select "3"
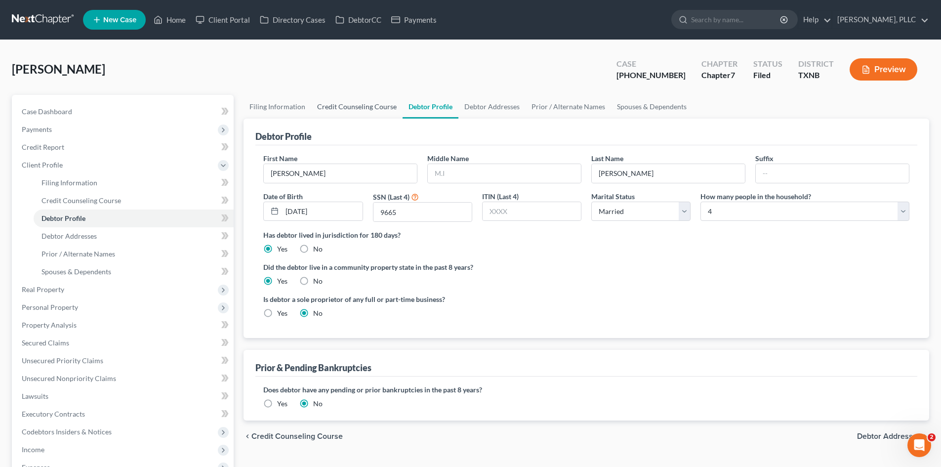
click at [366, 112] on link "Credit Counseling Course" at bounding box center [356, 107] width 91 height 24
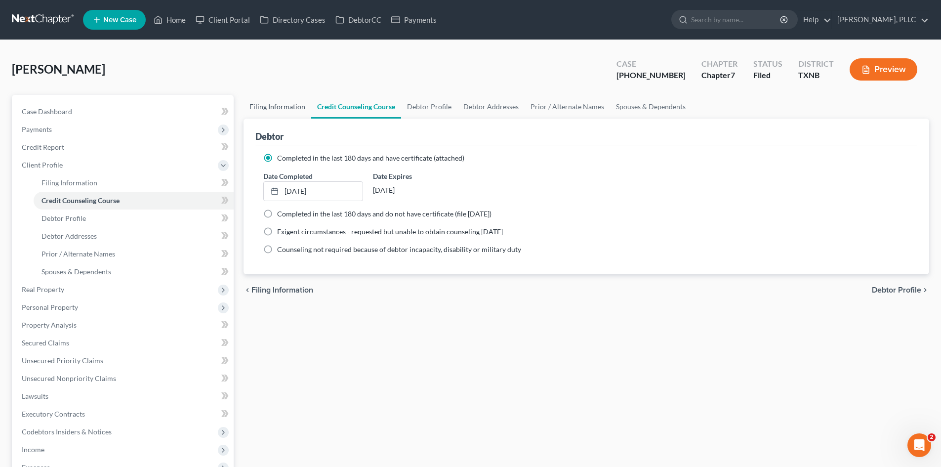
click at [277, 112] on link "Filing Information" at bounding box center [277, 107] width 68 height 24
select select "1"
select select "0"
select select "78"
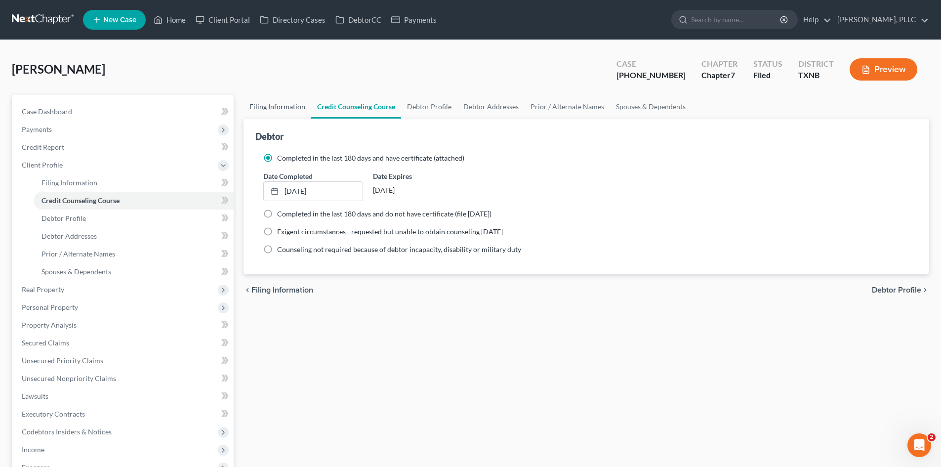
select select "1"
select select "45"
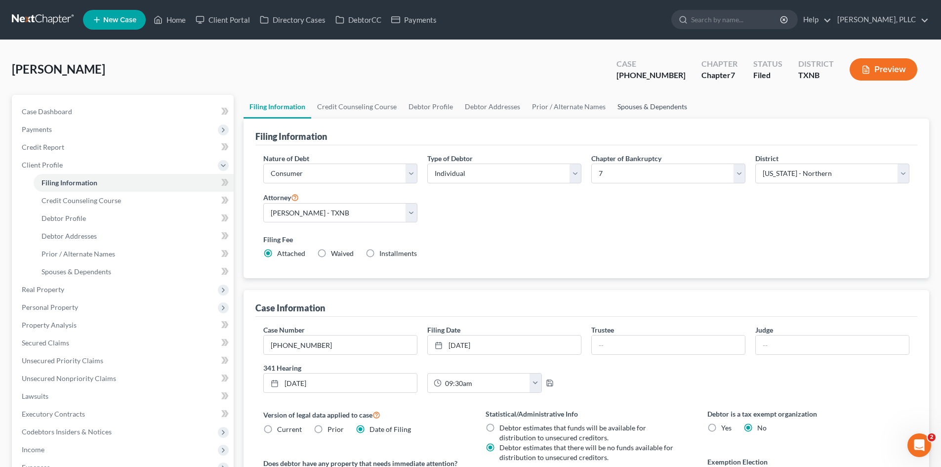
click at [668, 104] on link "Spouses & Dependents" at bounding box center [651, 107] width 81 height 24
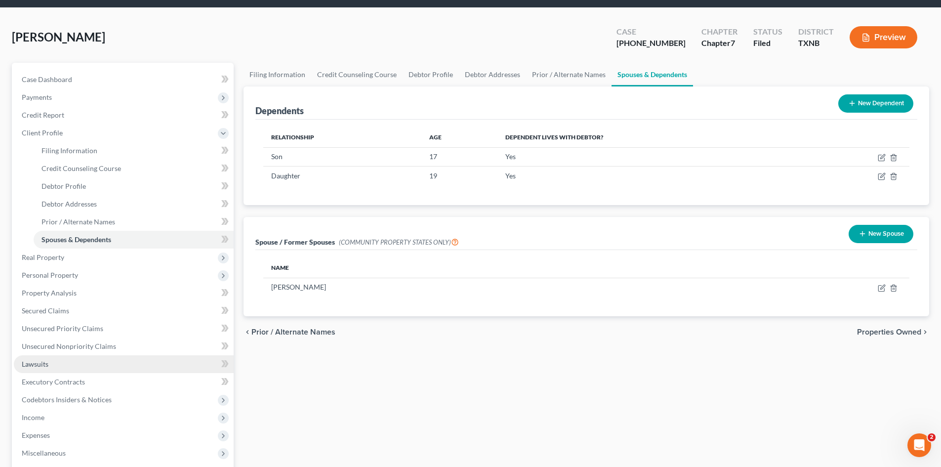
scroll to position [49, 0]
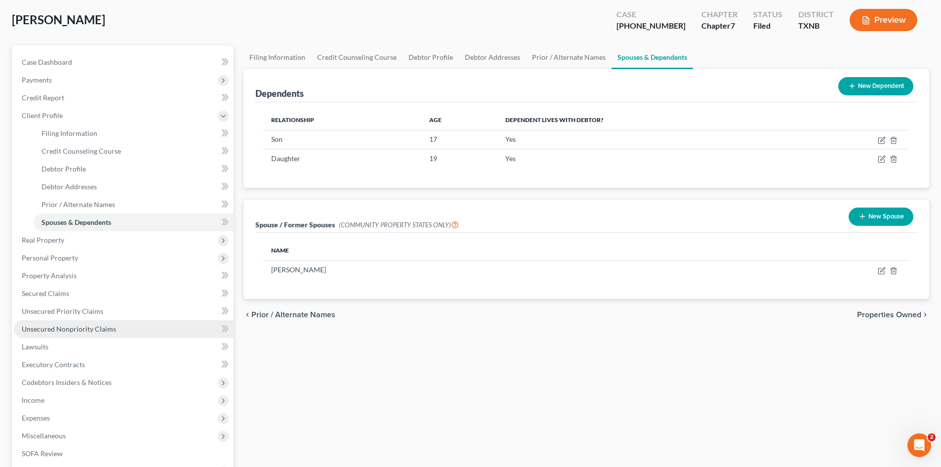
click at [53, 332] on span "Unsecured Nonpriority Claims" at bounding box center [69, 328] width 94 height 8
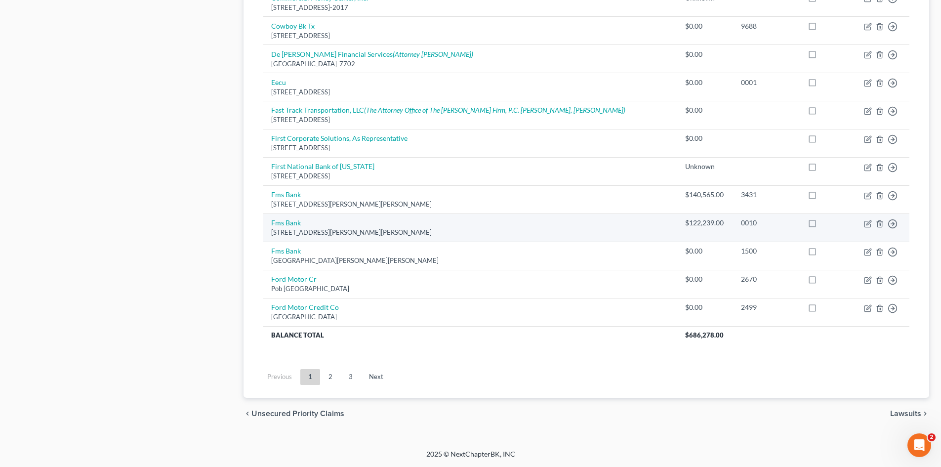
scroll to position [627, 0]
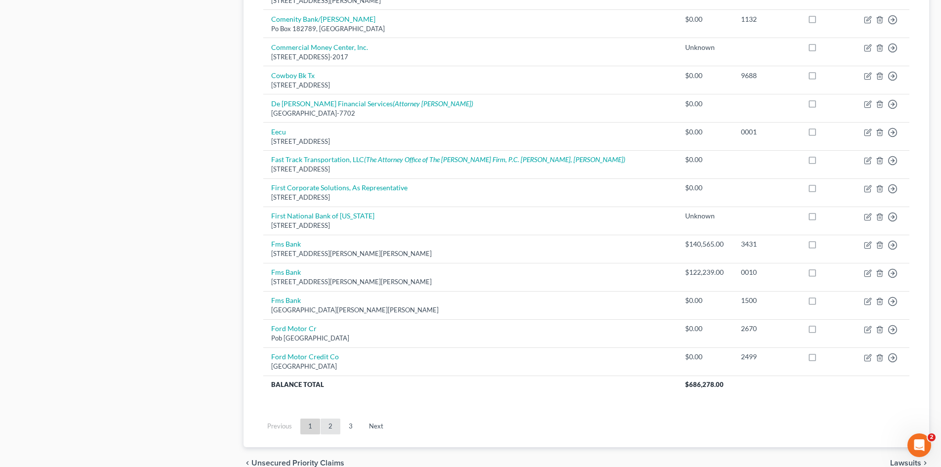
click at [337, 426] on link "2" at bounding box center [330, 426] width 20 height 16
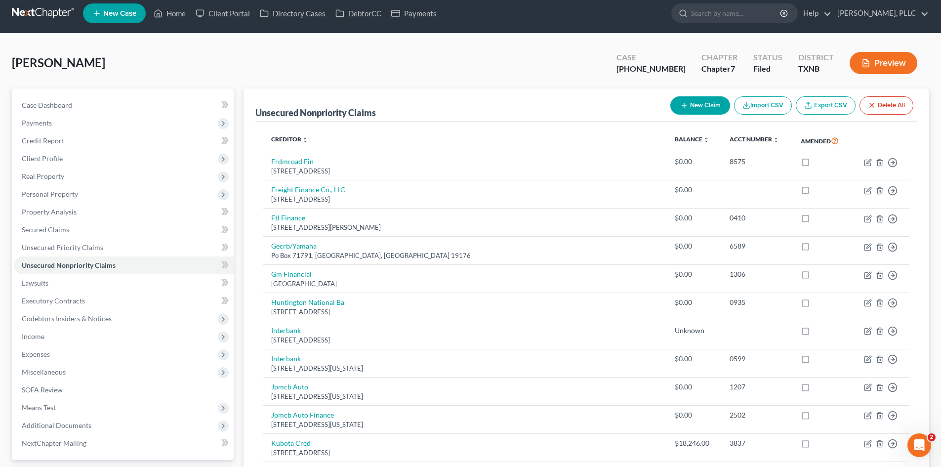
scroll to position [0, 0]
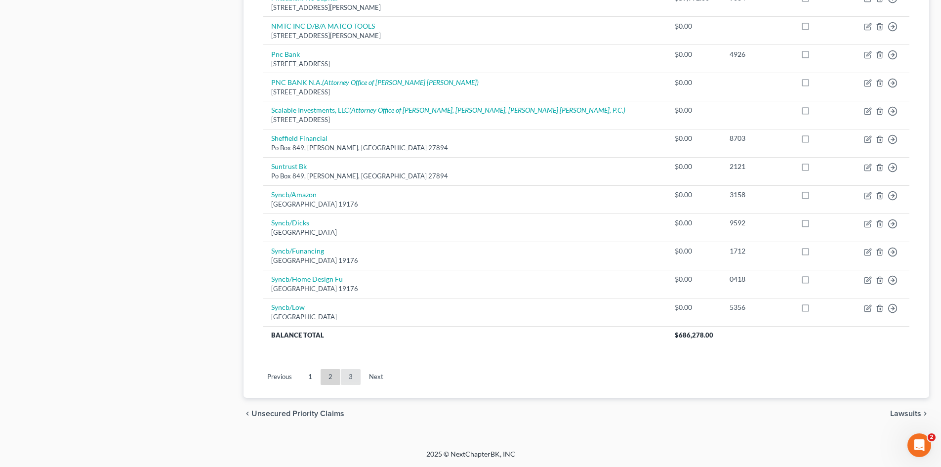
click at [352, 371] on link "3" at bounding box center [351, 377] width 20 height 16
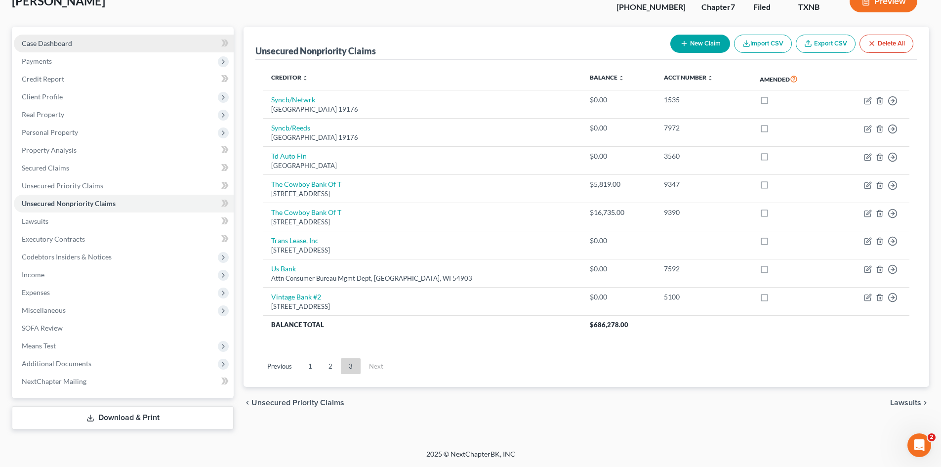
click at [40, 48] on link "Case Dashboard" at bounding box center [124, 44] width 220 height 18
select select "3"
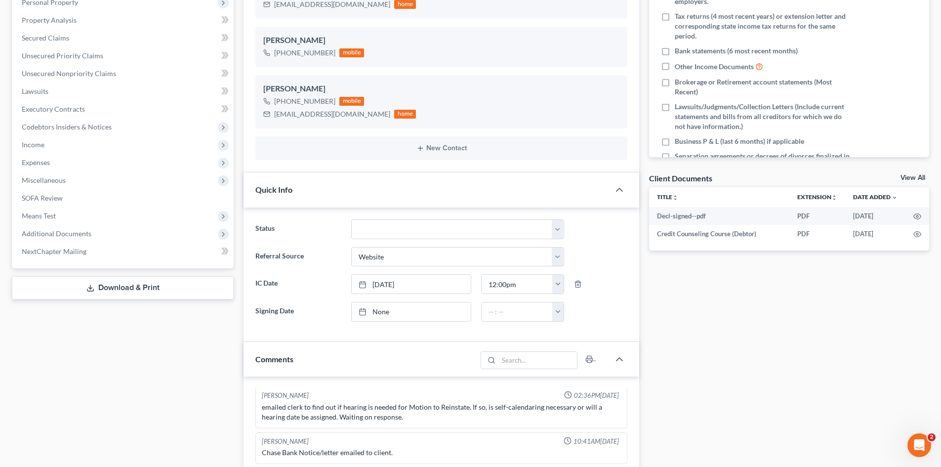
scroll to position [198, 0]
click at [146, 149] on span "Income" at bounding box center [124, 145] width 220 height 18
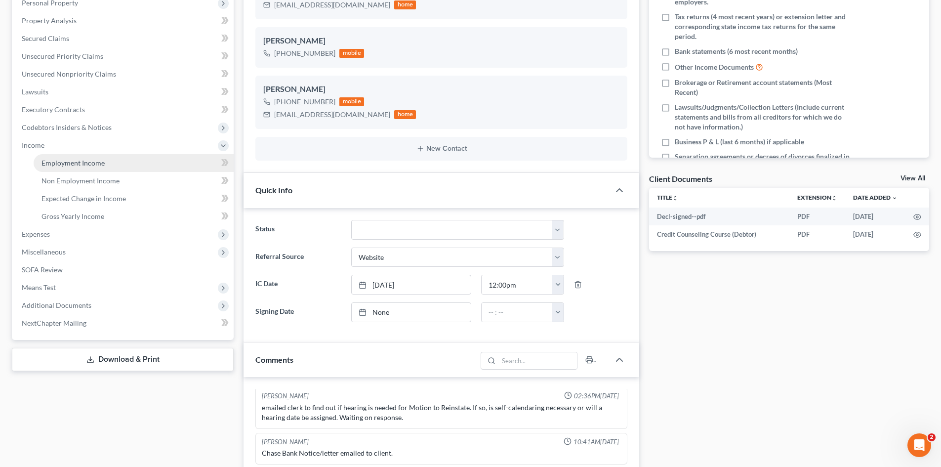
click at [68, 158] on span "Employment Income" at bounding box center [72, 162] width 63 height 8
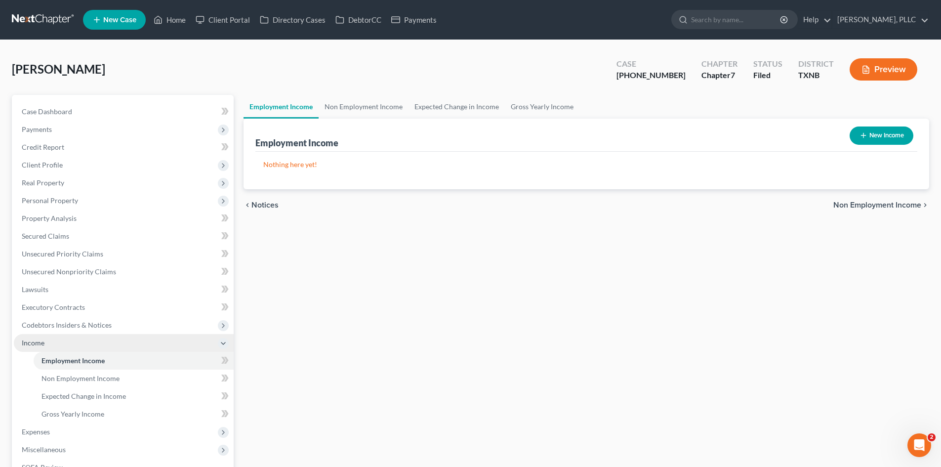
click at [138, 345] on span "Income" at bounding box center [124, 343] width 220 height 18
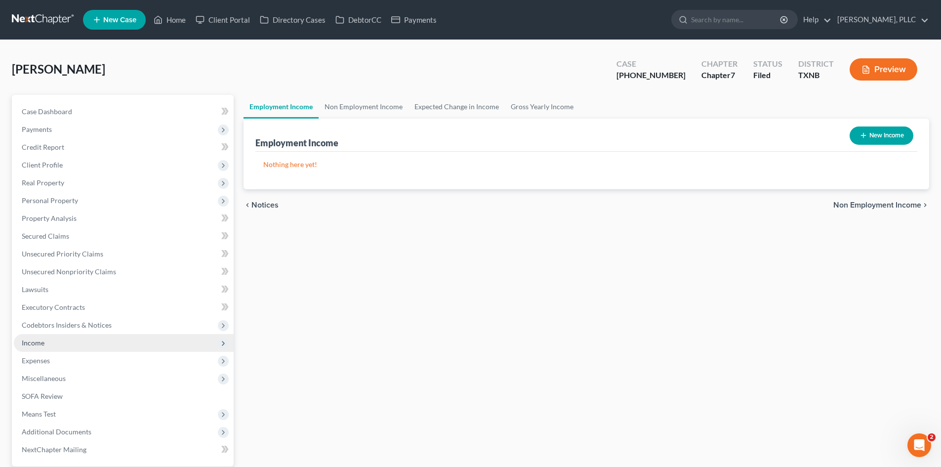
click at [132, 340] on span "Income" at bounding box center [124, 343] width 220 height 18
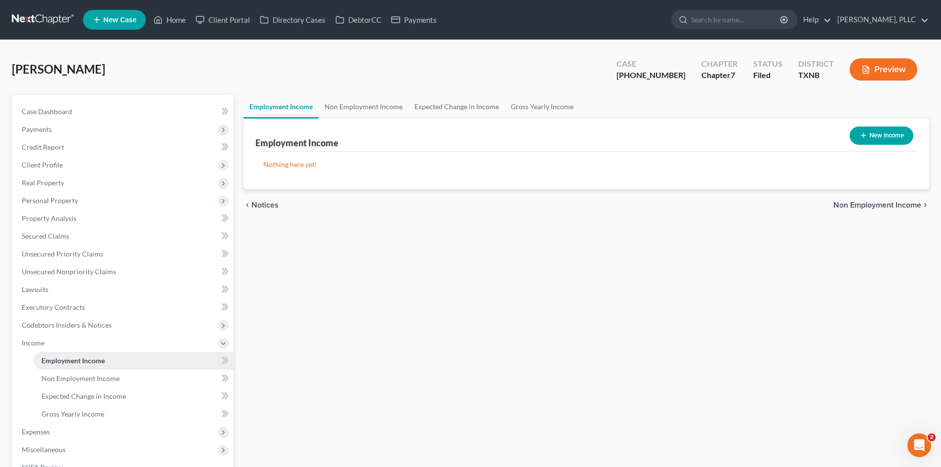
click at [135, 355] on link "Employment Income" at bounding box center [134, 361] width 200 height 18
click at [197, 337] on span "Income" at bounding box center [124, 343] width 220 height 18
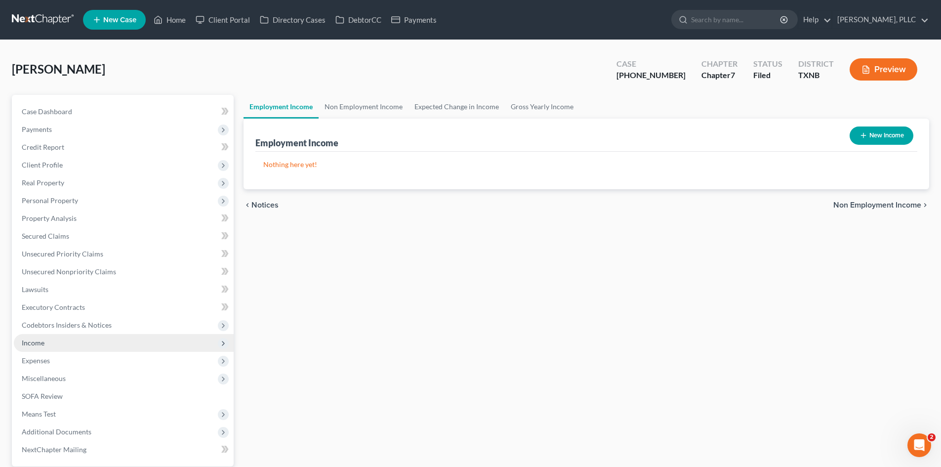
click at [198, 338] on span "Income" at bounding box center [124, 343] width 220 height 18
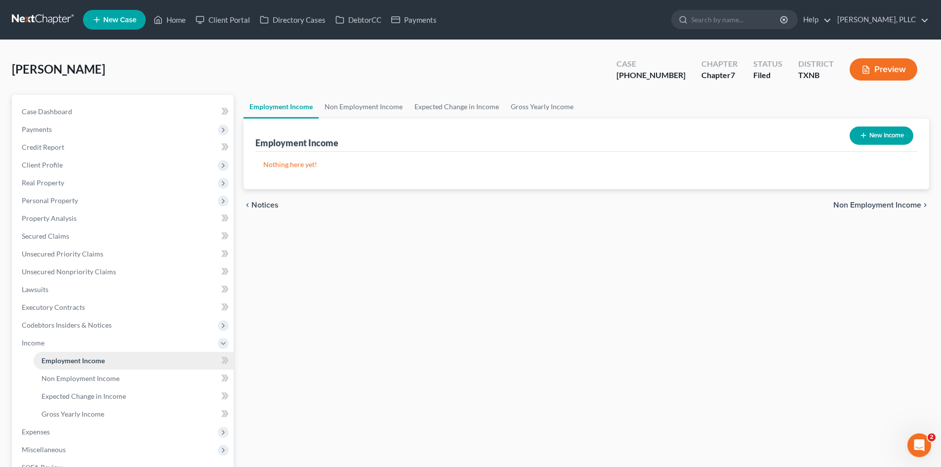
click at [198, 354] on link "Employment Income" at bounding box center [134, 361] width 200 height 18
click at [188, 341] on span "Income" at bounding box center [124, 343] width 220 height 18
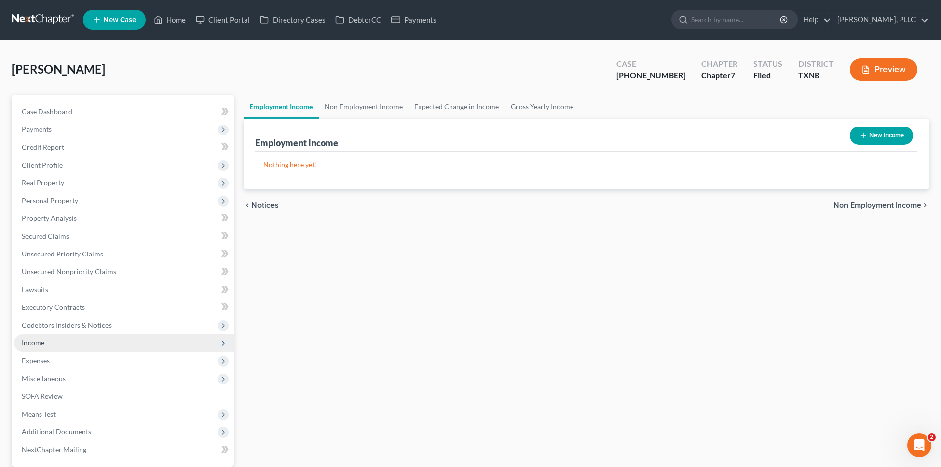
click at [196, 347] on span "Income" at bounding box center [124, 343] width 220 height 18
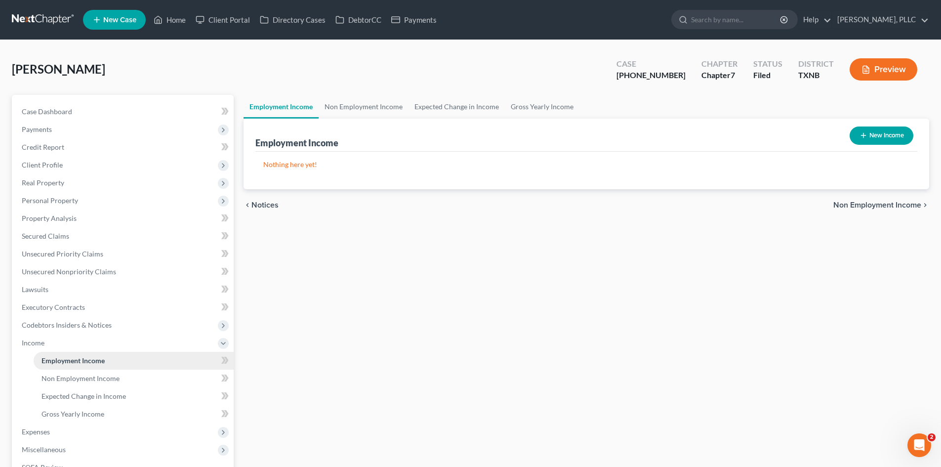
click at [192, 364] on link "Employment Income" at bounding box center [134, 361] width 200 height 18
click at [123, 342] on span "Income" at bounding box center [124, 343] width 220 height 18
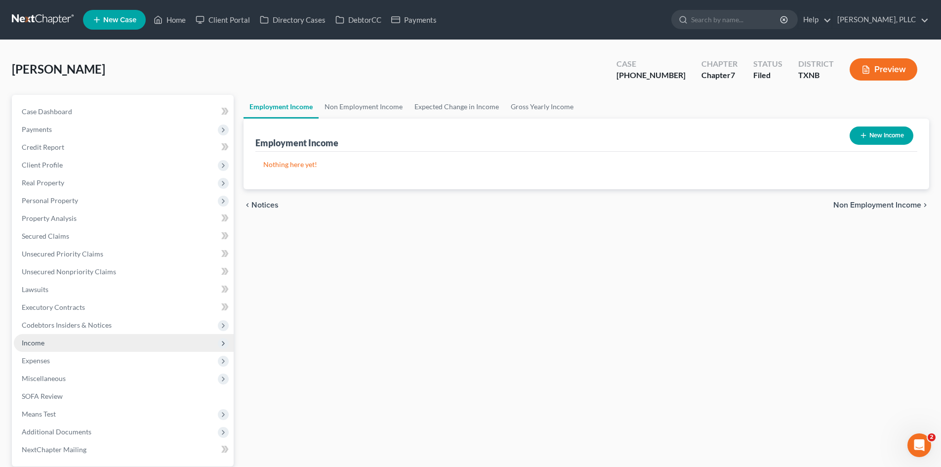
click at [121, 341] on span "Income" at bounding box center [124, 343] width 220 height 18
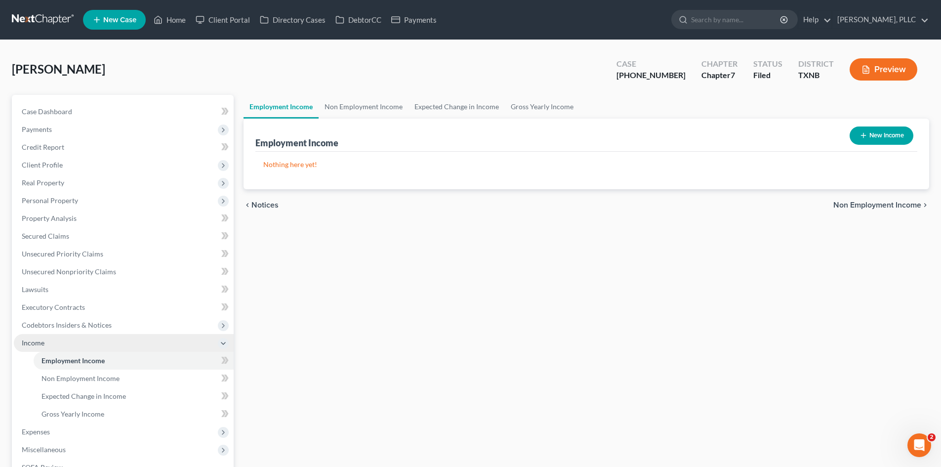
click at [133, 350] on span "Income" at bounding box center [124, 343] width 220 height 18
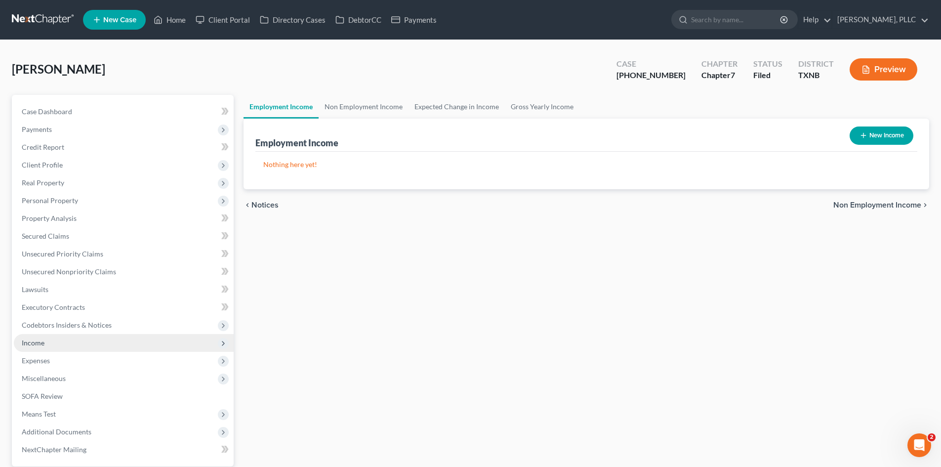
click at [118, 344] on span "Income" at bounding box center [124, 343] width 220 height 18
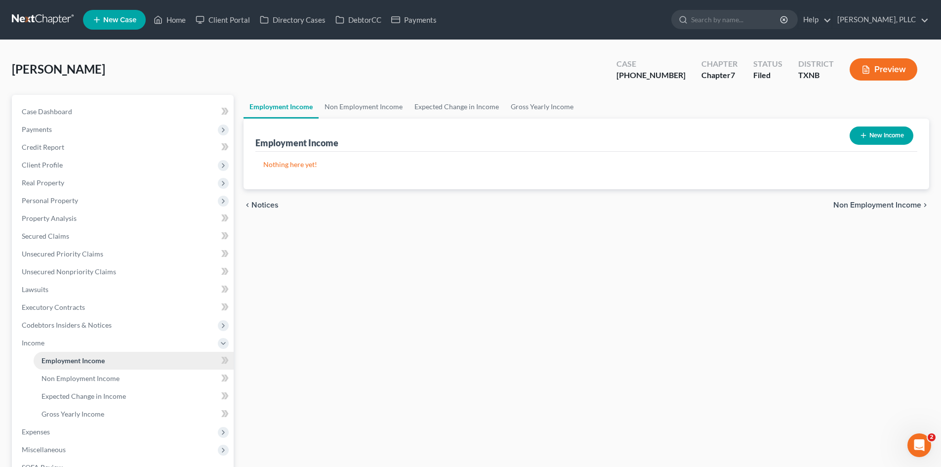
click at [133, 357] on link "Employment Income" at bounding box center [134, 361] width 200 height 18
drag, startPoint x: 41, startPoint y: 114, endPoint x: 109, endPoint y: 105, distance: 68.2
click at [41, 113] on span "Case Dashboard" at bounding box center [47, 111] width 50 height 8
select select "3"
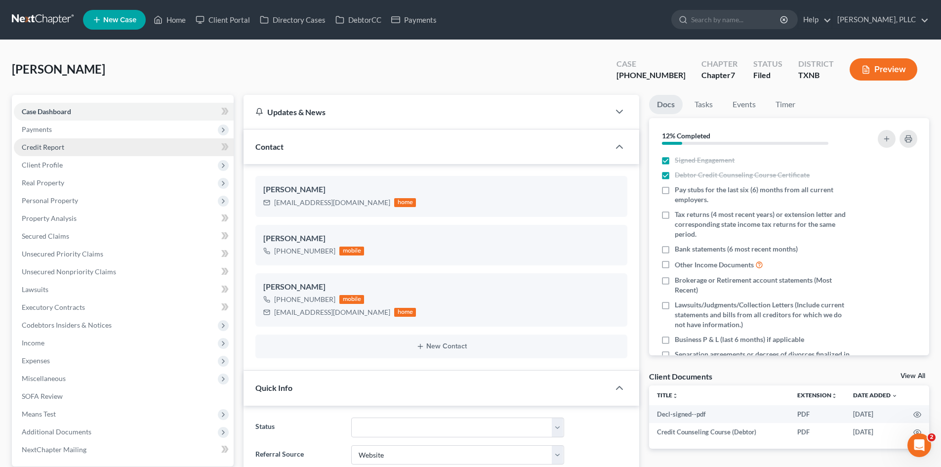
scroll to position [1178, 0]
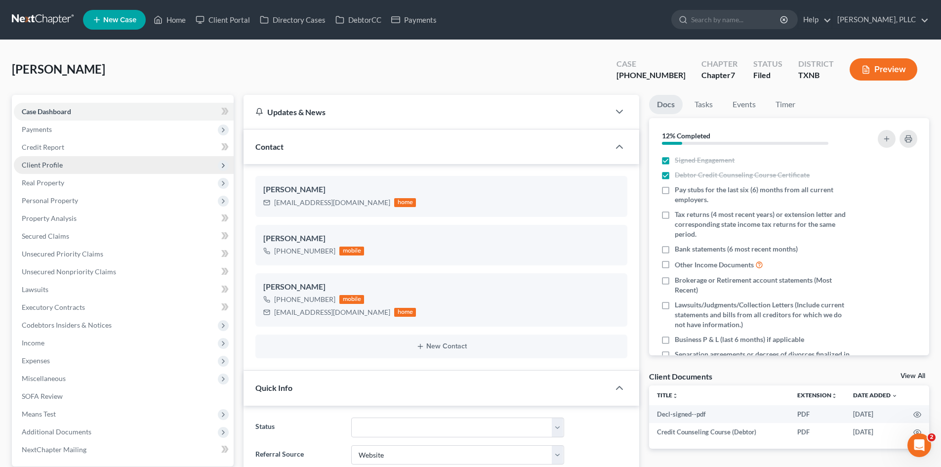
click at [85, 159] on span "Client Profile" at bounding box center [124, 165] width 220 height 18
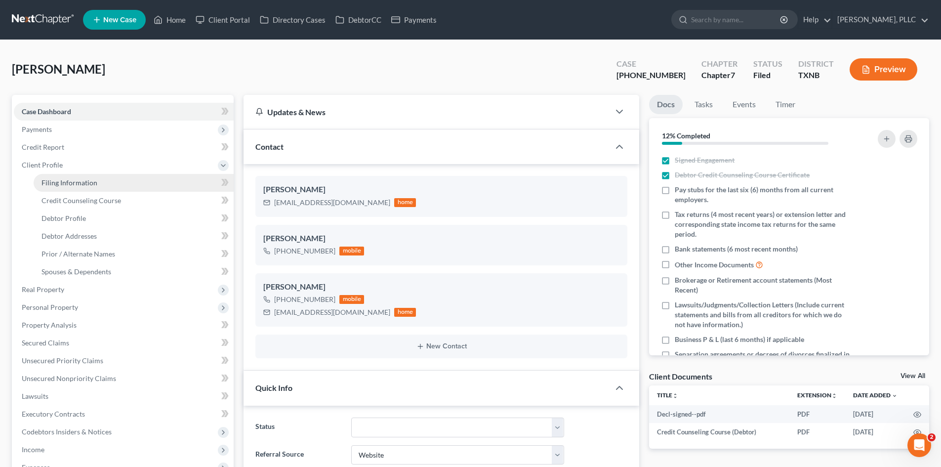
click at [86, 178] on span "Filing Information" at bounding box center [69, 182] width 56 height 8
select select "1"
select select "0"
select select "78"
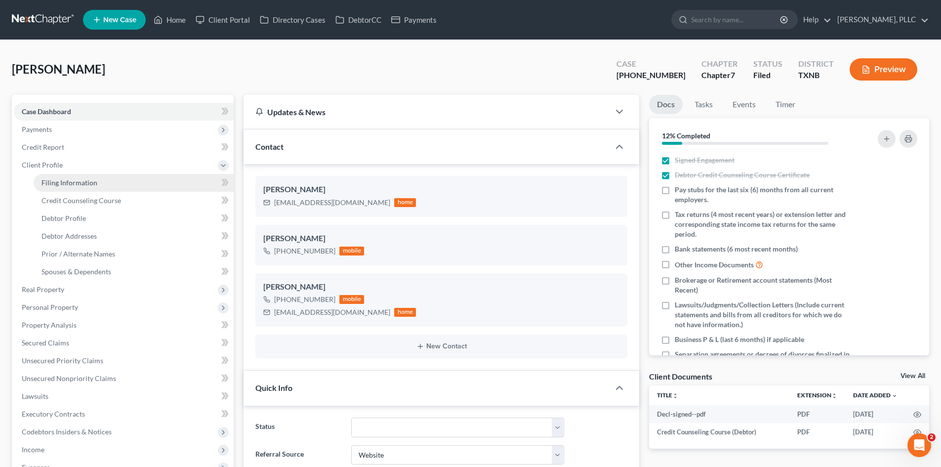
select select "1"
select select "45"
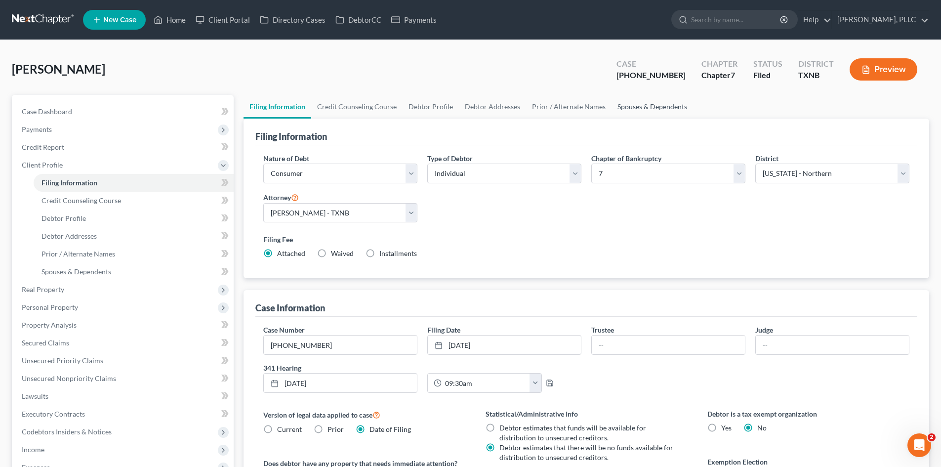
click at [615, 106] on link "Spouses & Dependents" at bounding box center [651, 107] width 81 height 24
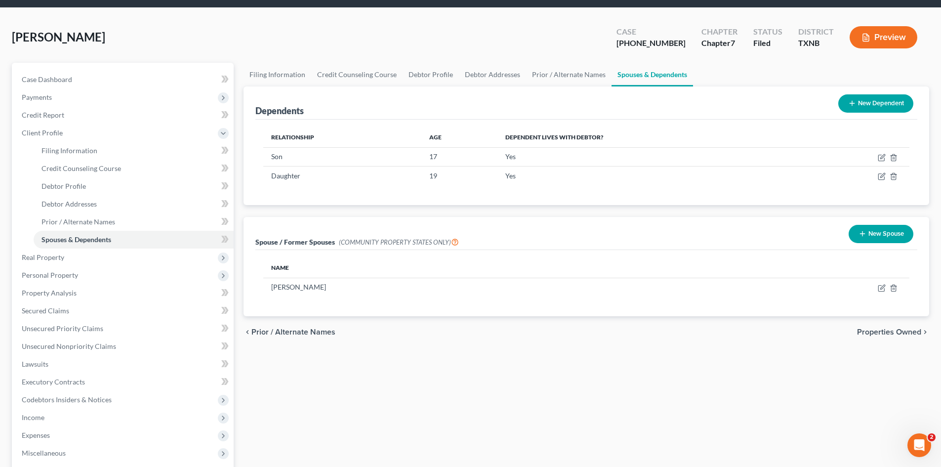
scroll to position [49, 0]
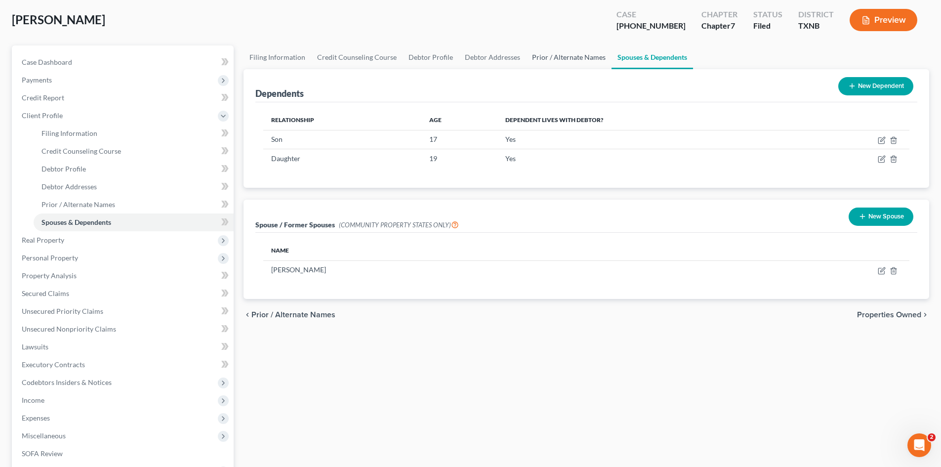
click at [559, 57] on link "Prior / Alternate Names" at bounding box center [568, 57] width 85 height 24
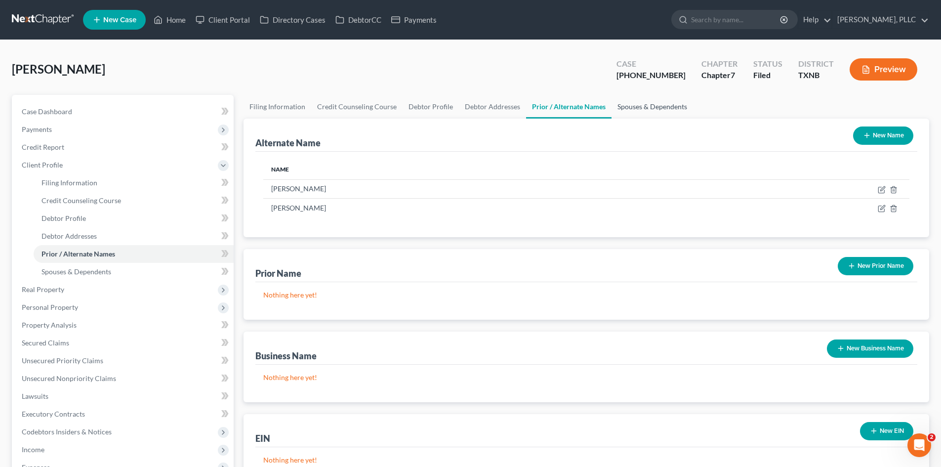
click at [638, 108] on link "Spouses & Dependents" at bounding box center [651, 107] width 81 height 24
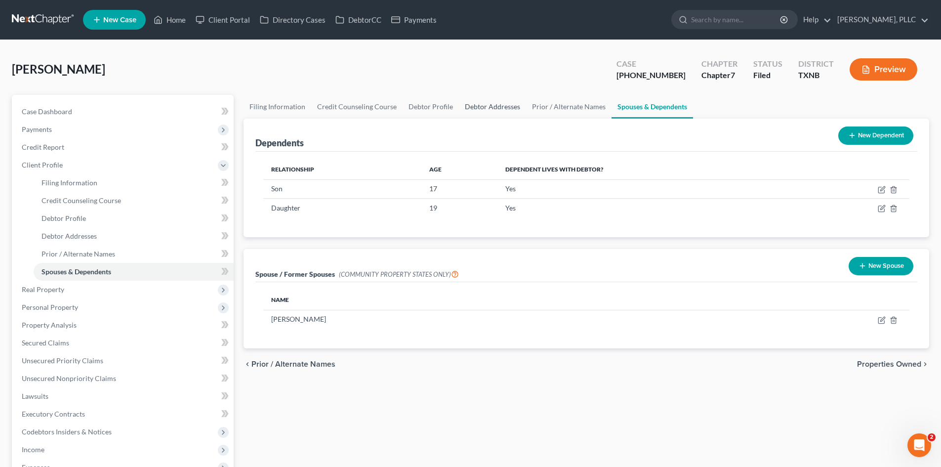
click at [493, 108] on link "Debtor Addresses" at bounding box center [492, 107] width 67 height 24
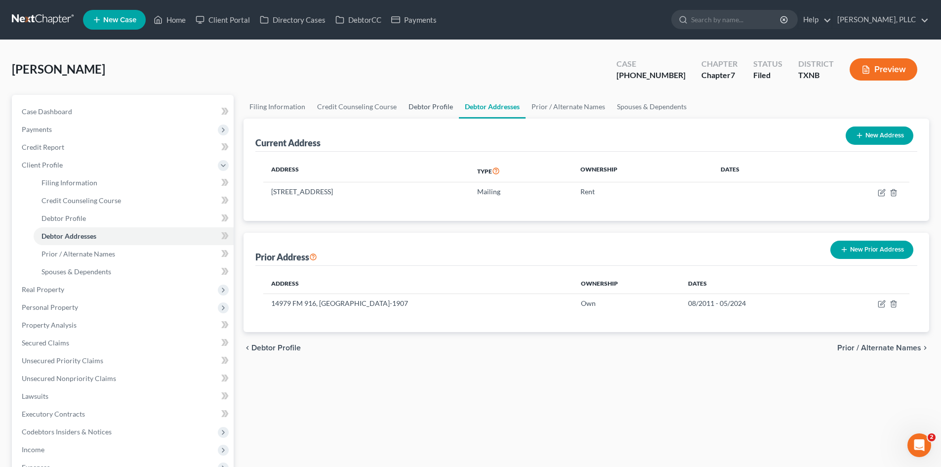
click at [423, 108] on link "Debtor Profile" at bounding box center [430, 107] width 56 height 24
select select "1"
select select "3"
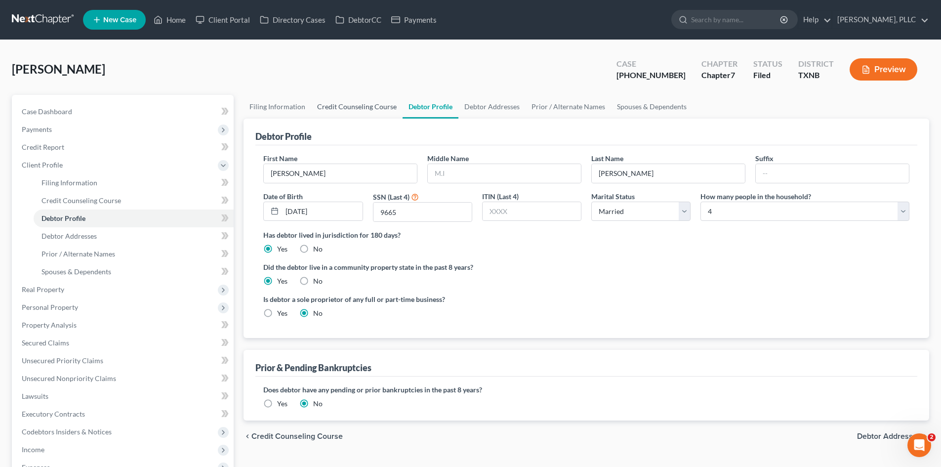
click at [343, 97] on link "Credit Counseling Course" at bounding box center [356, 107] width 91 height 24
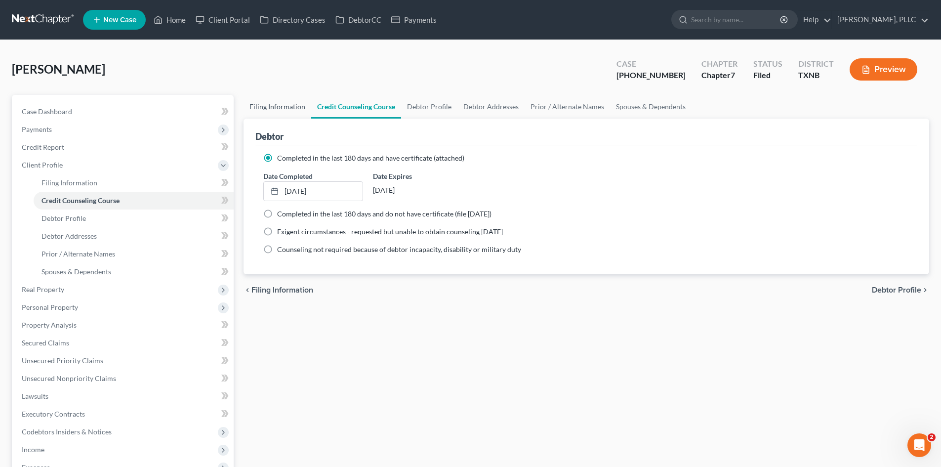
click at [276, 106] on link "Filing Information" at bounding box center [277, 107] width 68 height 24
select select "1"
select select "0"
select select "78"
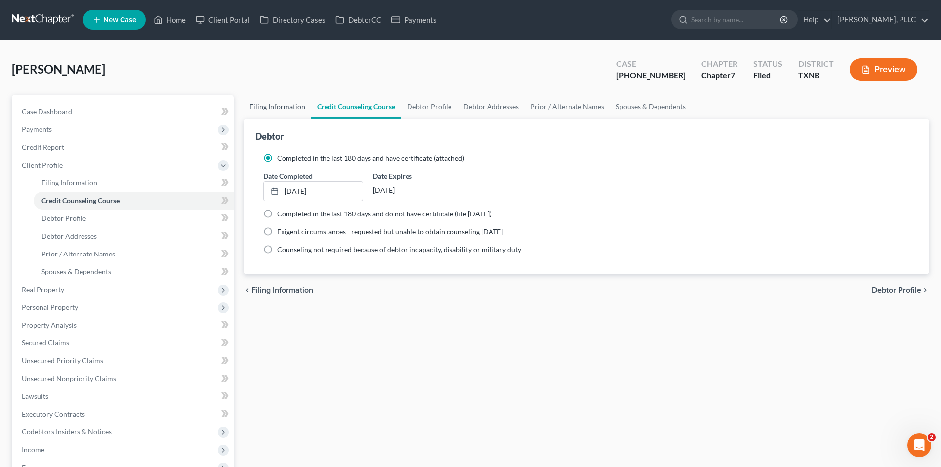
select select "1"
select select "45"
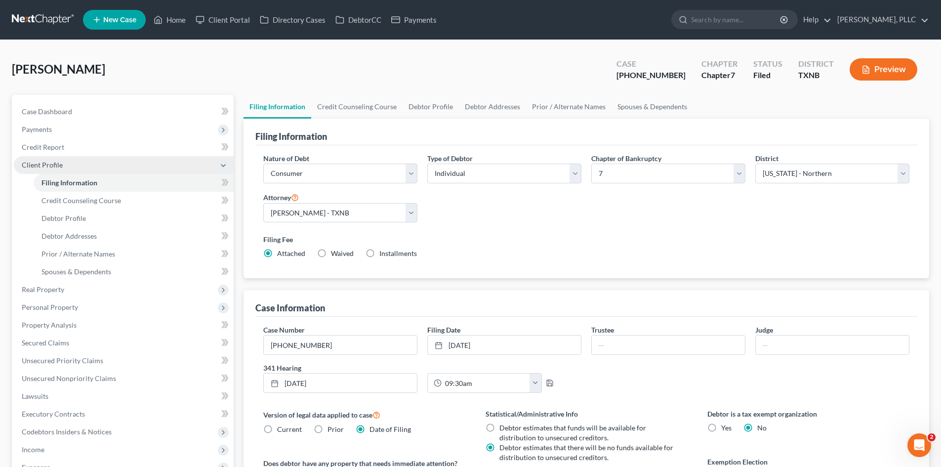
click at [102, 166] on span "Client Profile" at bounding box center [124, 165] width 220 height 18
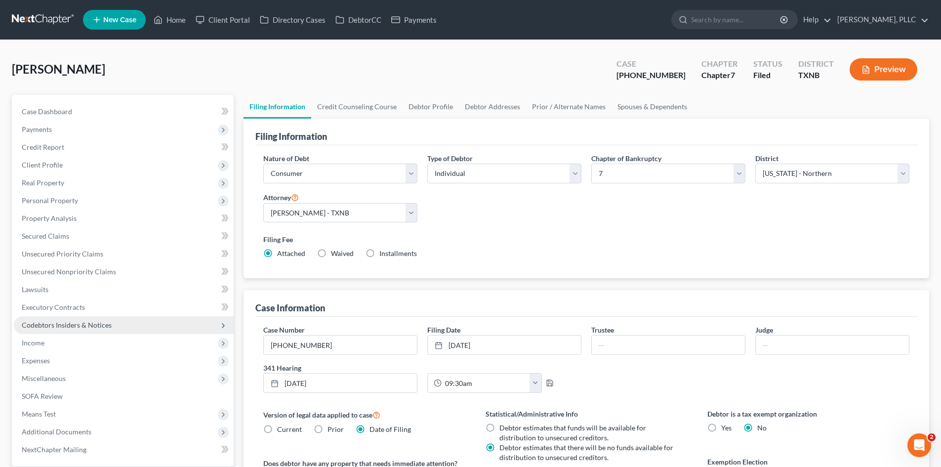
click at [66, 331] on span "Codebtors Insiders & Notices" at bounding box center [124, 325] width 220 height 18
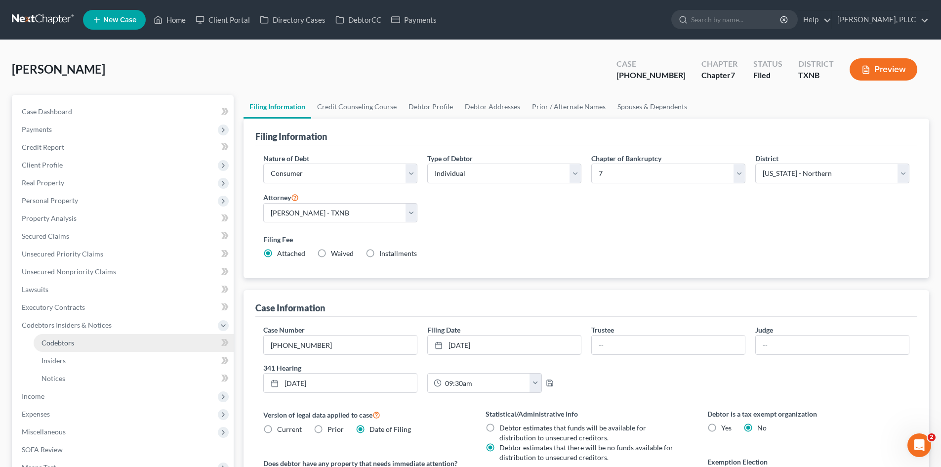
click at [67, 335] on link "Codebtors" at bounding box center [134, 343] width 200 height 18
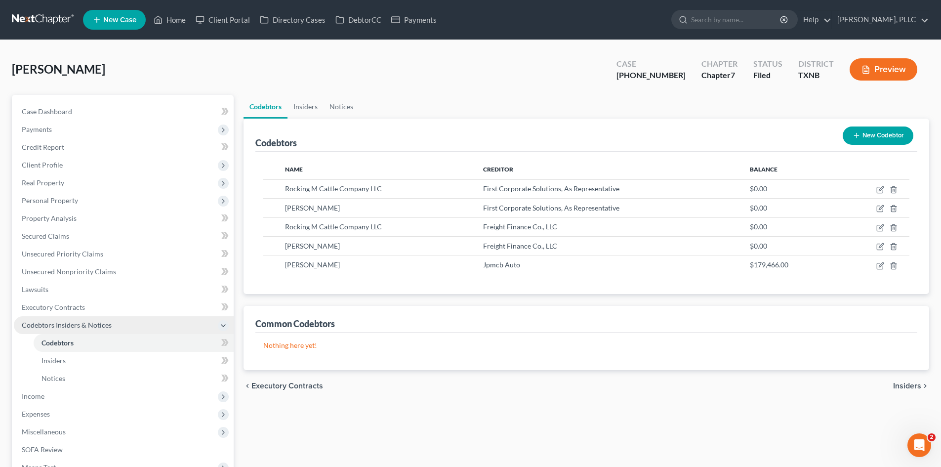
click at [66, 327] on span "Codebtors Insiders & Notices" at bounding box center [67, 324] width 90 height 8
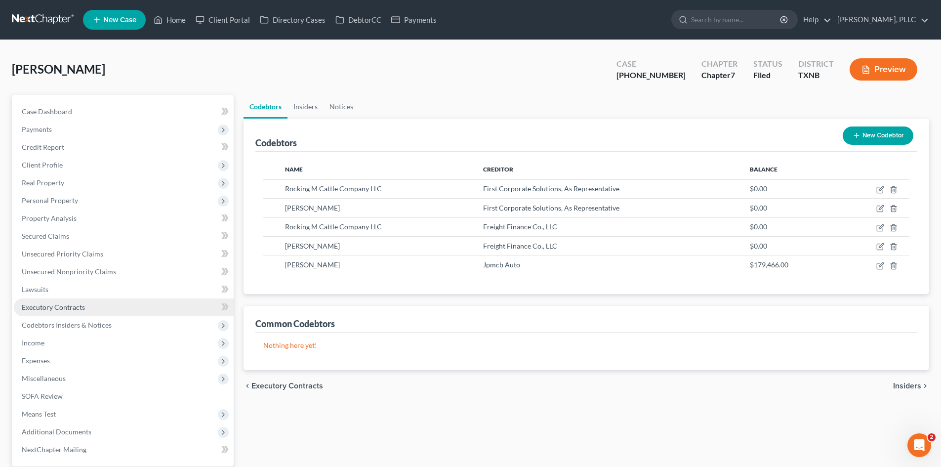
click at [60, 304] on span "Executory Contracts" at bounding box center [53, 307] width 63 height 8
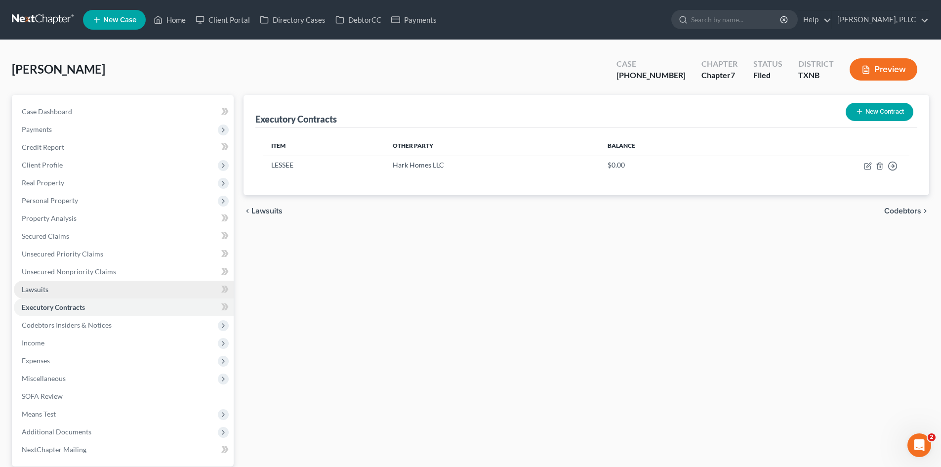
click at [60, 292] on link "Lawsuits" at bounding box center [124, 289] width 220 height 18
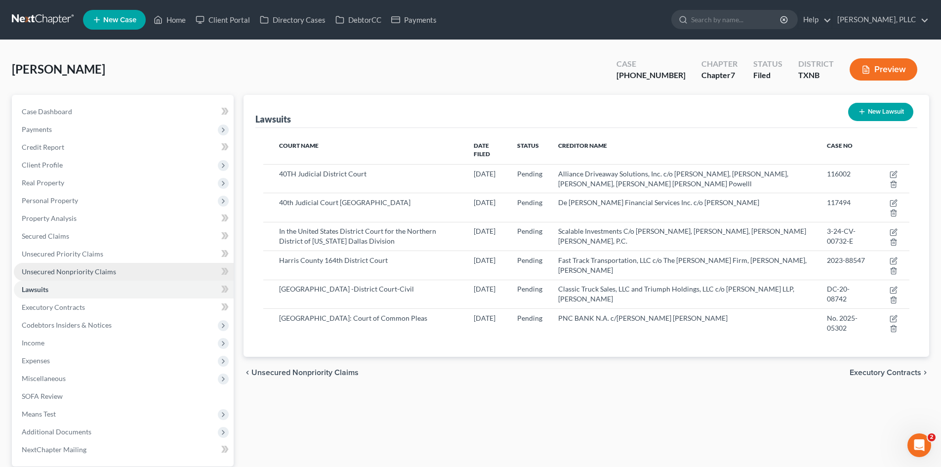
click at [69, 267] on span "Unsecured Nonpriority Claims" at bounding box center [69, 271] width 94 height 8
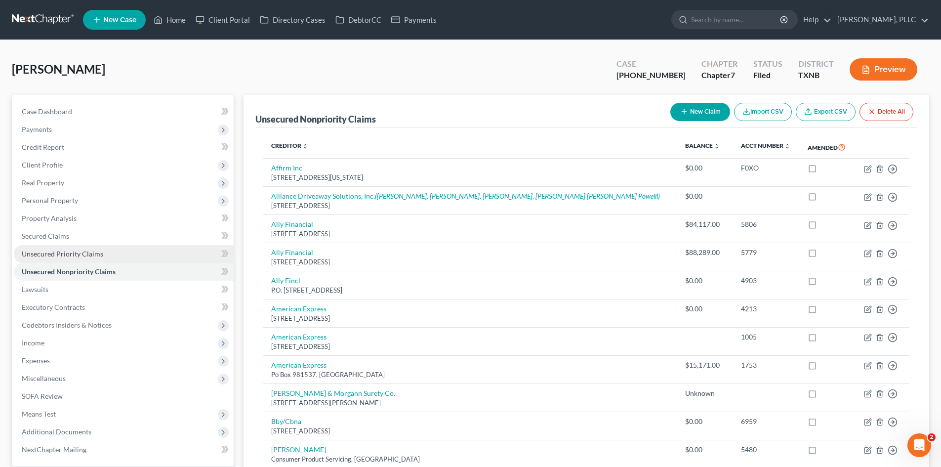
click at [47, 248] on link "Unsecured Priority Claims" at bounding box center [124, 254] width 220 height 18
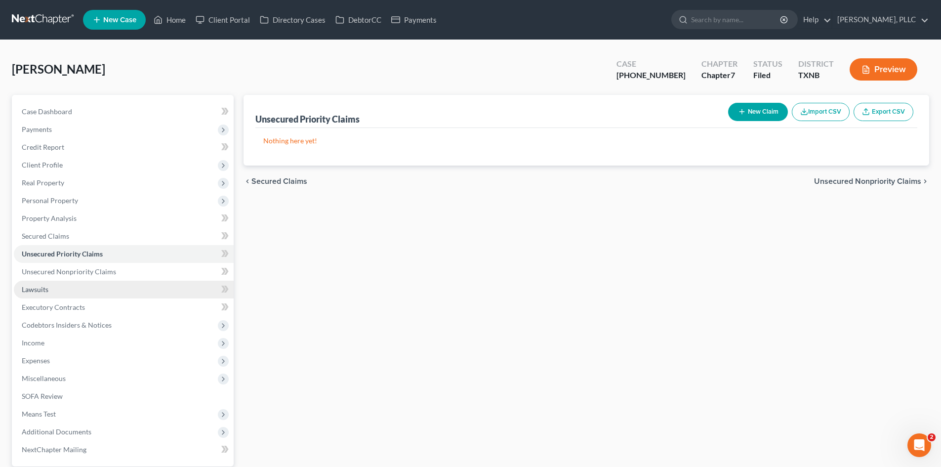
click at [95, 295] on link "Lawsuits" at bounding box center [124, 289] width 220 height 18
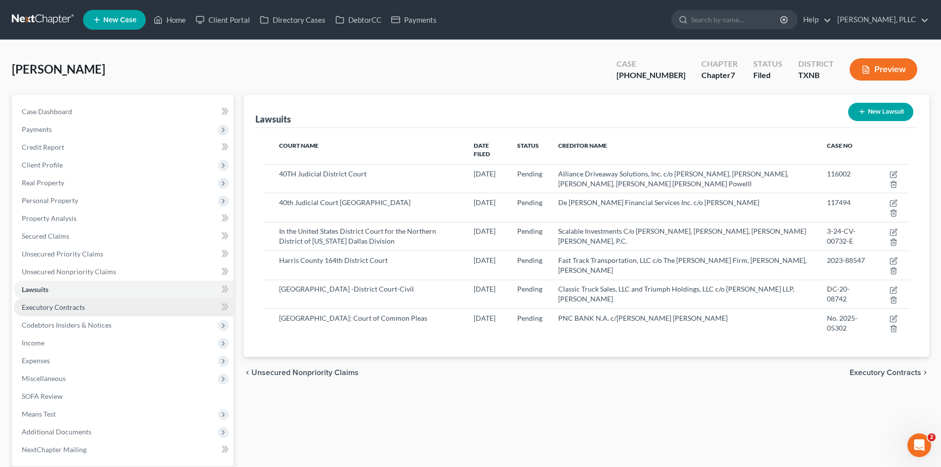
click at [97, 307] on link "Executory Contracts" at bounding box center [124, 307] width 220 height 18
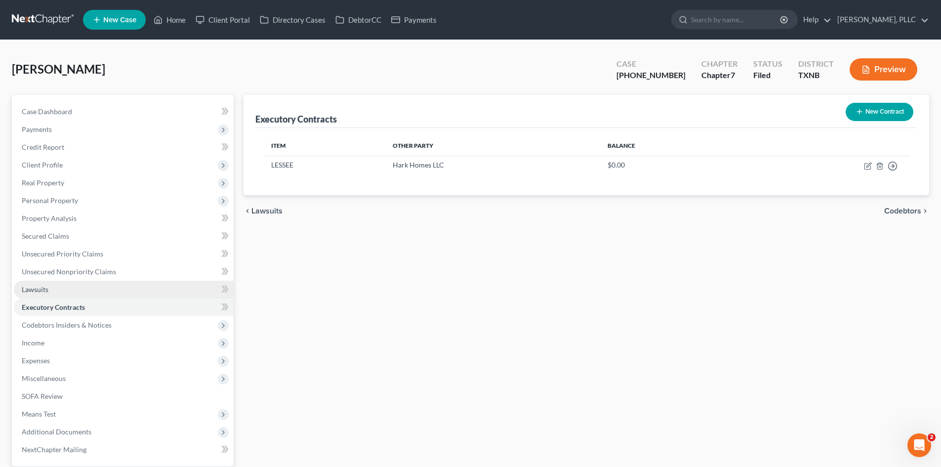
click at [46, 282] on link "Lawsuits" at bounding box center [124, 289] width 220 height 18
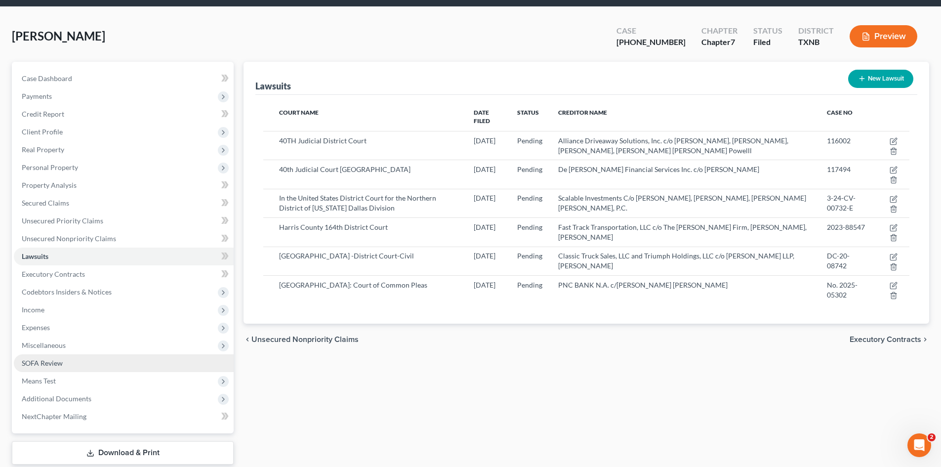
scroll to position [68, 0]
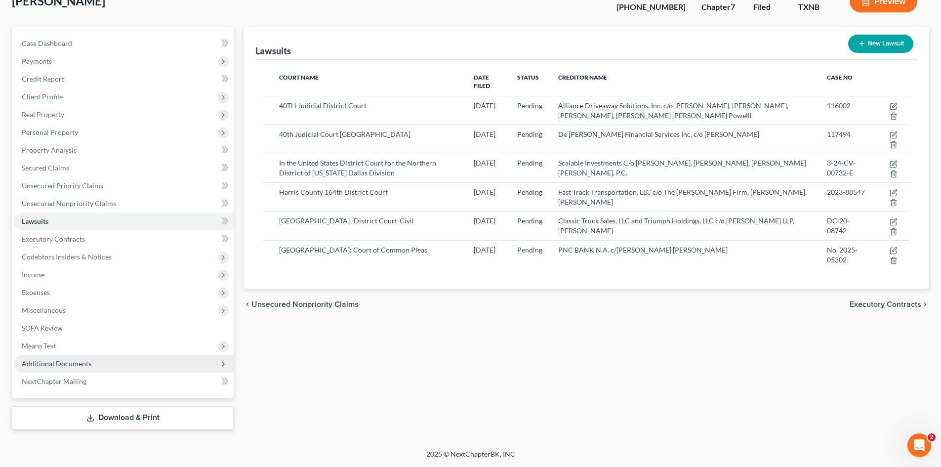
click at [82, 365] on span "Additional Documents" at bounding box center [57, 363] width 70 height 8
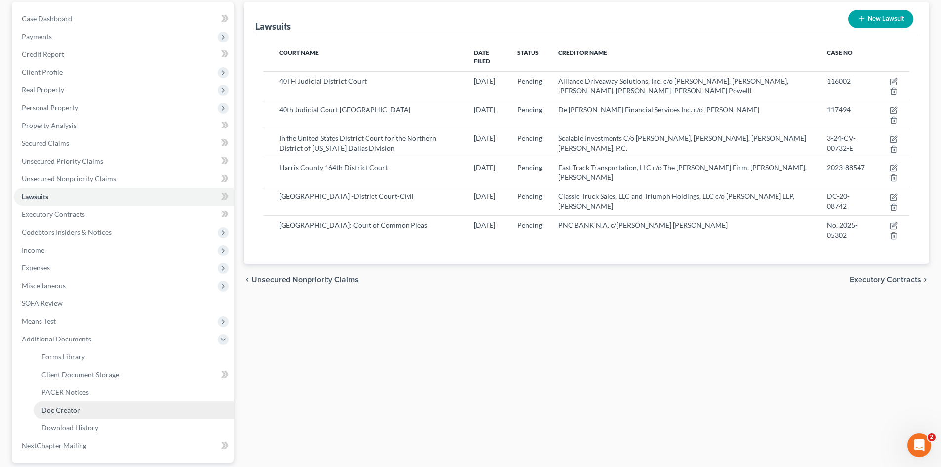
scroll to position [118, 0]
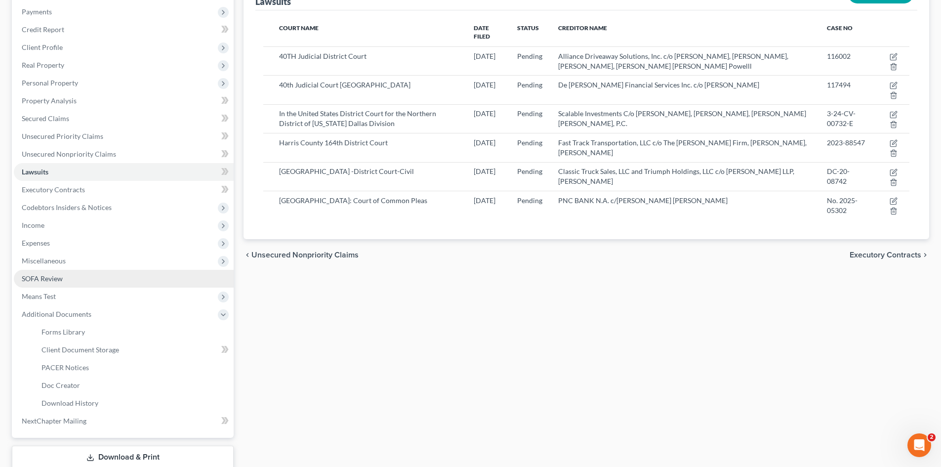
click at [44, 281] on span "SOFA Review" at bounding box center [42, 278] width 41 height 8
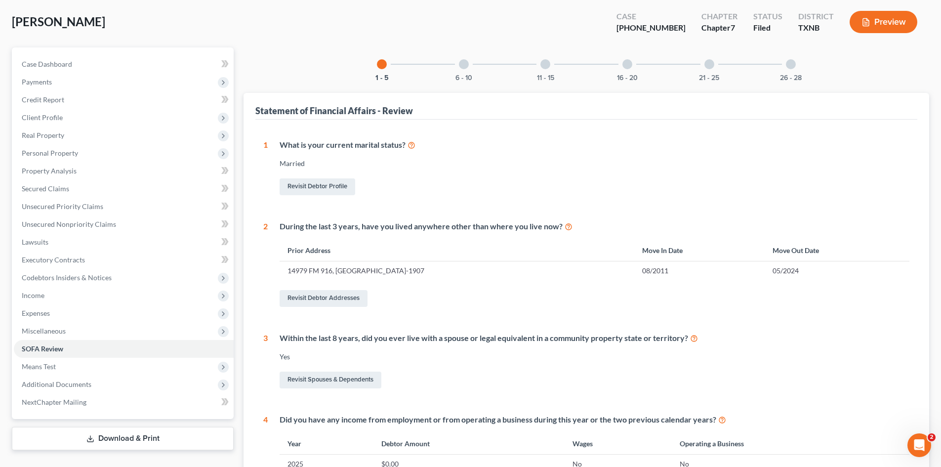
scroll to position [10, 0]
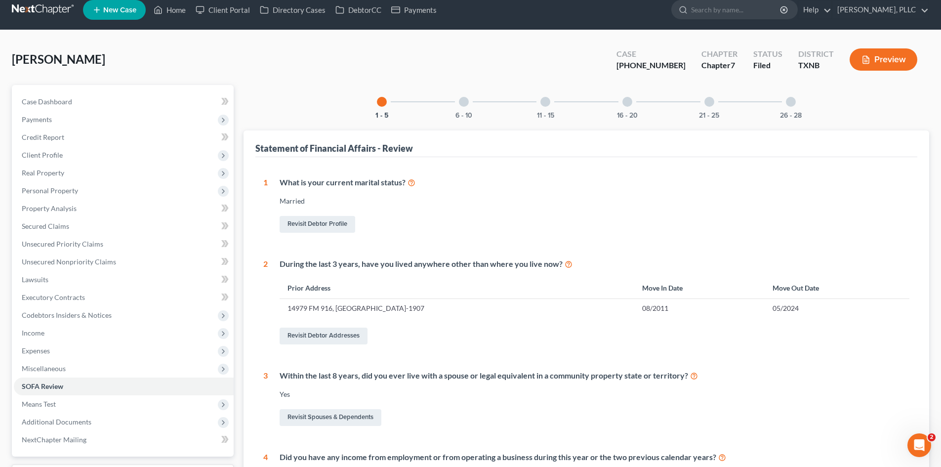
click at [455, 96] on div "6 - 10" at bounding box center [464, 102] width 34 height 34
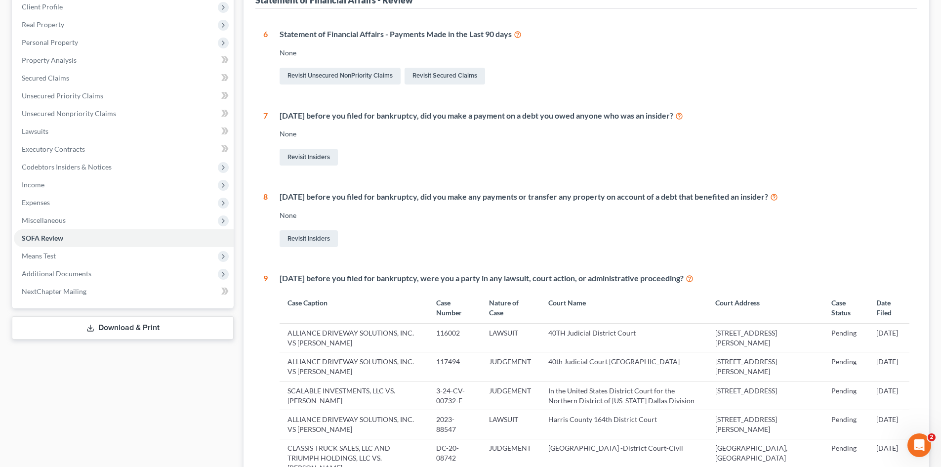
scroll to position [135, 0]
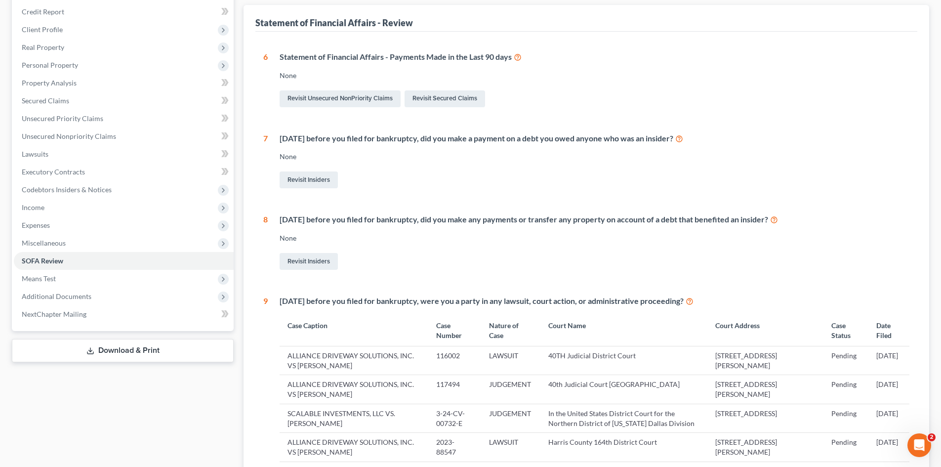
click at [683, 139] on icon at bounding box center [679, 137] width 8 height 9
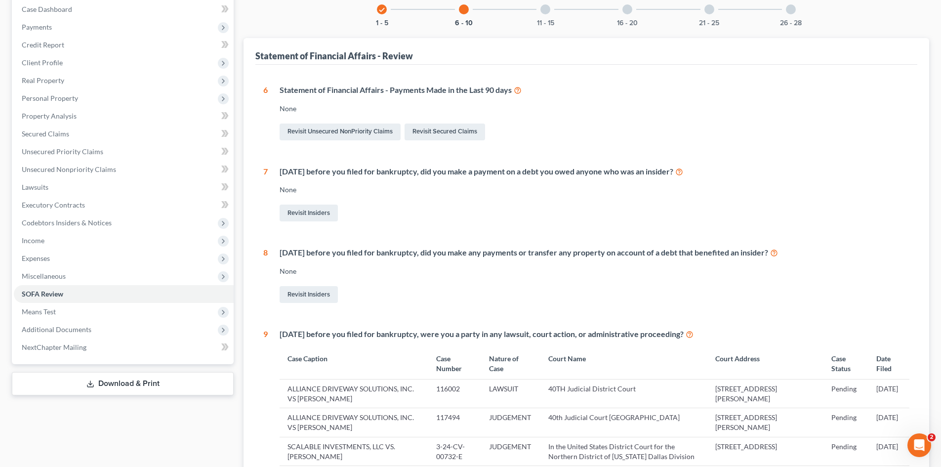
scroll to position [0, 0]
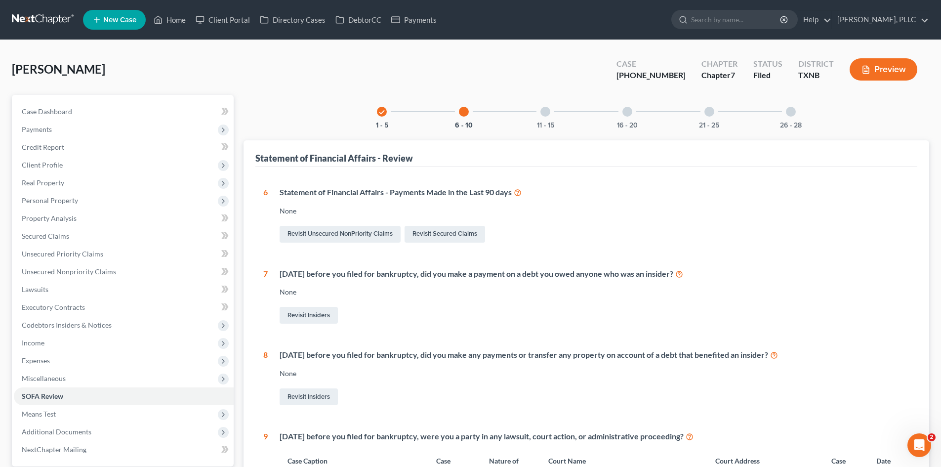
click at [534, 101] on div "11 - 15" at bounding box center [545, 112] width 34 height 34
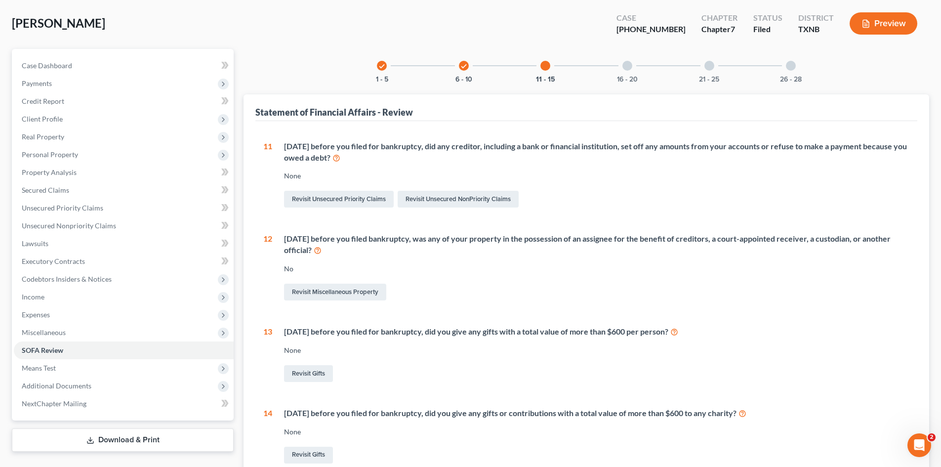
scroll to position [33, 0]
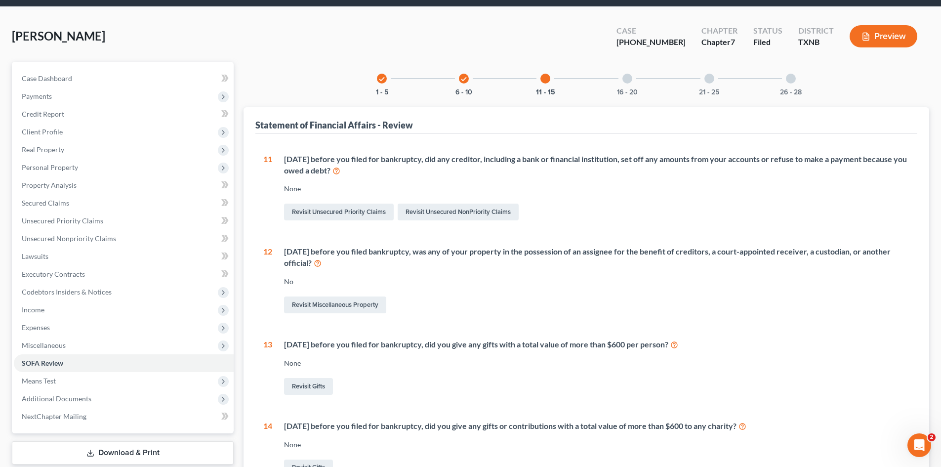
click at [633, 82] on div "16 - 20" at bounding box center [627, 79] width 34 height 34
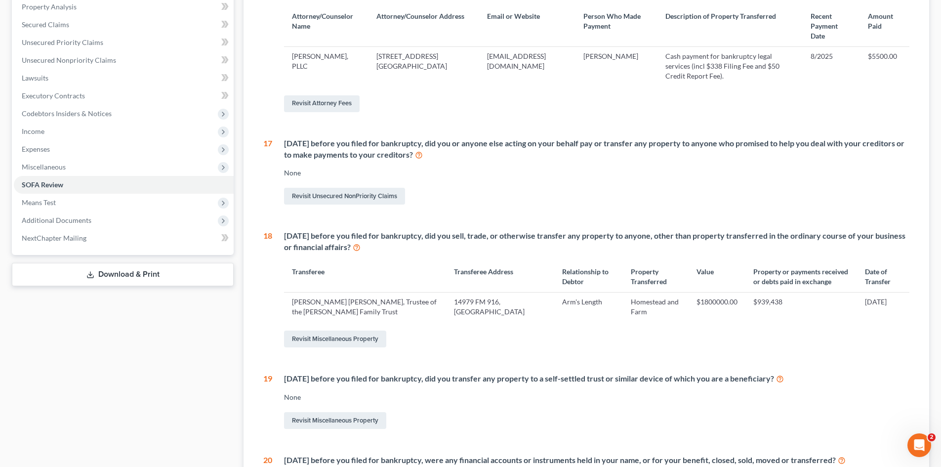
scroll to position [82, 0]
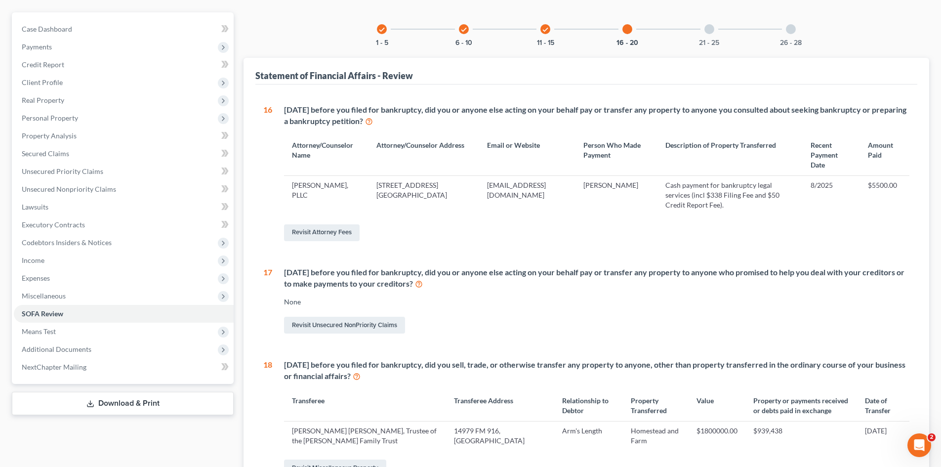
click at [706, 32] on div at bounding box center [709, 29] width 10 height 10
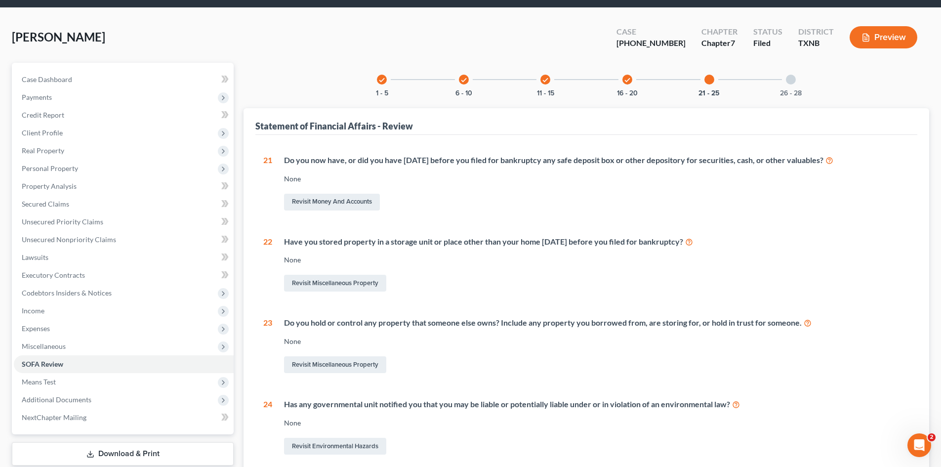
scroll to position [10, 0]
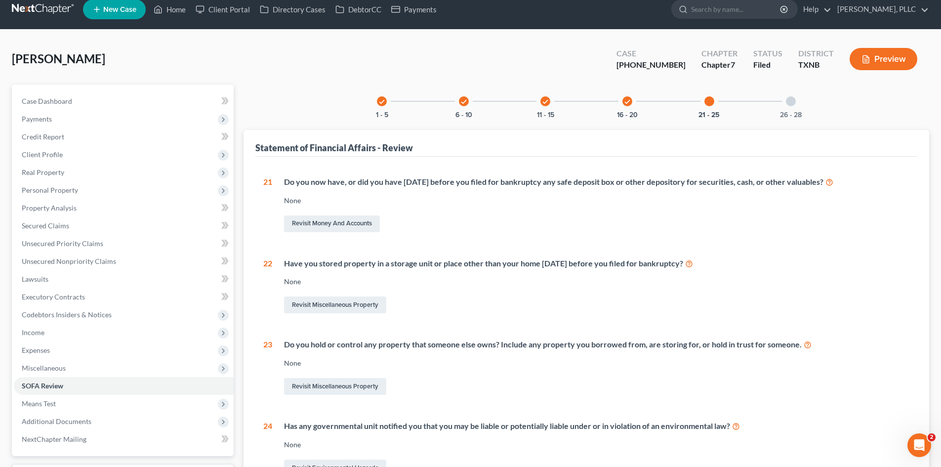
drag, startPoint x: 793, startPoint y: 101, endPoint x: 750, endPoint y: 134, distance: 54.6
click at [793, 101] on div at bounding box center [791, 101] width 10 height 10
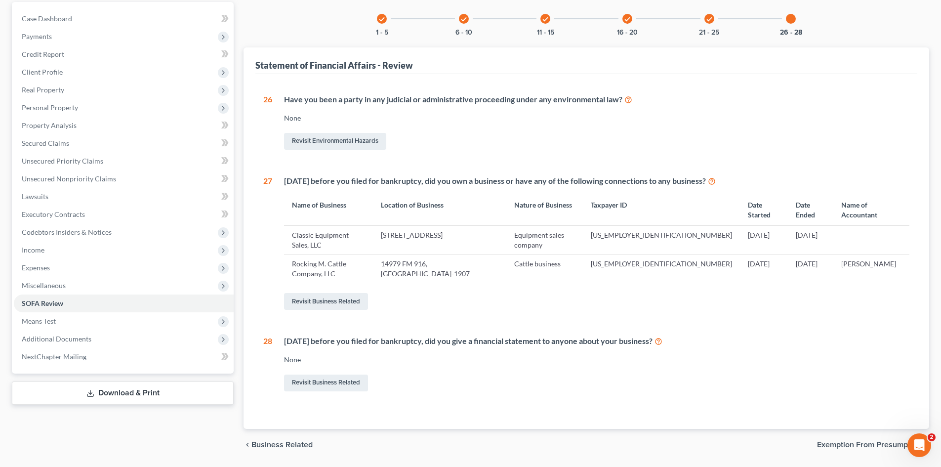
scroll to position [94, 0]
click at [469, 16] on div "check 6 - 10" at bounding box center [464, 17] width 34 height 34
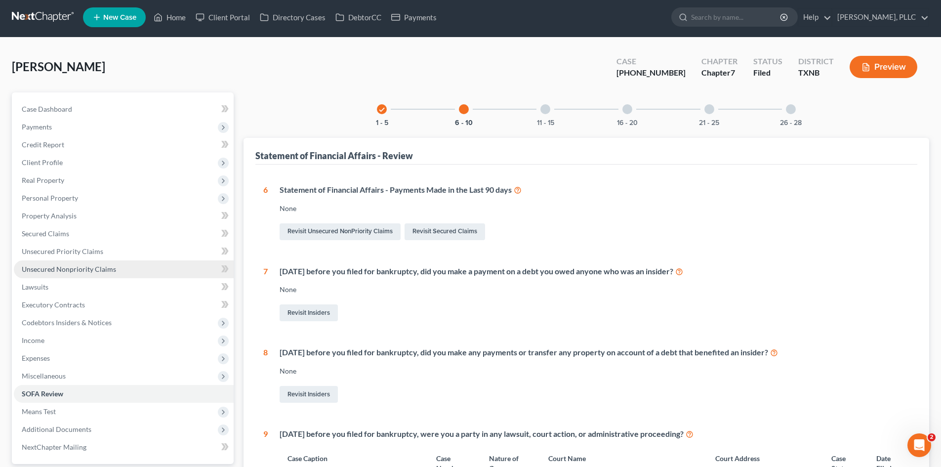
scroll to position [0, 0]
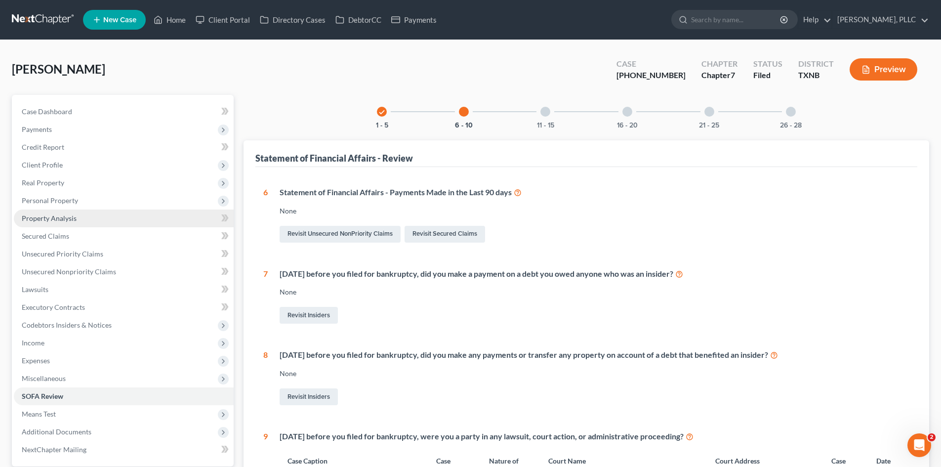
click at [72, 221] on span "Property Analysis" at bounding box center [49, 218] width 55 height 8
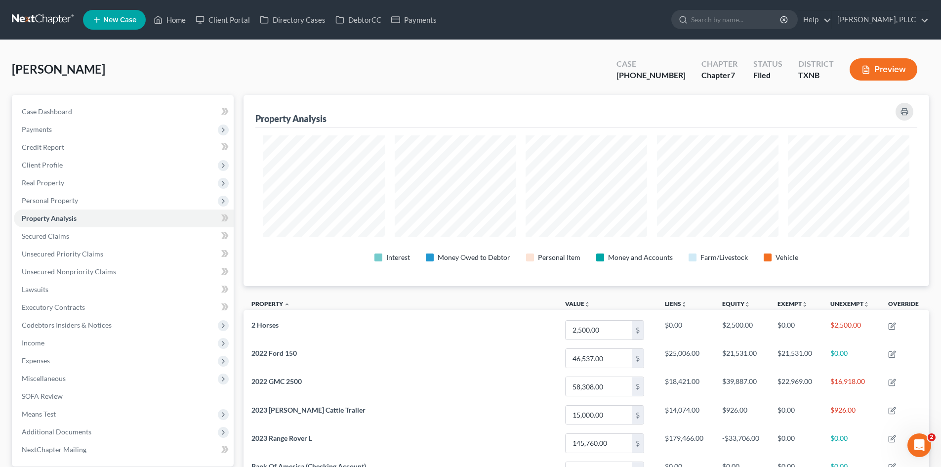
scroll to position [191, 685]
click at [71, 234] on link "Secured Claims" at bounding box center [124, 236] width 220 height 18
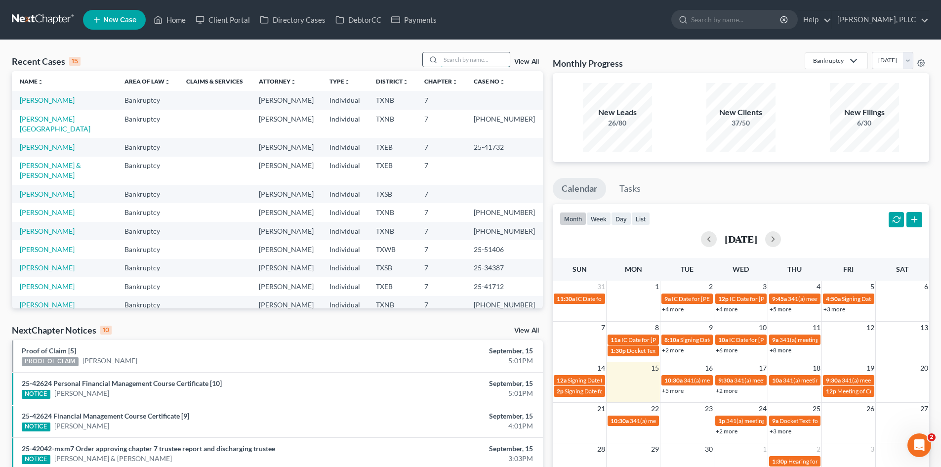
click at [480, 60] on input "search" at bounding box center [474, 59] width 69 height 14
type input "[PERSON_NAME]"
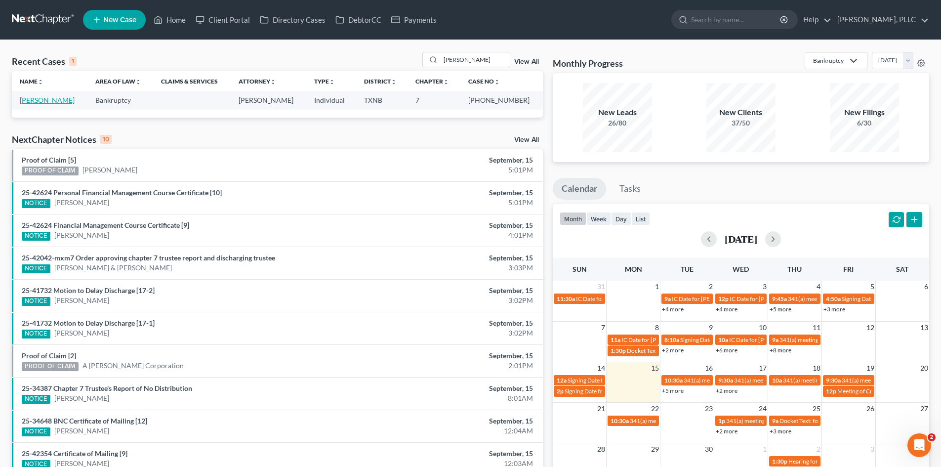
click at [38, 101] on link "[PERSON_NAME]" at bounding box center [47, 100] width 55 height 8
select select "3"
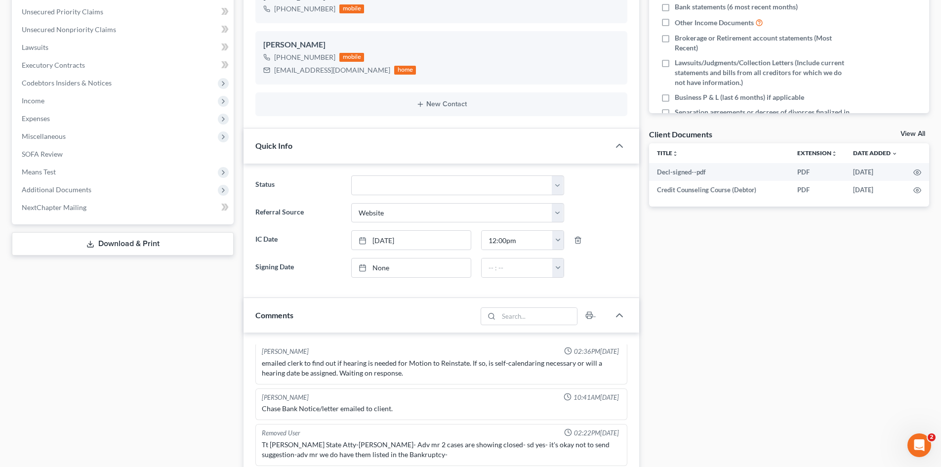
scroll to position [247, 0]
